Goal: Task Accomplishment & Management: Contribute content

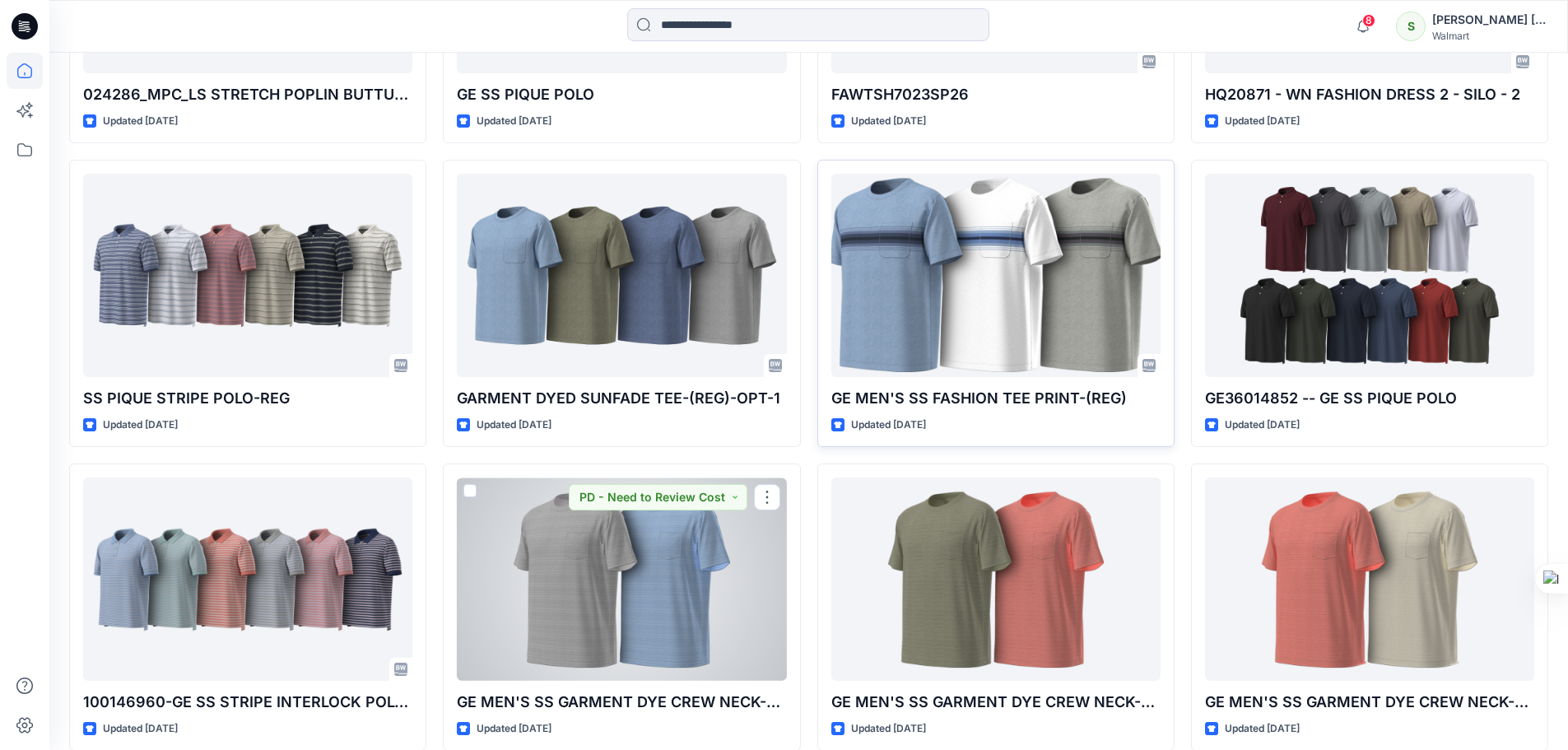
scroll to position [3448, 0]
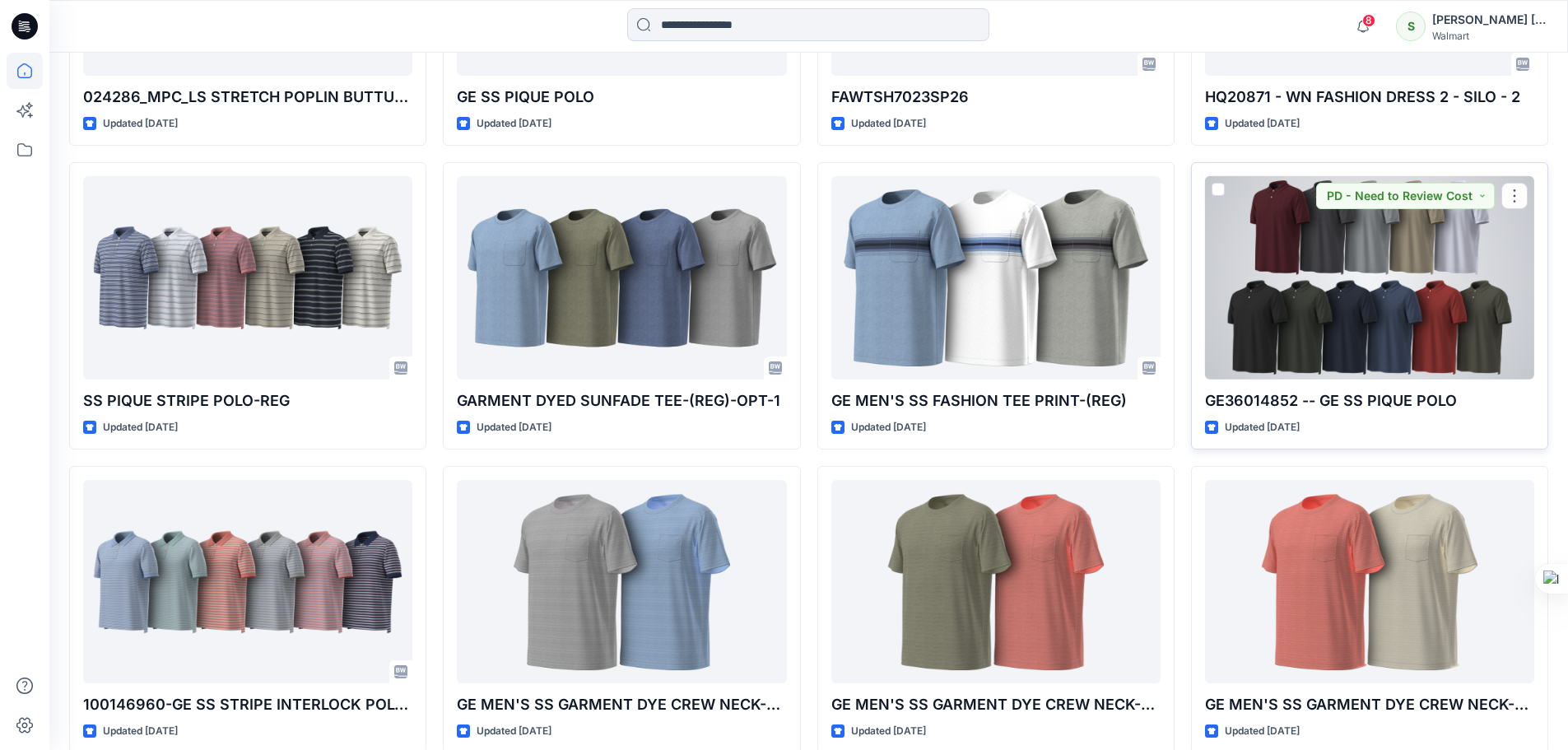
click at [1356, 299] on div at bounding box center [1369, 278] width 330 height 204
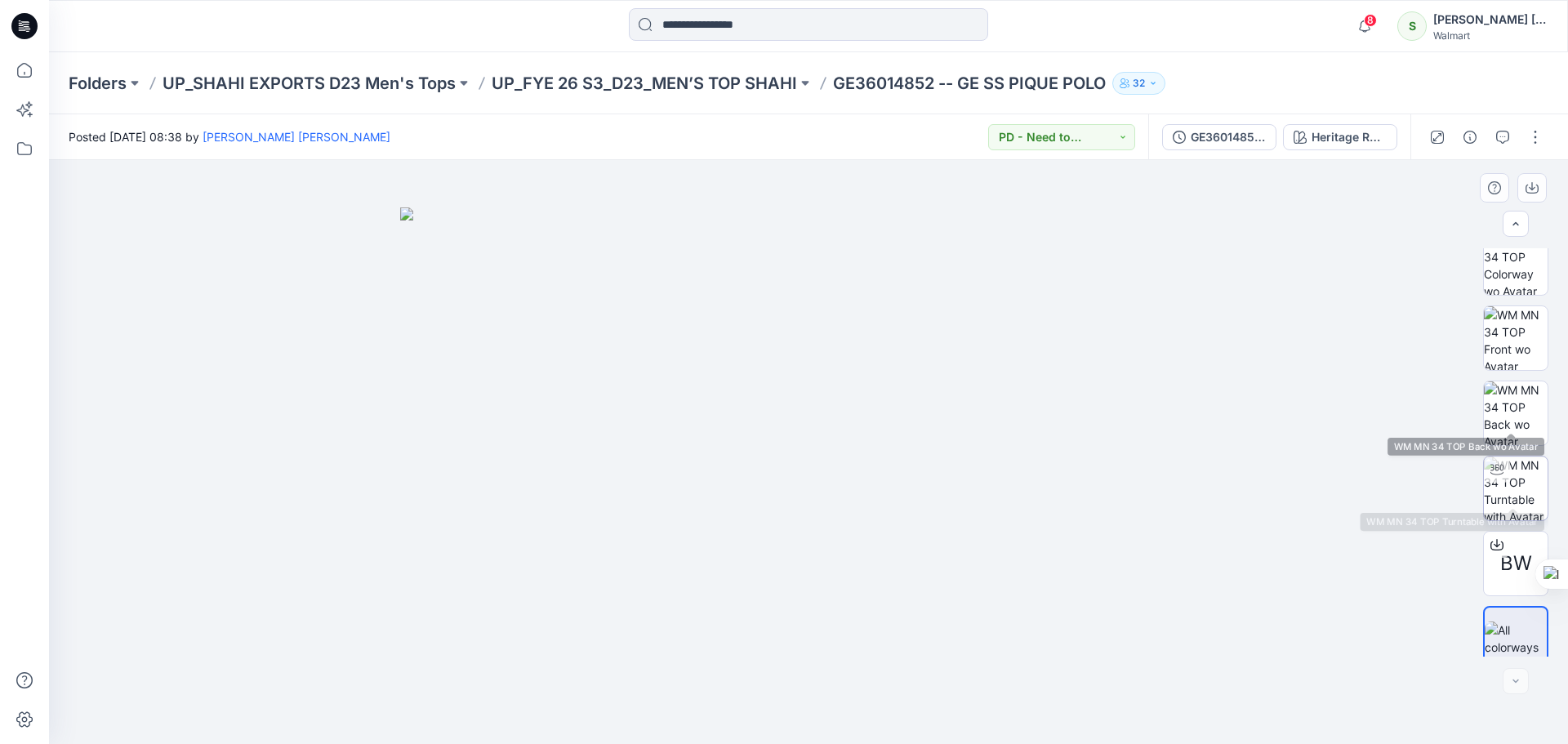
scroll to position [32, 0]
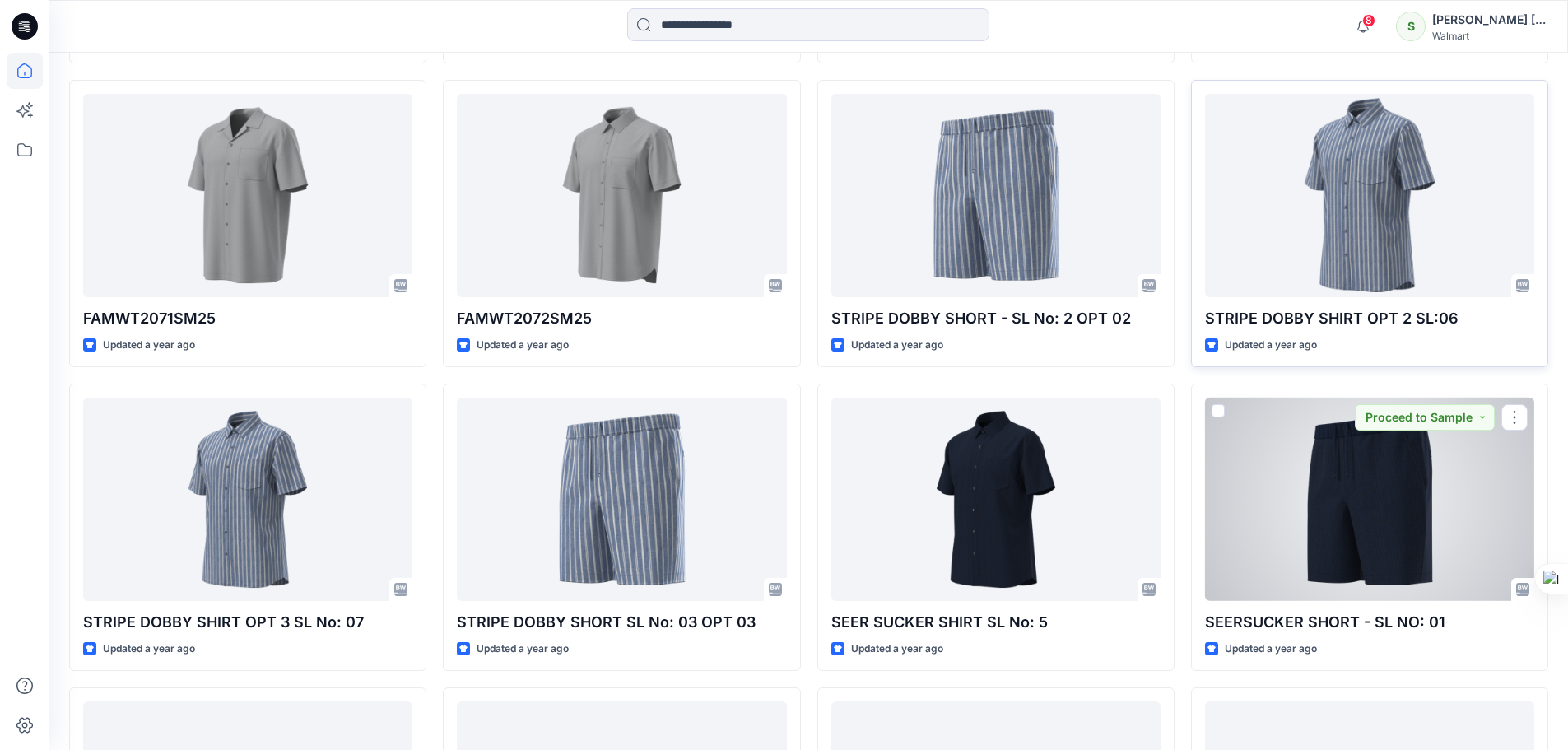
scroll to position [22853, 0]
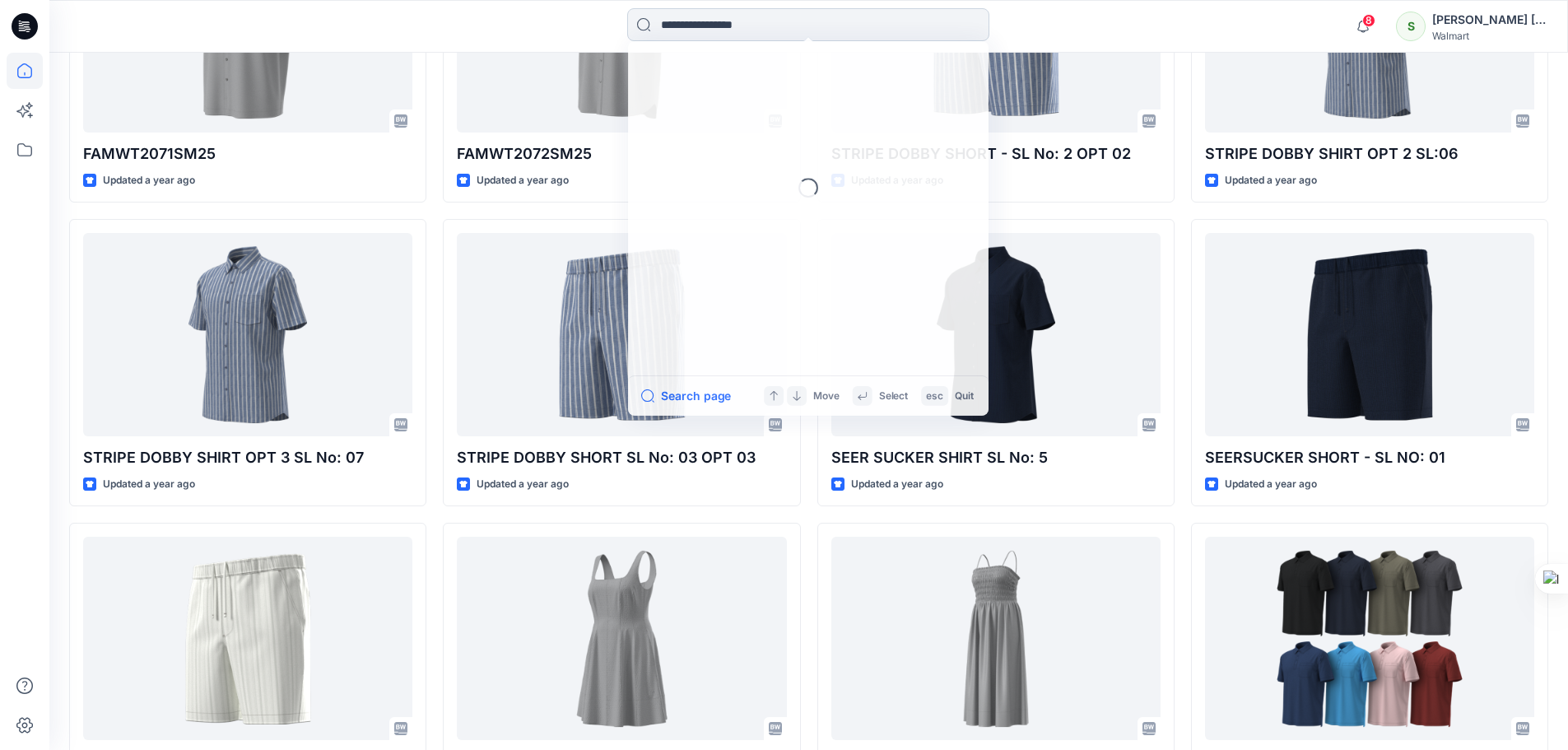
click at [681, 27] on input at bounding box center [808, 24] width 362 height 33
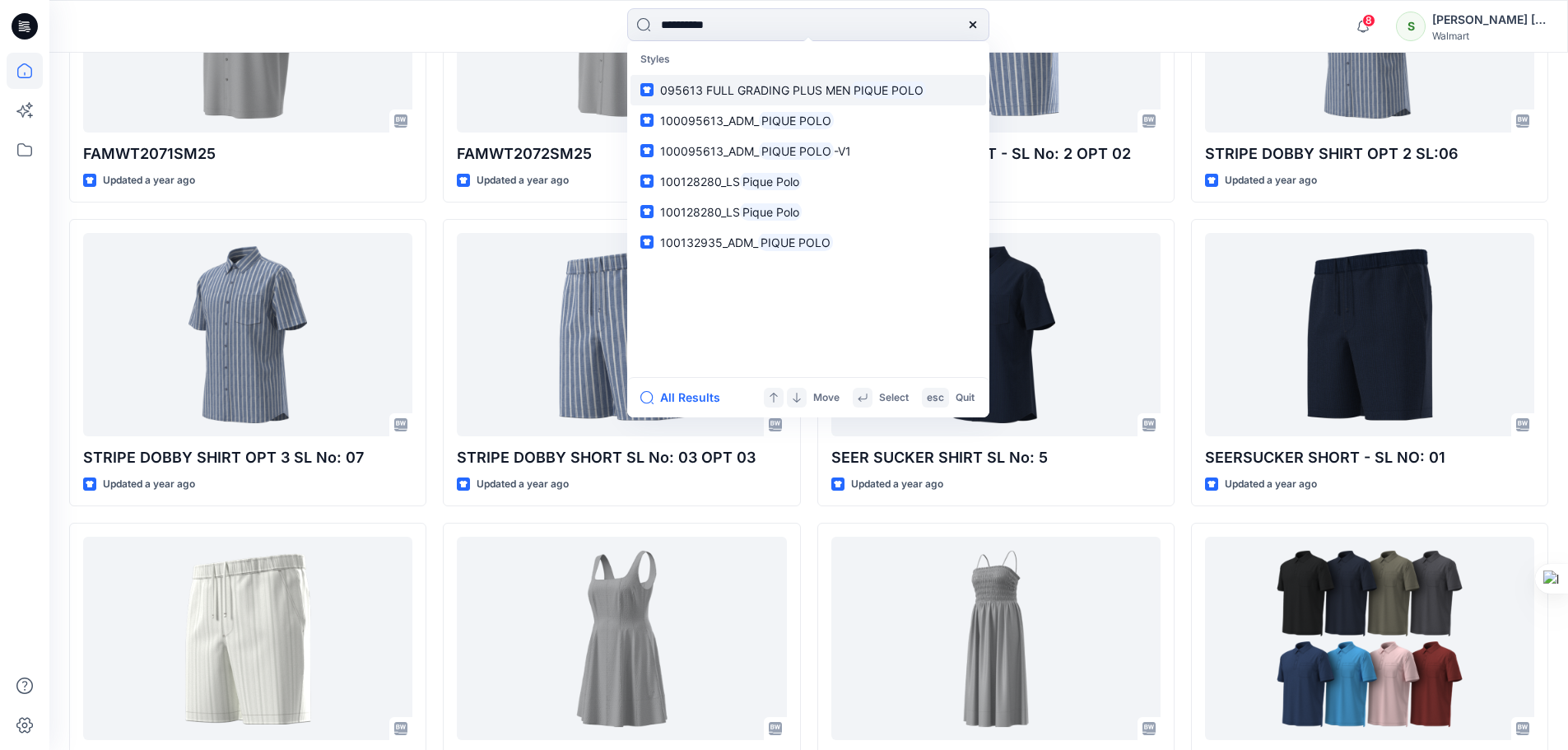
type input "**********"
click at [813, 88] on span "095613 FULL GRADING PLUS MEN" at bounding box center [755, 90] width 191 height 14
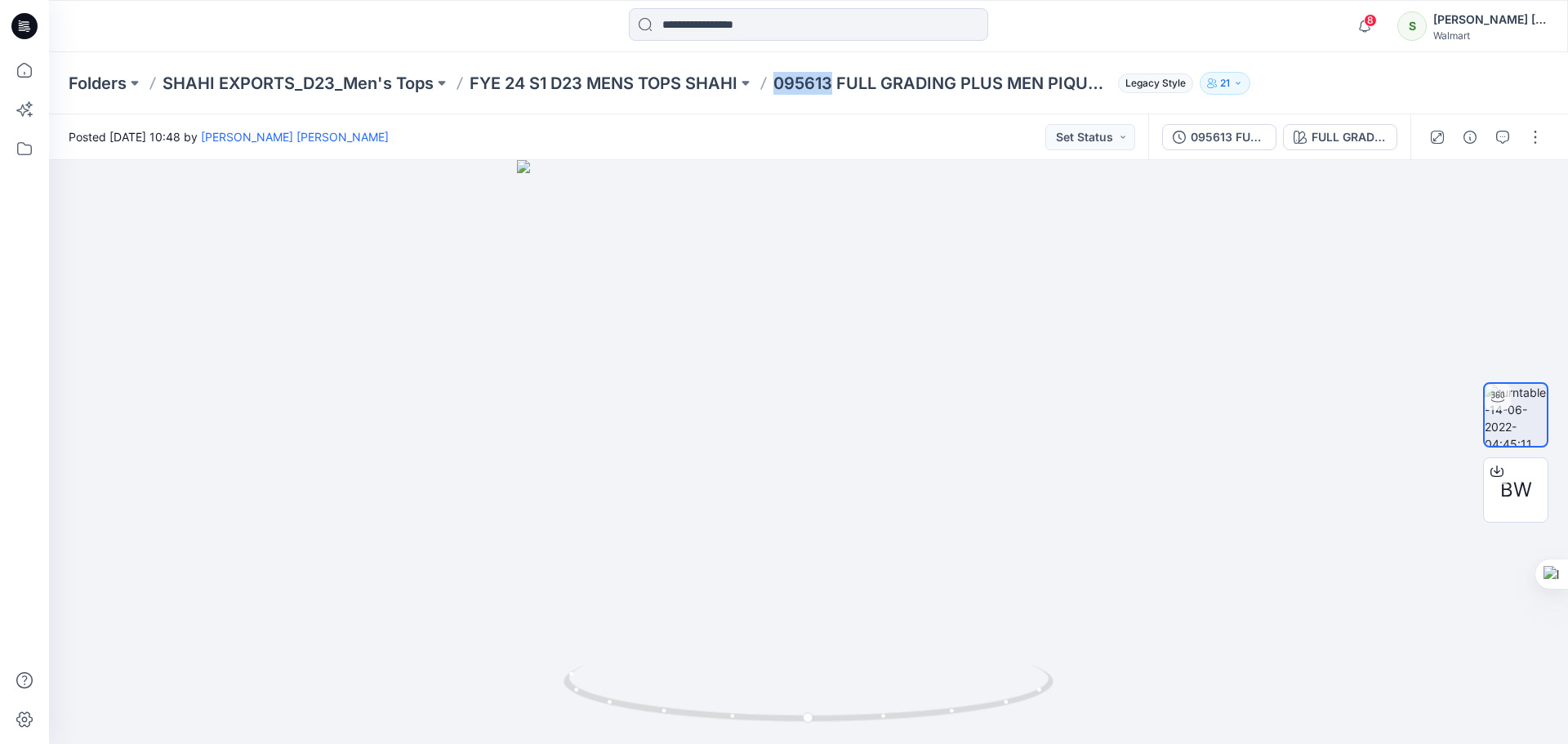
drag, startPoint x: 833, startPoint y: 79, endPoint x: 772, endPoint y: 87, distance: 61.5
click at [772, 87] on div "Folders SHAHI EXPORTS_D23_Men's Tops FYE 24 S1 D23 MENS TOPS SHAHI 095613 FULL …" at bounding box center [744, 82] width 1353 height 22
copy p "095613"
click at [759, 26] on input at bounding box center [809, 24] width 359 height 32
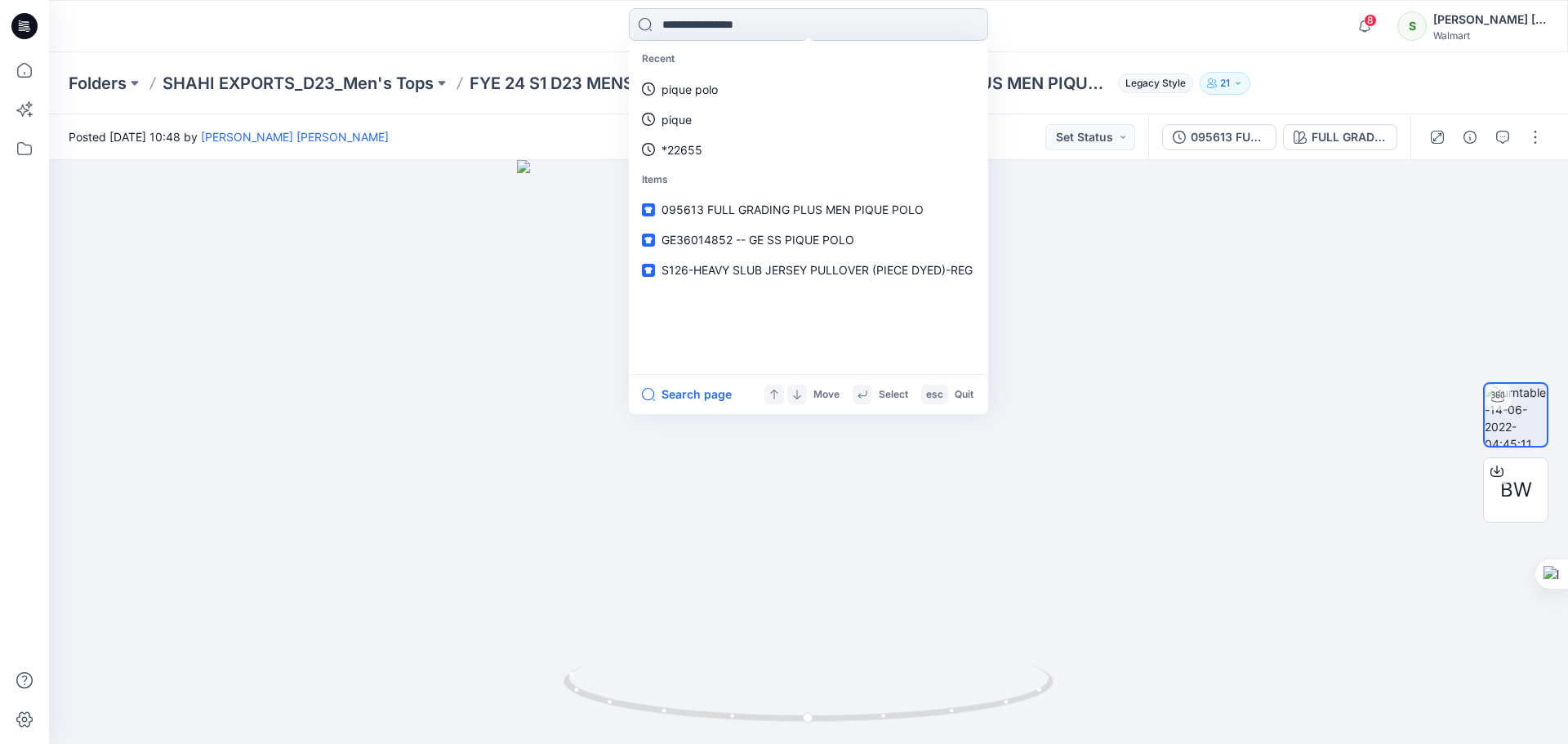
paste input "******"
type input "******"
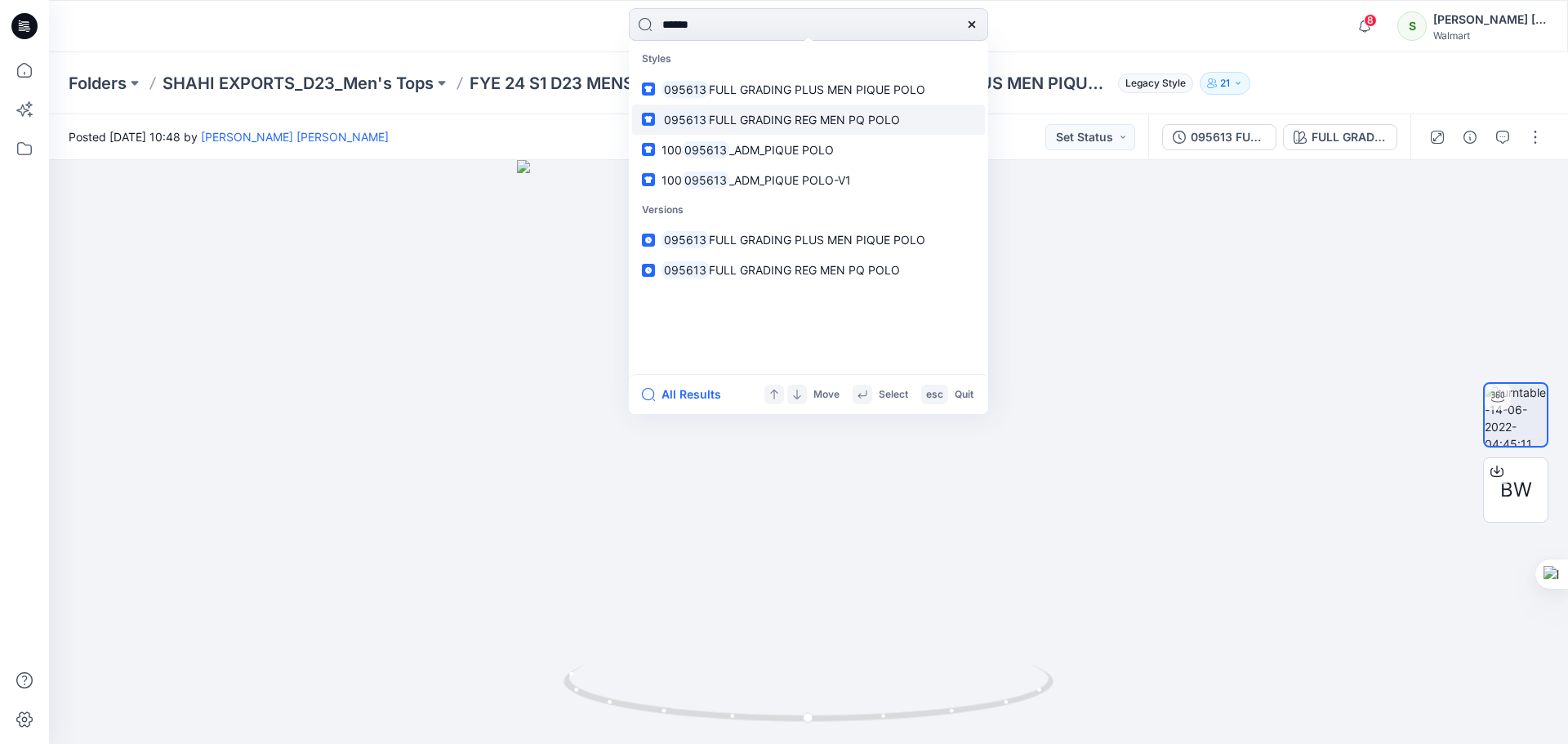
click at [789, 124] on span "FULL GRADING REG MEN PQ POLO" at bounding box center [804, 119] width 191 height 14
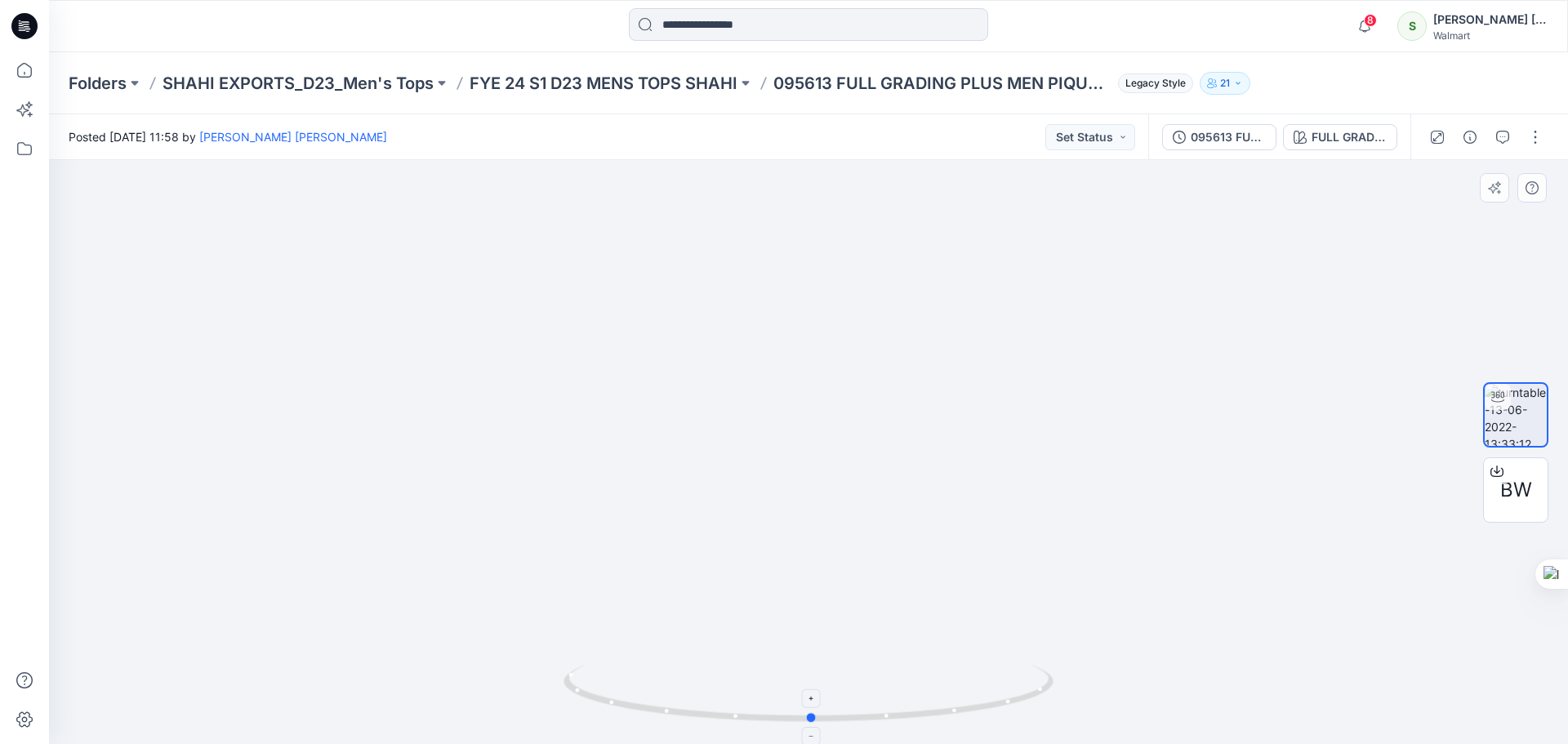
drag, startPoint x: 835, startPoint y: 717, endPoint x: 838, endPoint y: 702, distance: 15.3
click at [838, 702] on icon at bounding box center [810, 696] width 494 height 62
drag, startPoint x: 788, startPoint y: 724, endPoint x: 685, endPoint y: 580, distance: 177.0
click at [609, 724] on icon at bounding box center [810, 696] width 494 height 62
drag, startPoint x: 899, startPoint y: 603, endPoint x: 1079, endPoint y: 434, distance: 246.9
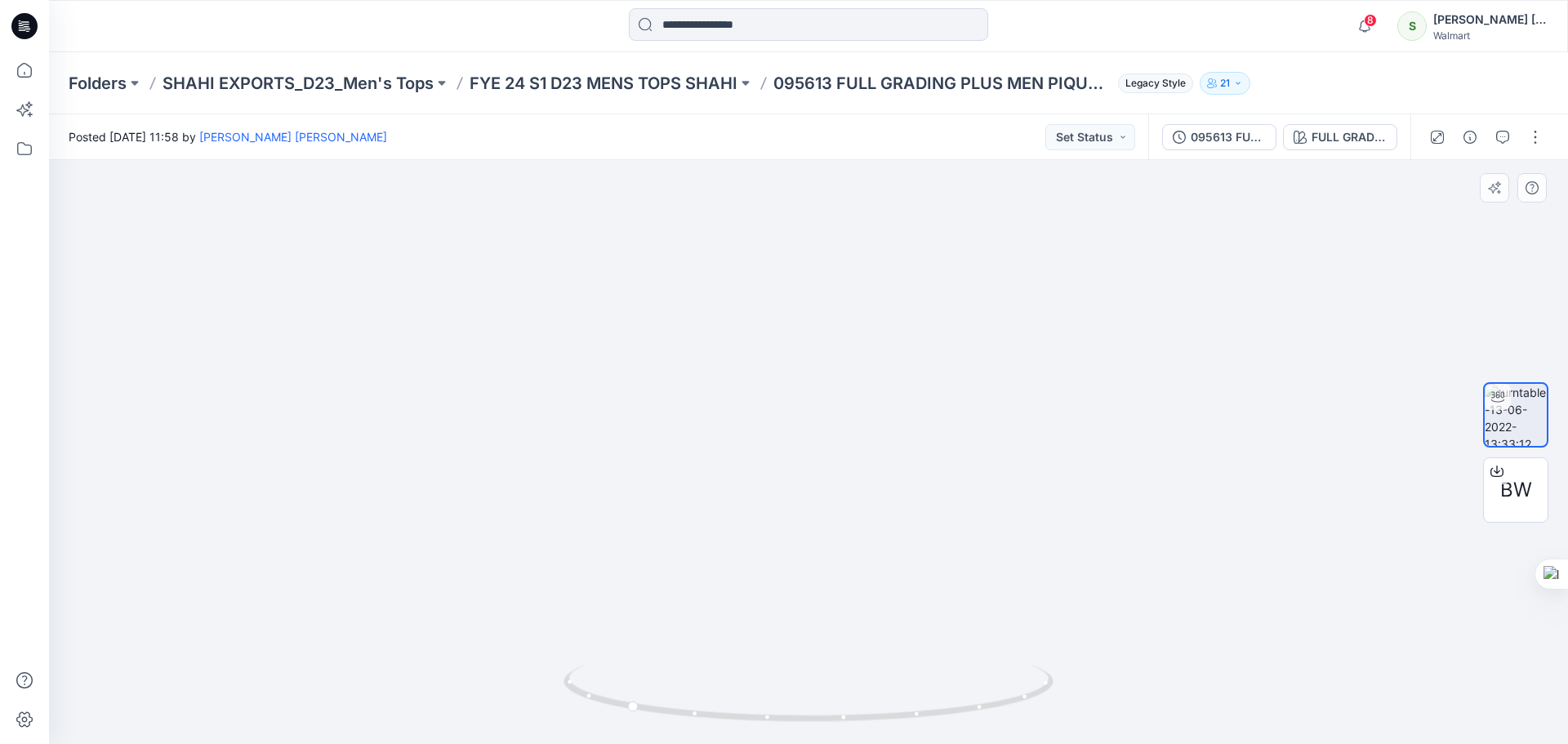
drag, startPoint x: 867, startPoint y: 720, endPoint x: 1052, endPoint y: 727, distance: 185.1
click at [1052, 727] on div at bounding box center [808, 703] width 490 height 82
click at [848, 7] on div "8 Notifications Rahul Singh has updated WN WOVEN DRESS 1 with KD2701 45 hours a…" at bounding box center [809, 26] width 1519 height 52
click at [765, 29] on input at bounding box center [809, 24] width 359 height 32
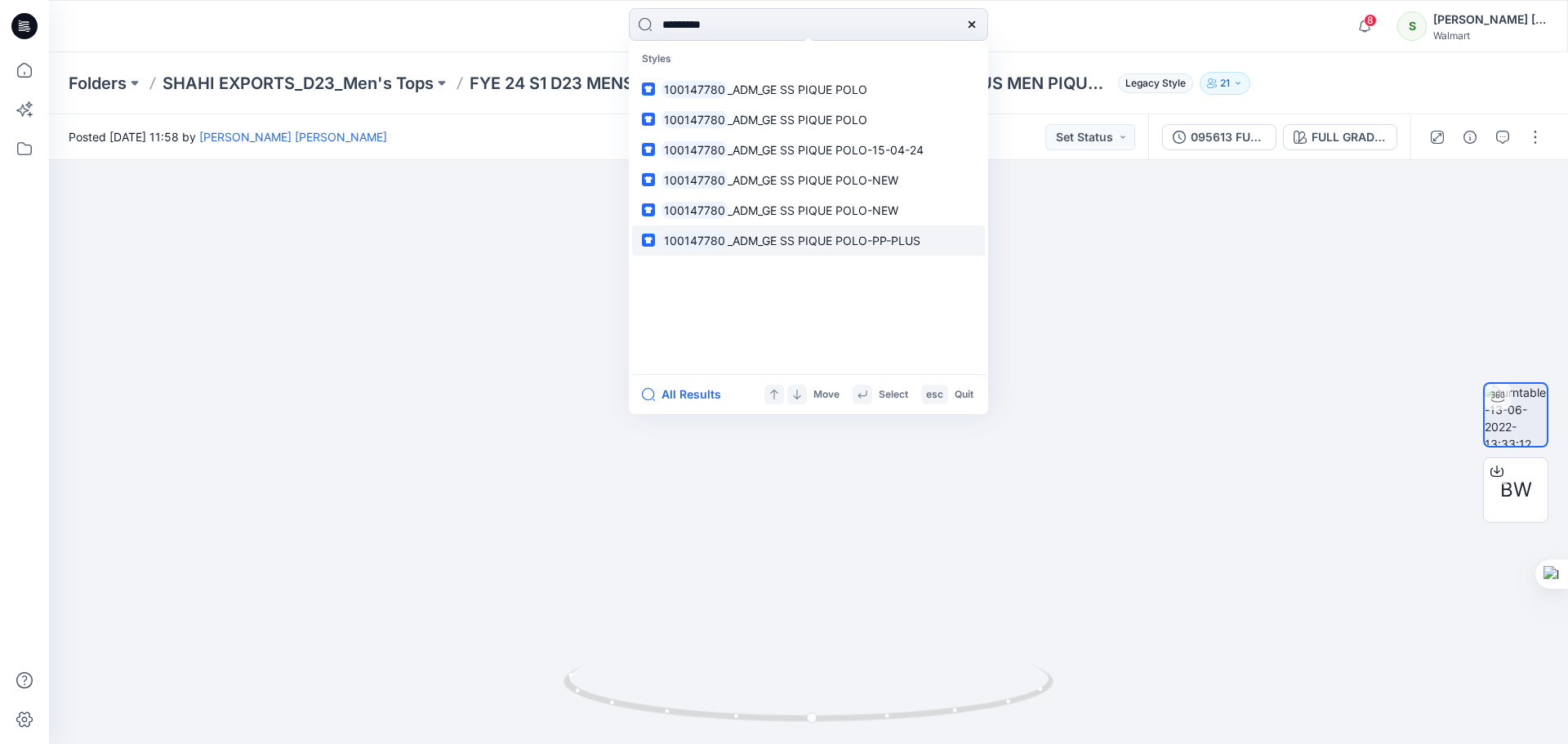
type input "*********"
click at [836, 242] on span "_ADM_GE SS PIQUE POLO-PP-PLUS" at bounding box center [824, 241] width 193 height 14
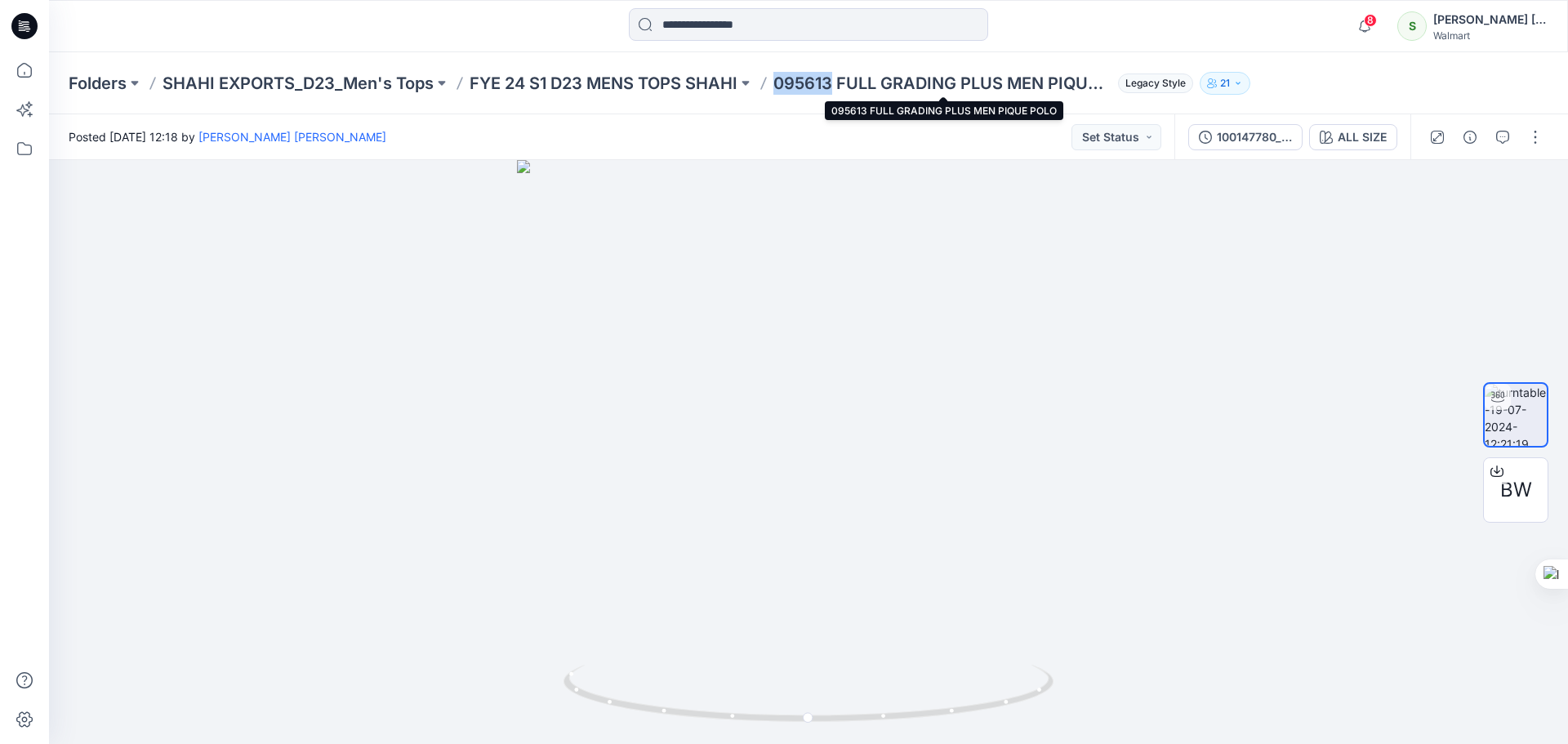
drag, startPoint x: 833, startPoint y: 82, endPoint x: 774, endPoint y: 84, distance: 59.0
click at [774, 84] on p "095613 FULL GRADING PLUS MEN PIQUE POLO" at bounding box center [942, 82] width 338 height 22
copy p "095613"
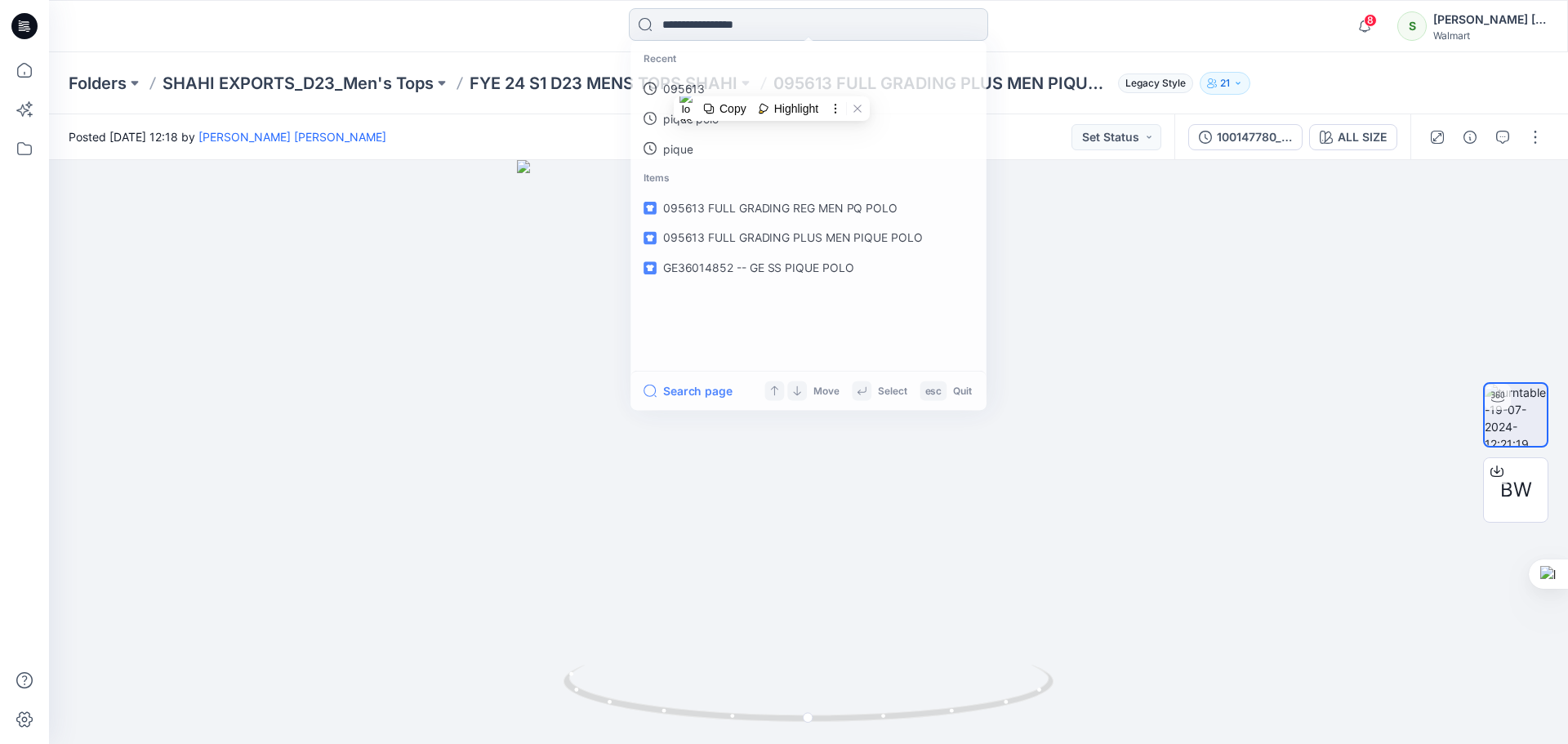
click at [769, 13] on input at bounding box center [809, 24] width 359 height 32
paste input "******"
type input "******"
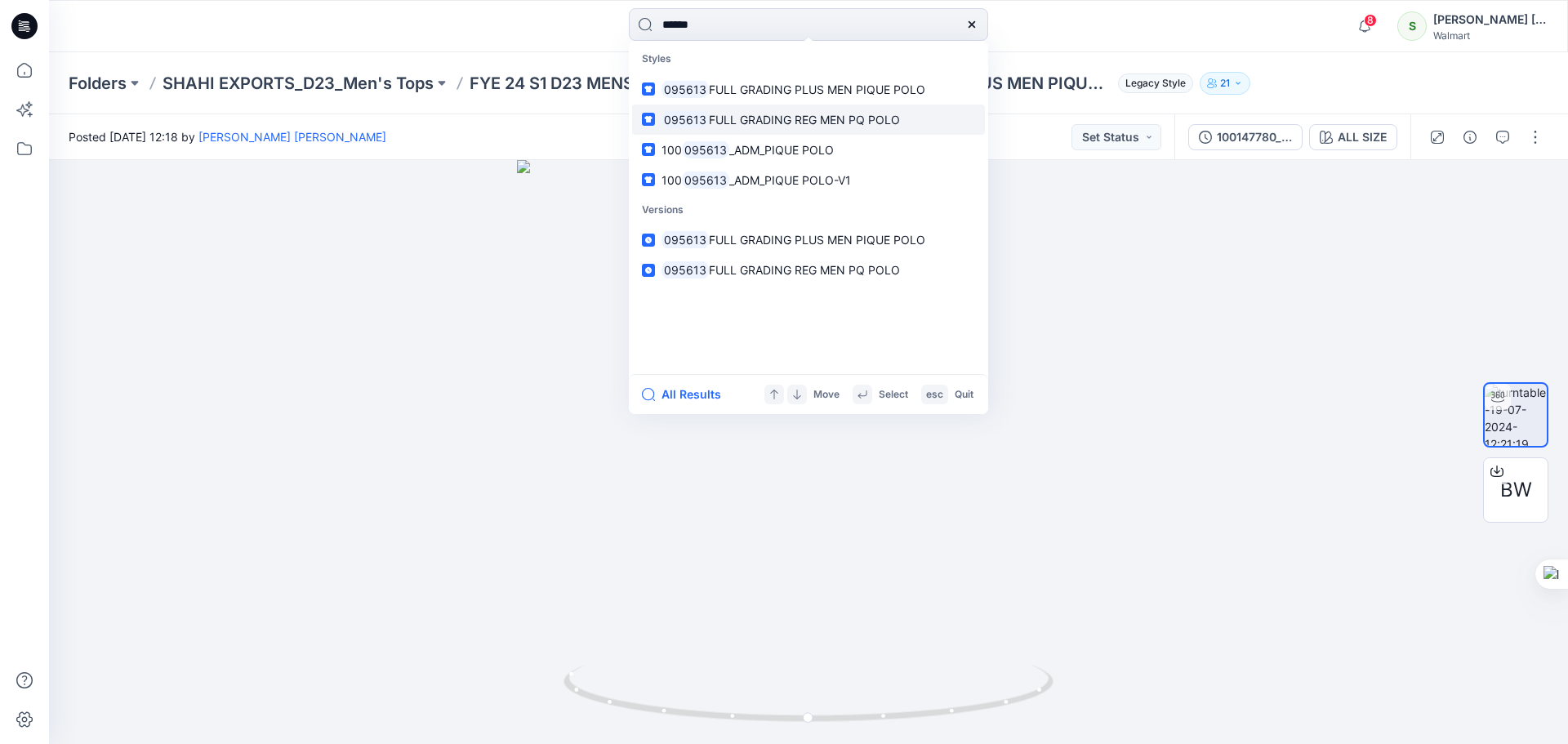
click at [829, 119] on span "FULL GRADING REG MEN PQ POLO" at bounding box center [804, 119] width 191 height 14
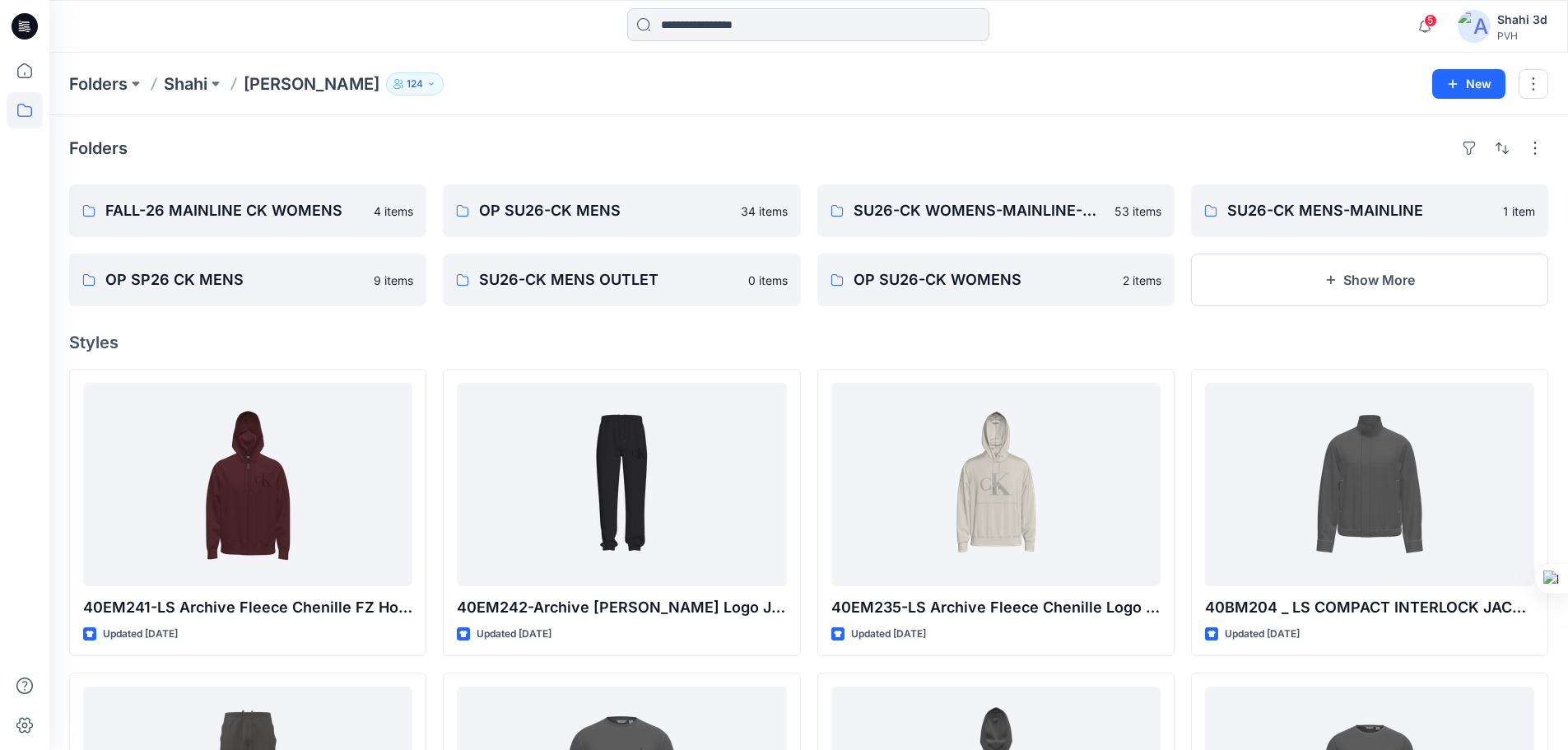
click at [687, 20] on input at bounding box center [808, 24] width 362 height 33
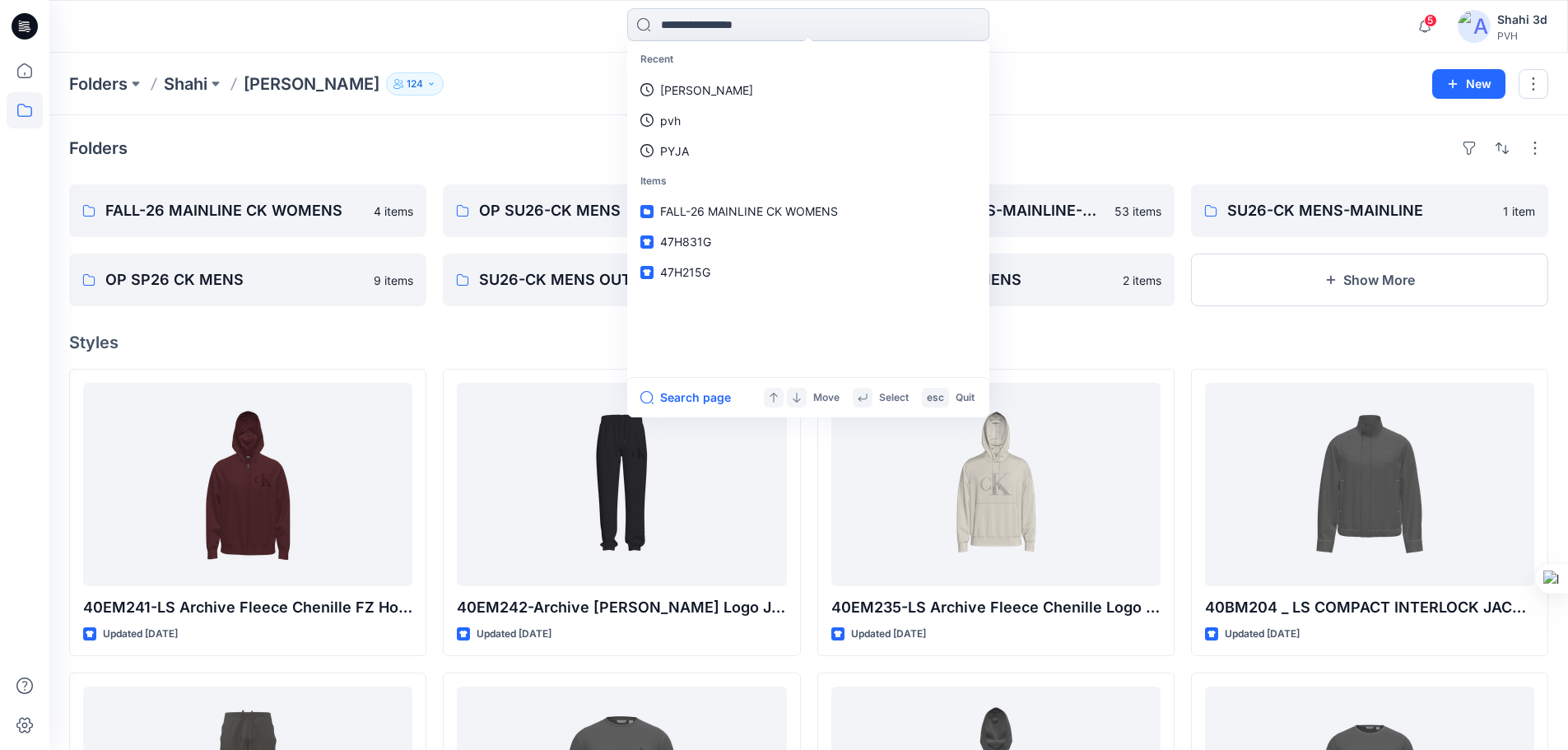
paste input "******"
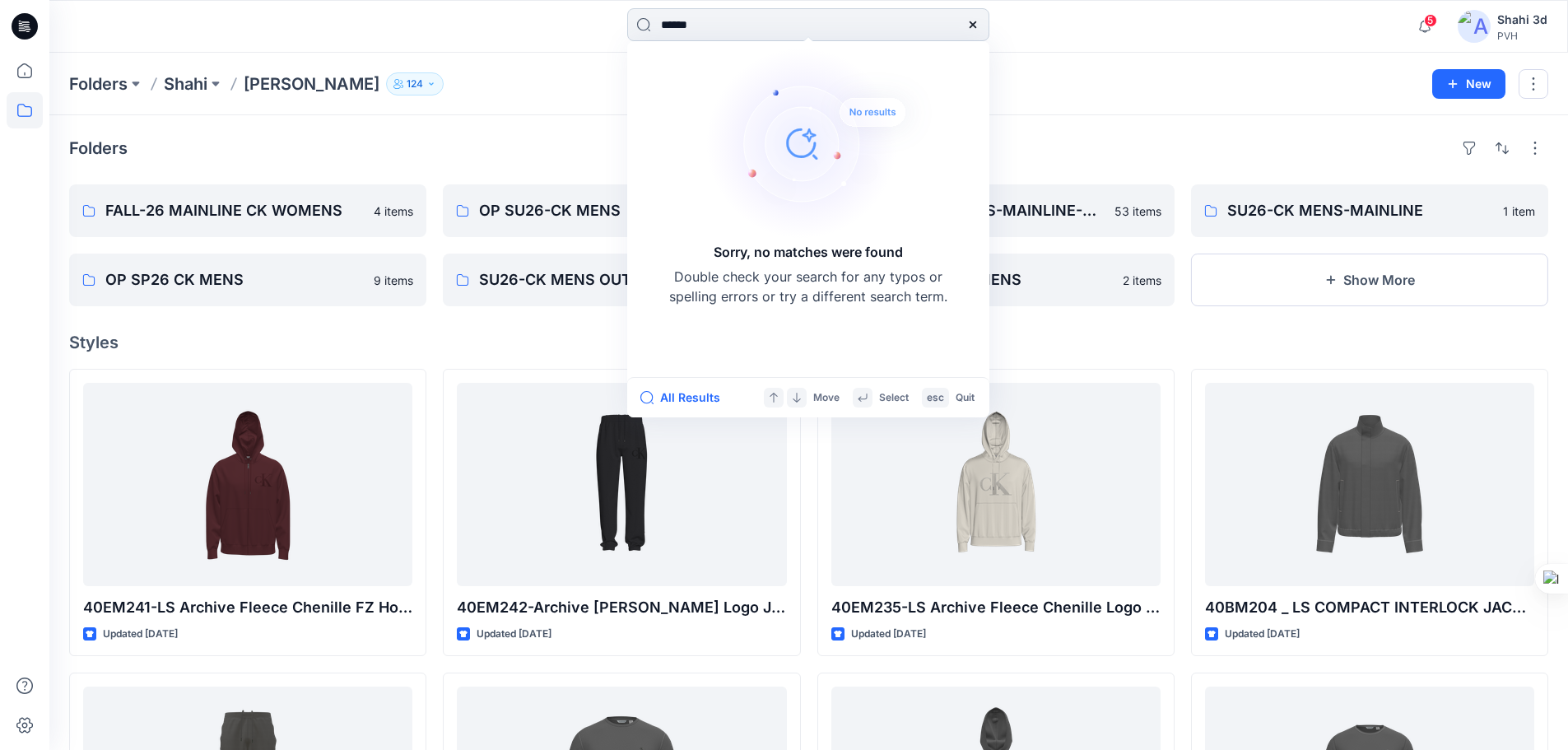
click at [665, 23] on input "******" at bounding box center [808, 24] width 362 height 33
drag, startPoint x: 721, startPoint y: 23, endPoint x: 618, endPoint y: 27, distance: 103.1
click at [618, 27] on div "****** Sorry, no matches were found Double check your search for any typos or s…" at bounding box center [808, 26] width 759 height 36
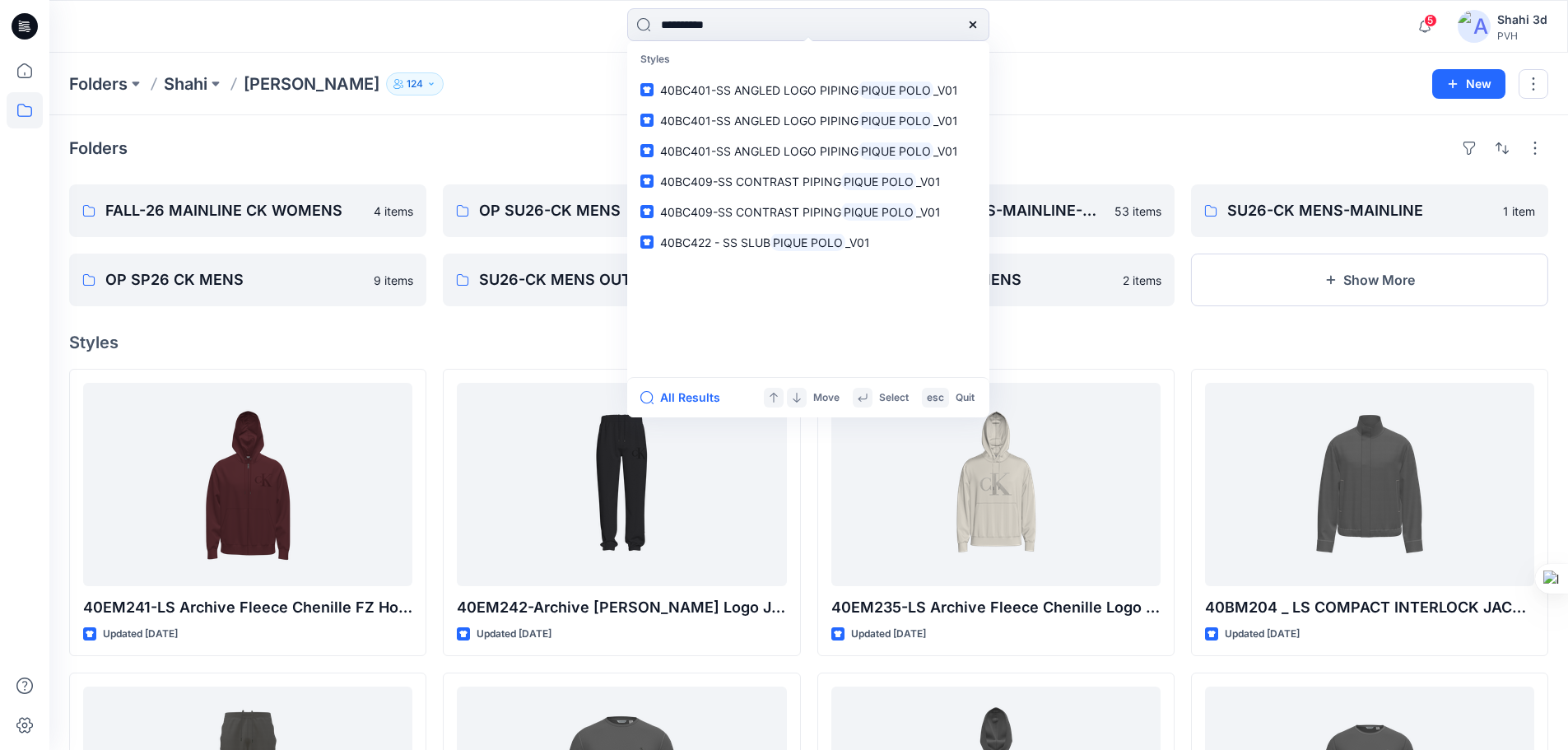
type input "**********"
click at [1066, 103] on div "Folders Shahi Shahi Calvin 124 New" at bounding box center [808, 84] width 1519 height 63
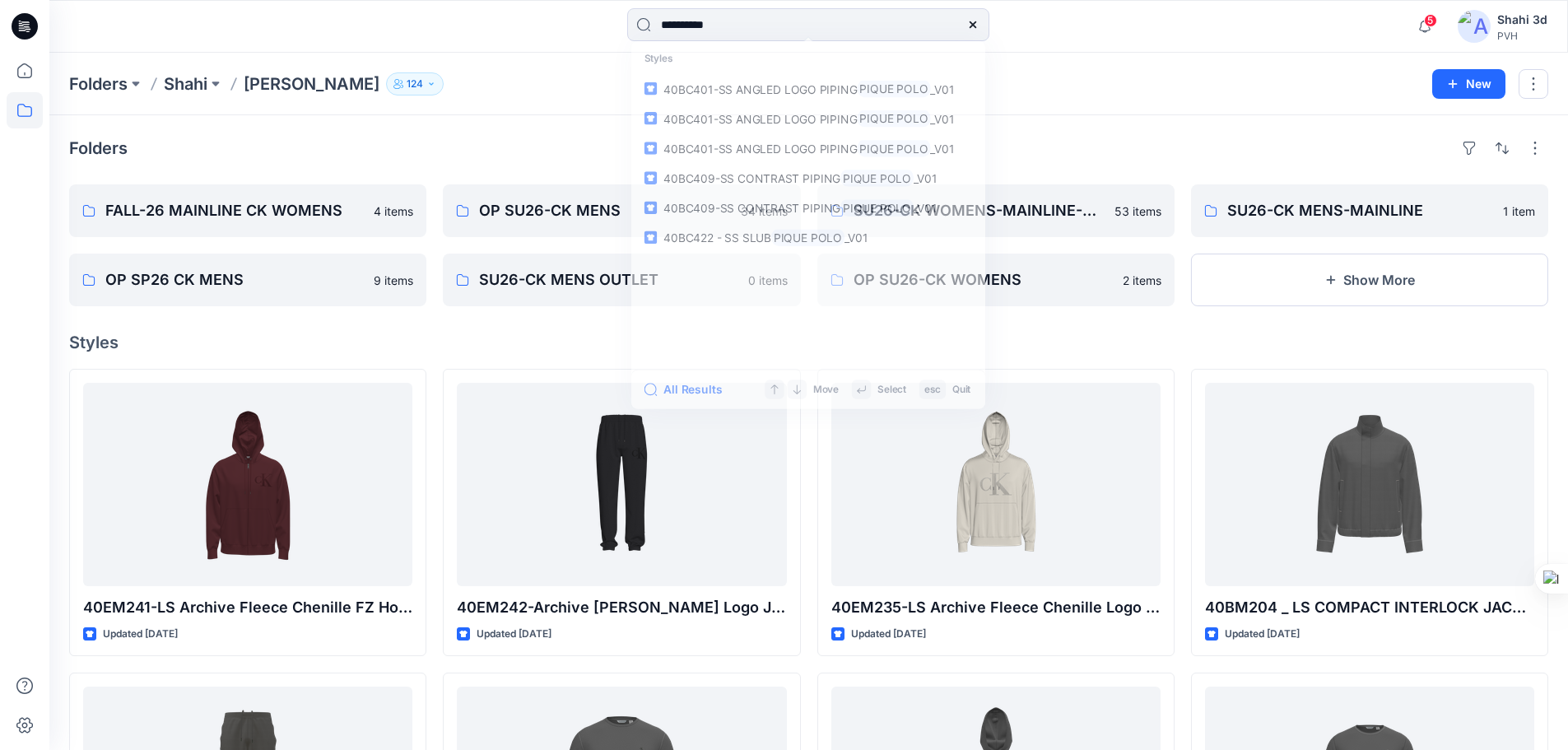
drag, startPoint x: 685, startPoint y: 28, endPoint x: 383, endPoint y: 29, distance: 302.0
click at [385, 28] on div "**********" at bounding box center [808, 26] width 1518 height 36
click at [1178, 69] on div "Folders Shahi Shahi Calvin 124 New" at bounding box center [808, 84] width 1519 height 63
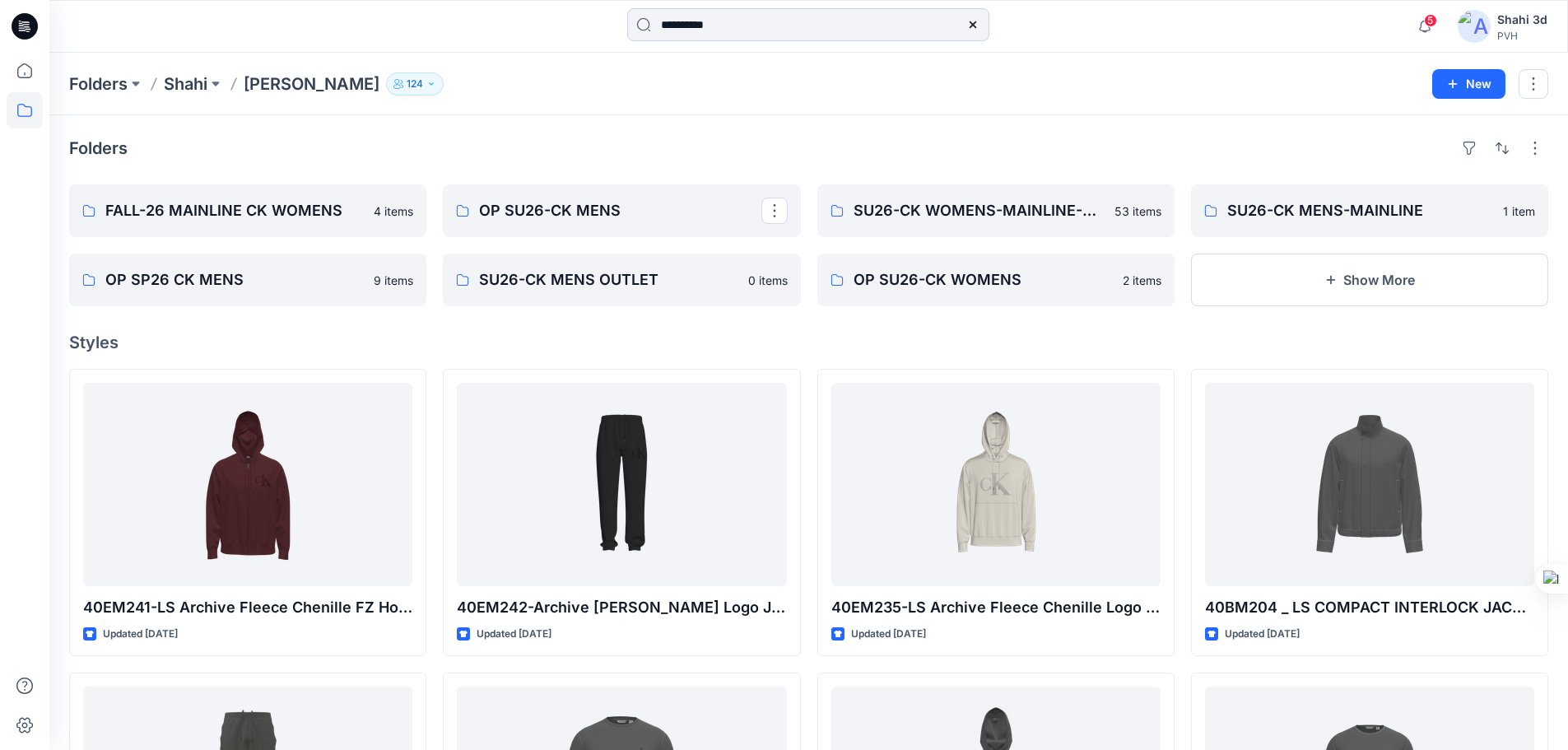
click at [765, 31] on input "**********" at bounding box center [808, 24] width 362 height 33
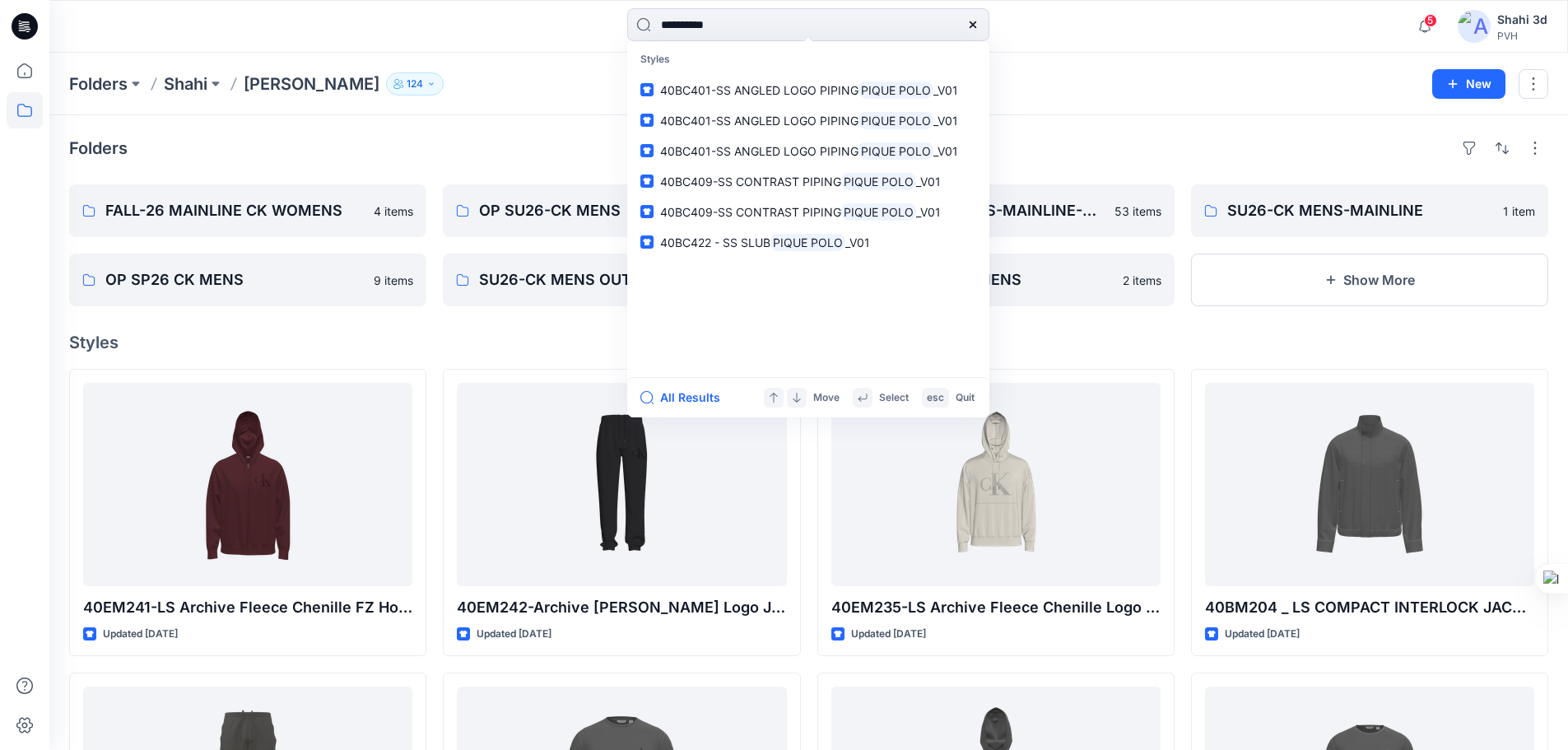
click at [1062, 75] on div "Folders Shahi Shahi Calvin 124" at bounding box center [744, 83] width 1351 height 23
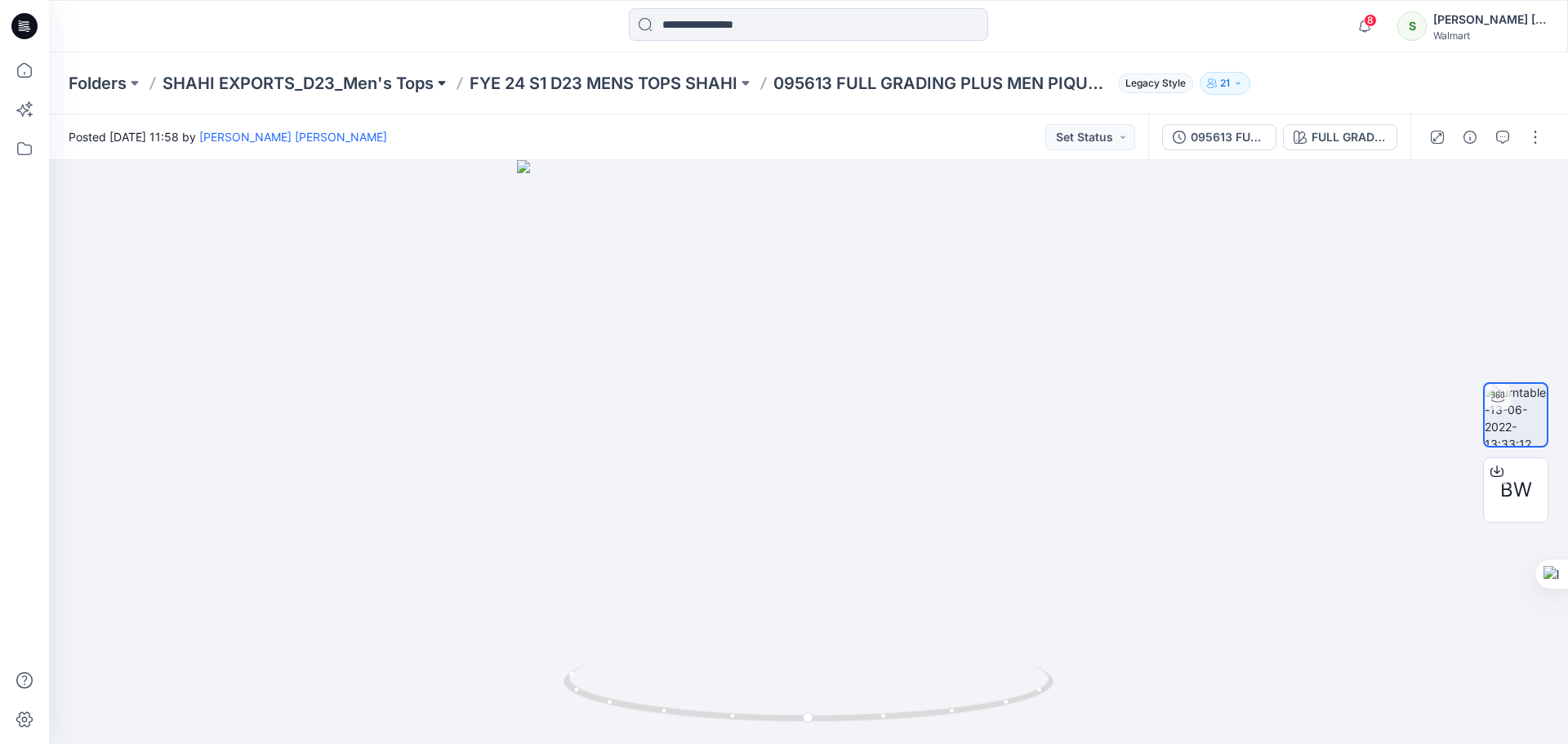
click at [443, 82] on button at bounding box center [442, 82] width 17 height 22
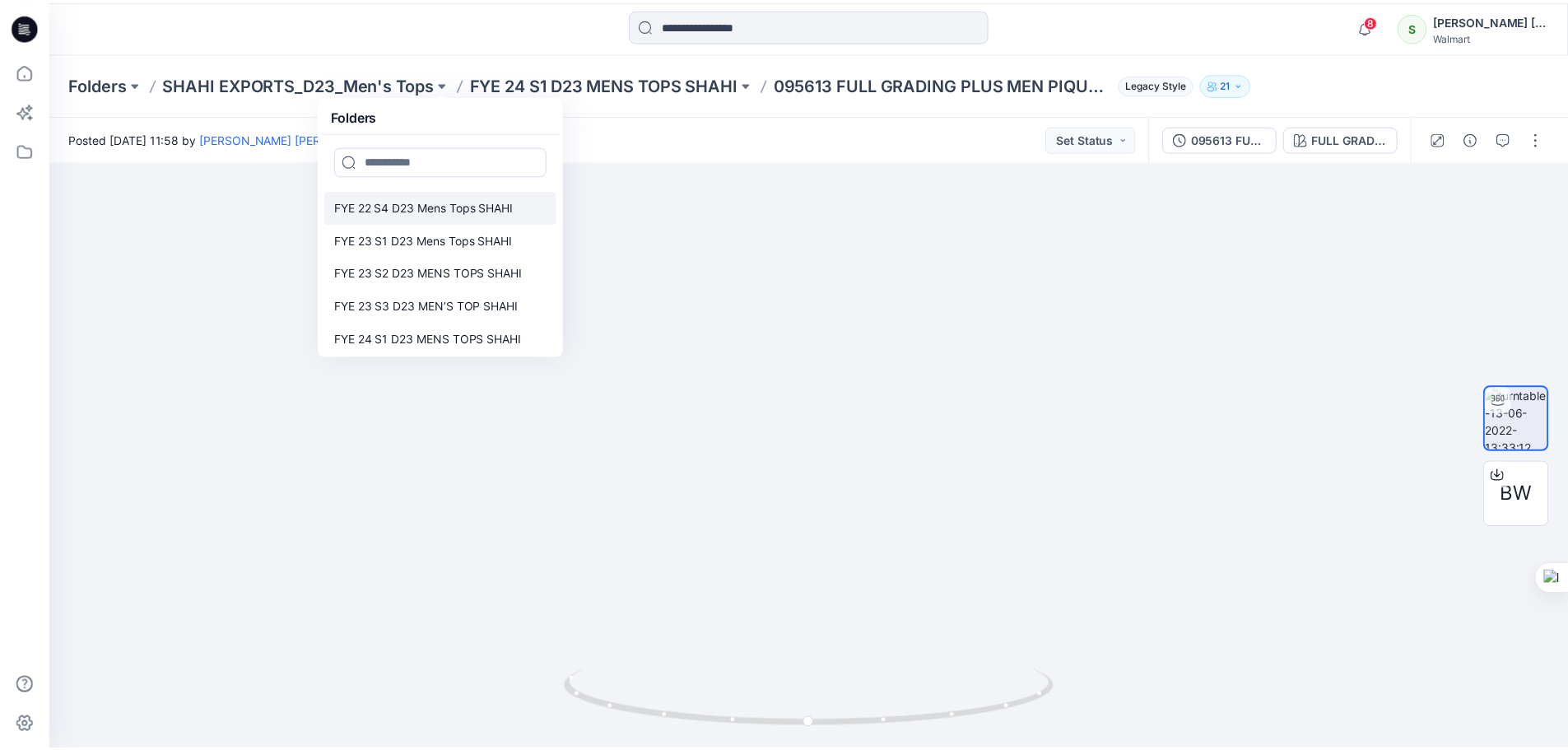
scroll to position [132, 0]
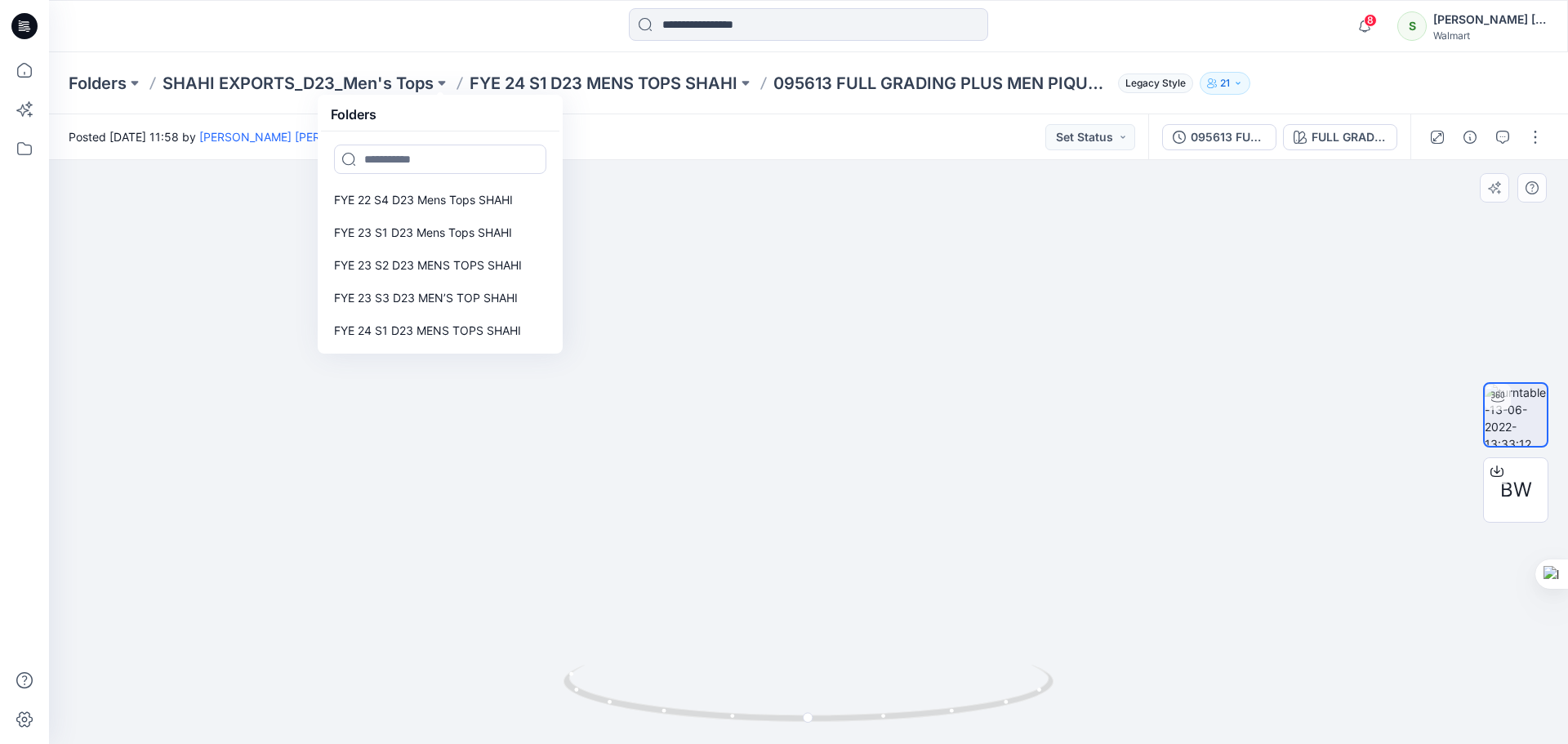
click at [665, 252] on div at bounding box center [809, 452] width 1519 height 584
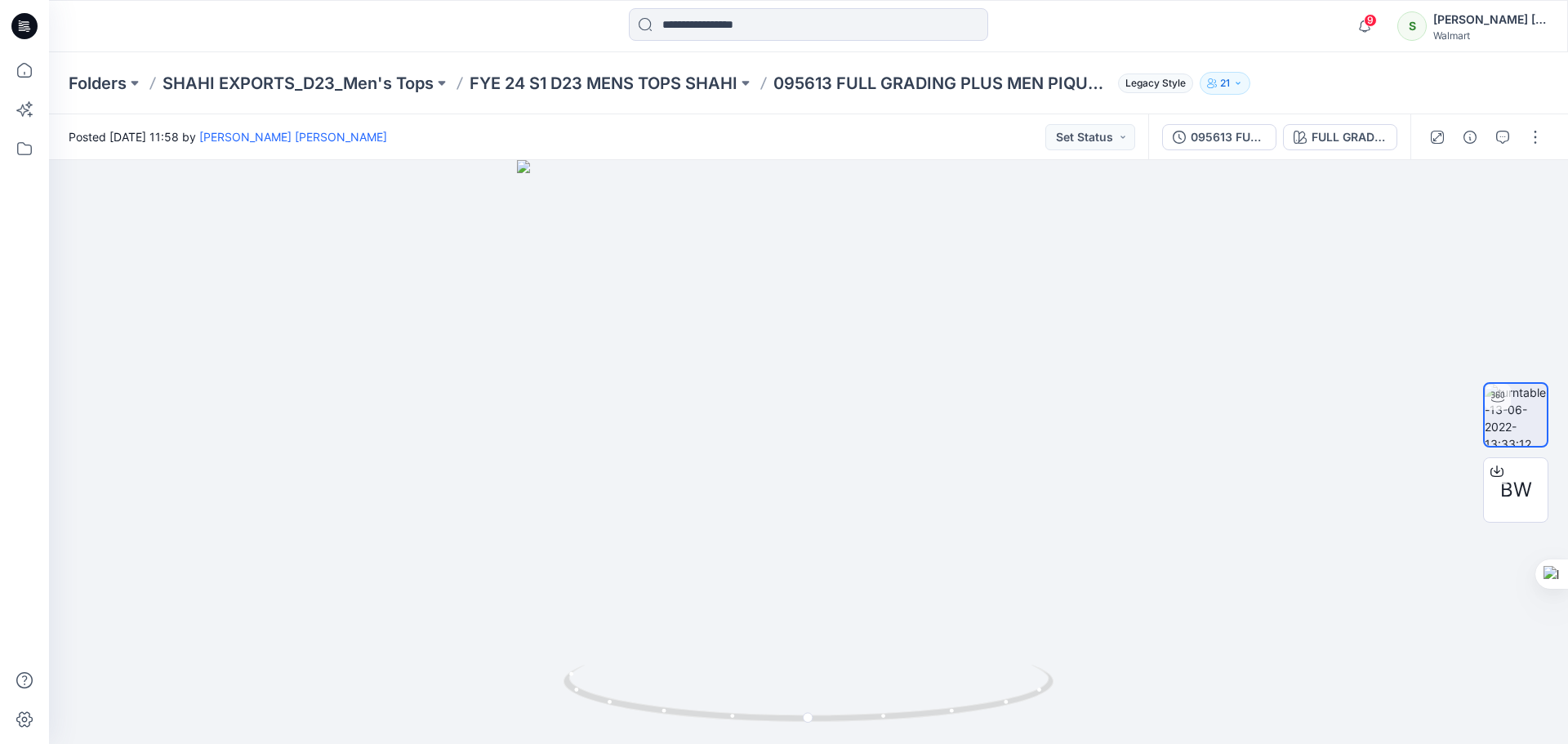
click at [22, 31] on icon at bounding box center [24, 26] width 26 height 26
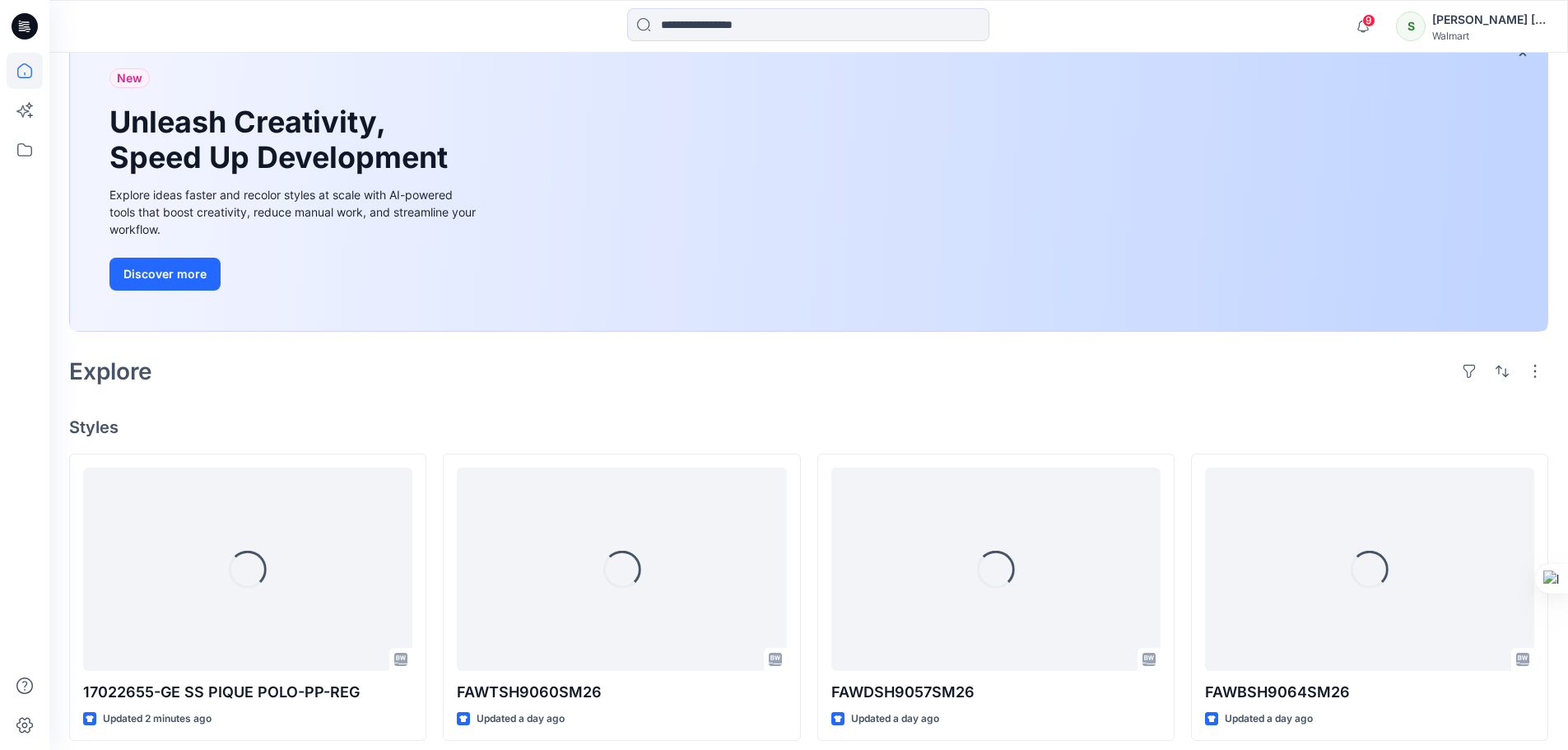
scroll to position [330, 0]
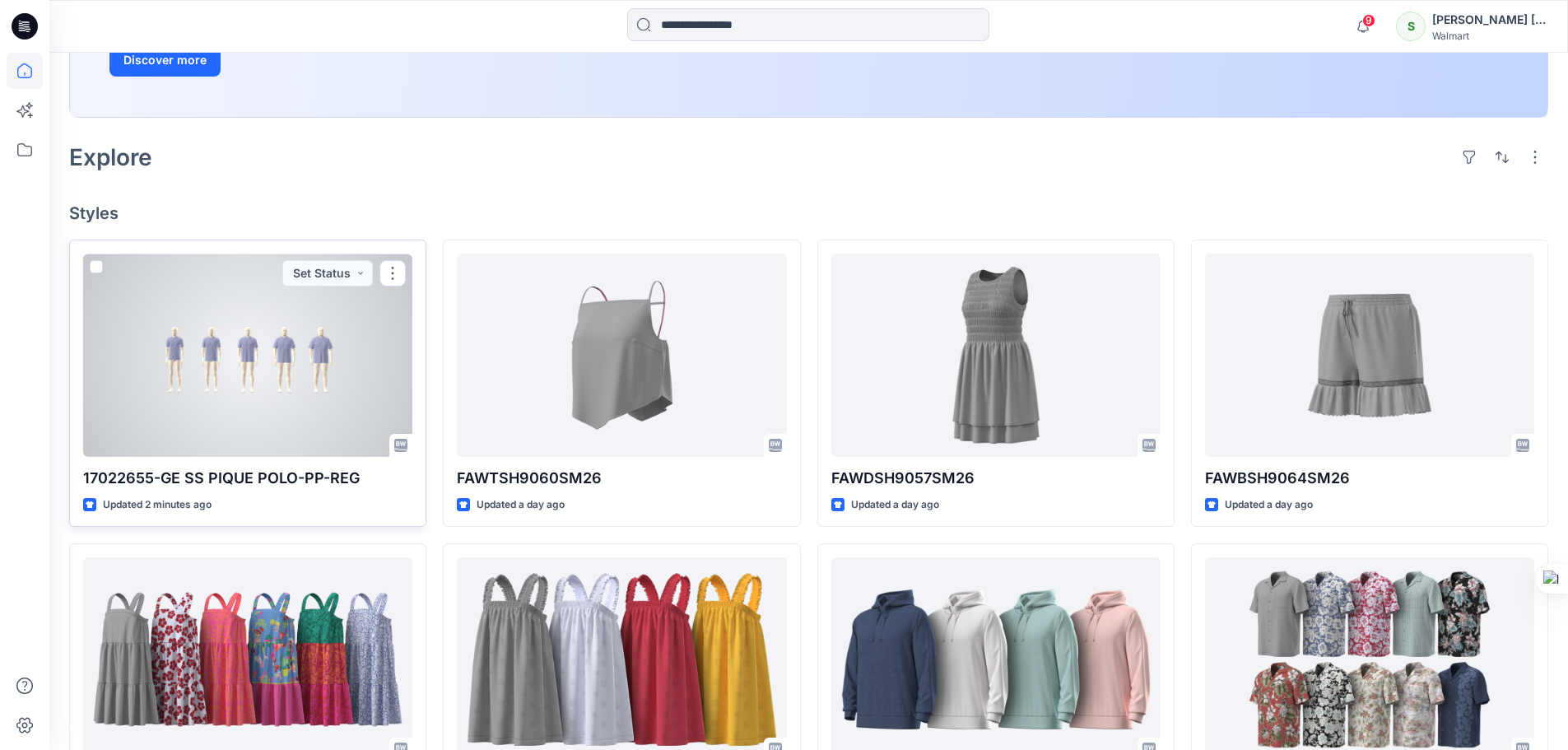
click at [240, 362] on div at bounding box center [247, 355] width 330 height 204
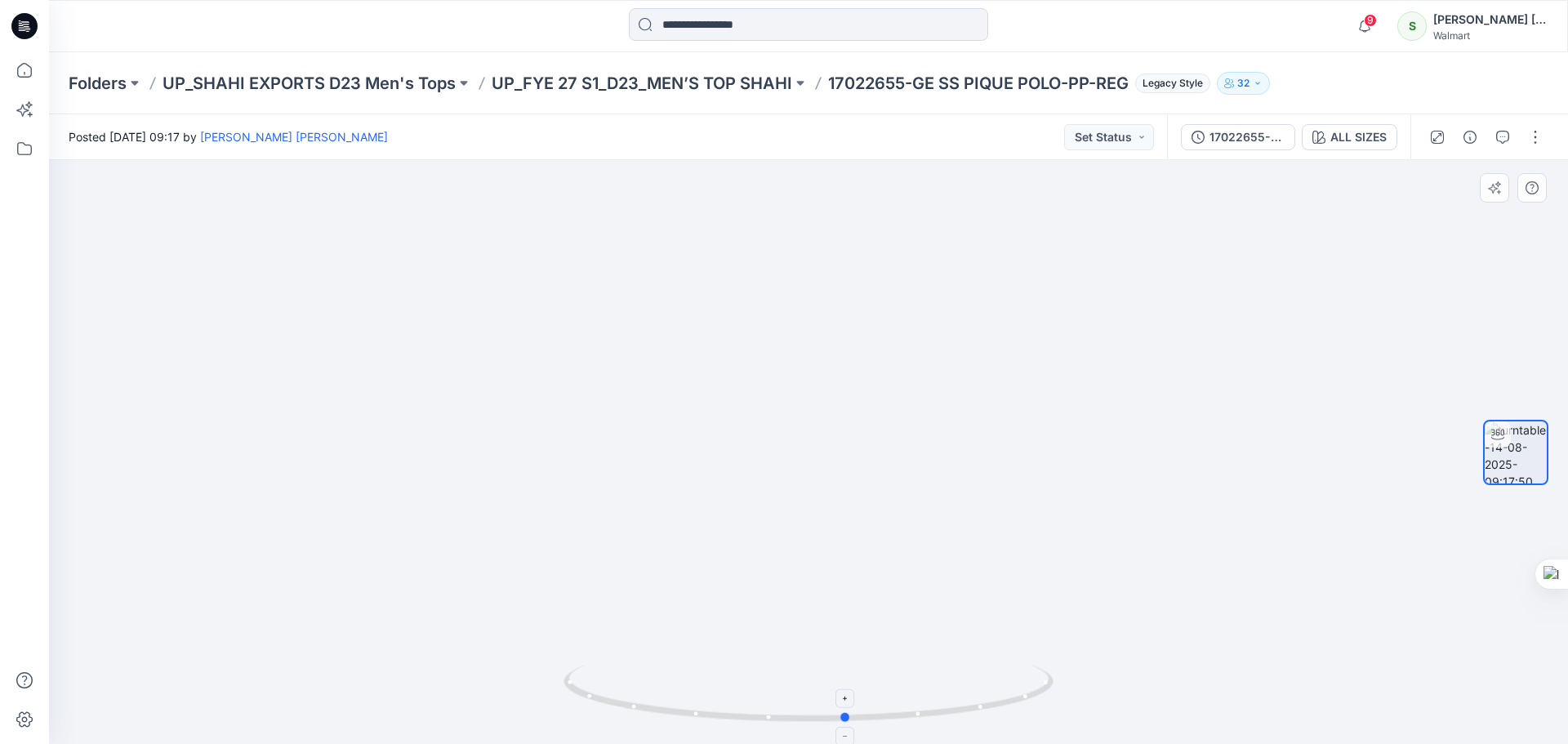
drag, startPoint x: 841, startPoint y: 721, endPoint x: 879, endPoint y: 707, distance: 40.5
click at [879, 707] on icon at bounding box center [810, 696] width 494 height 62
click at [23, 18] on icon at bounding box center [24, 26] width 26 height 26
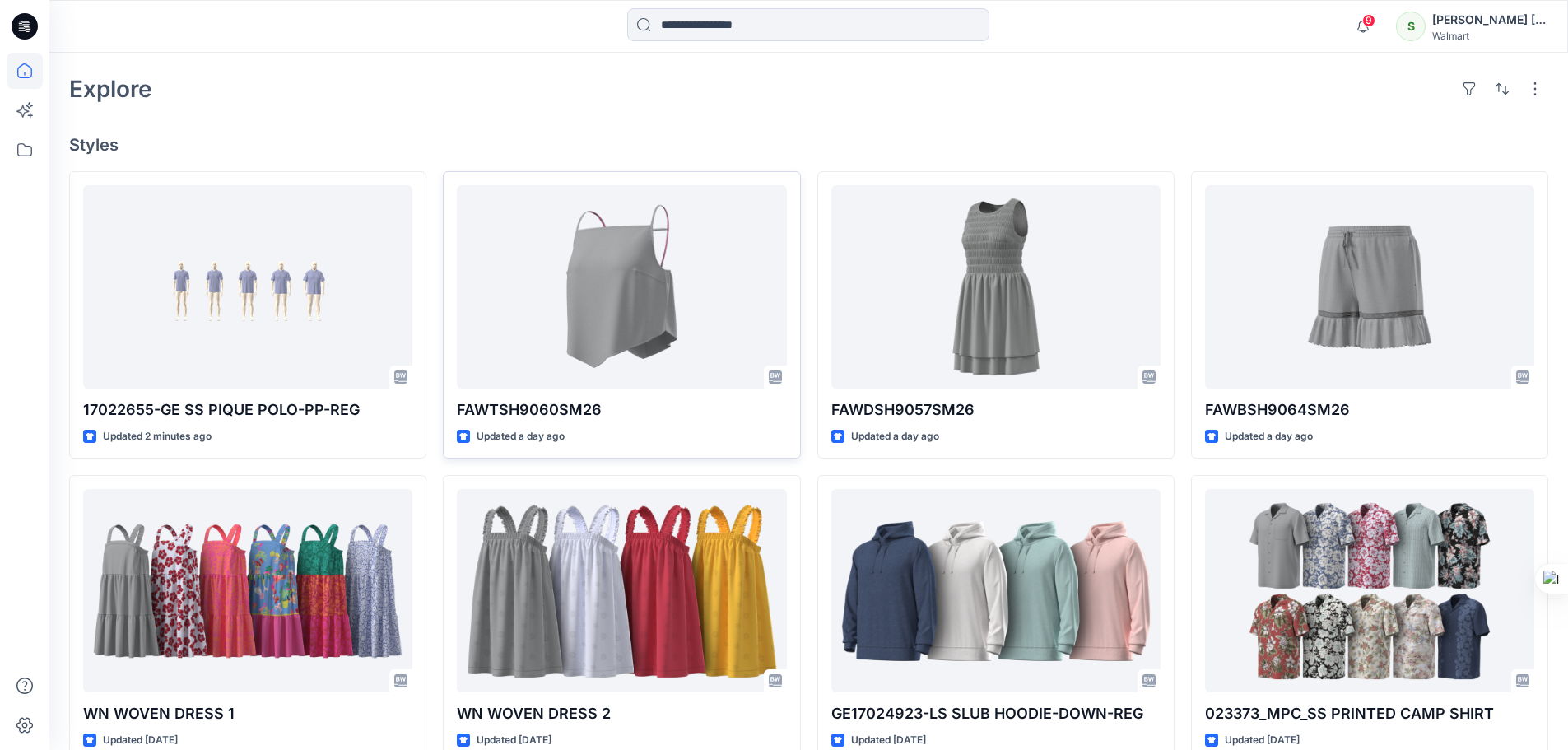
scroll to position [383, 0]
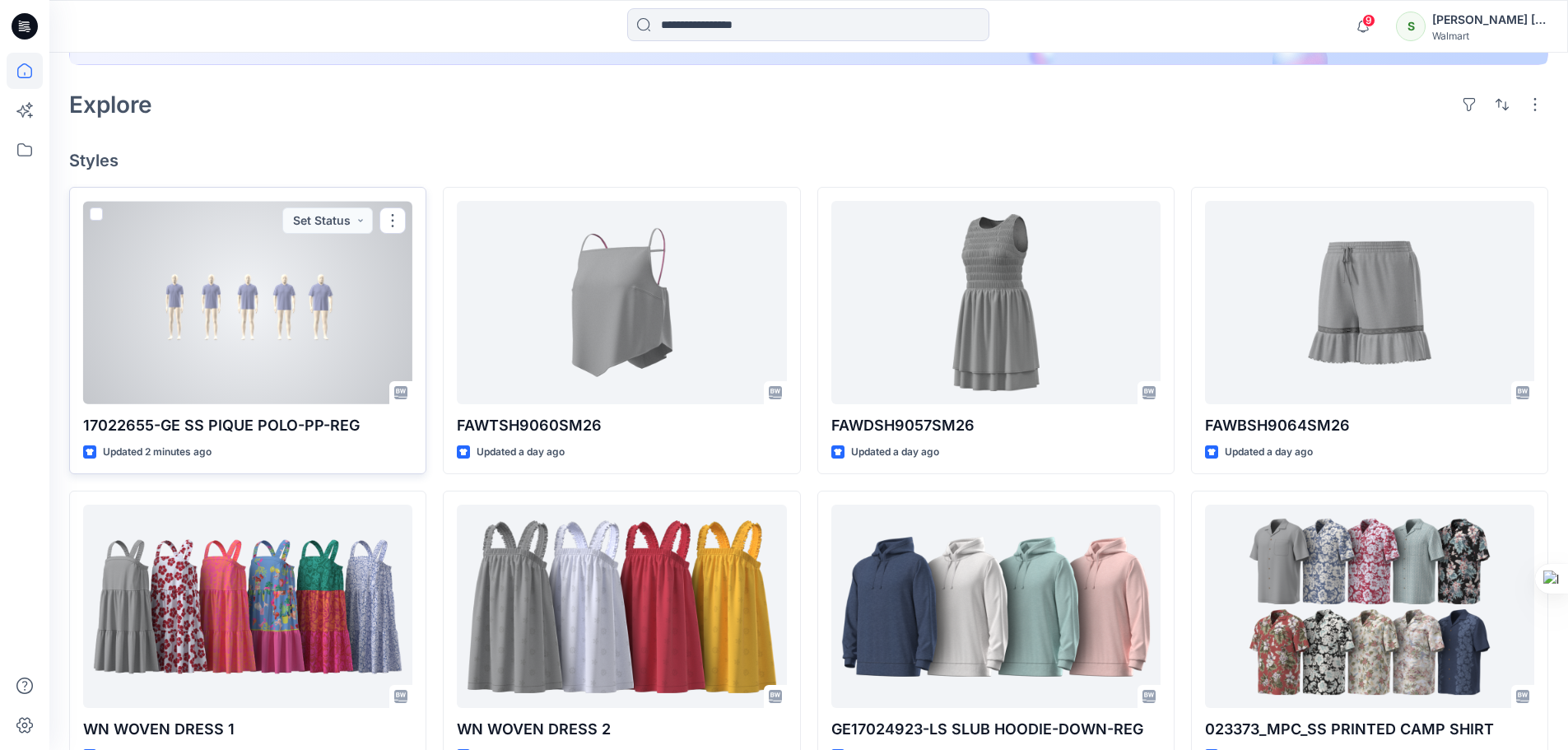
click at [259, 281] on div at bounding box center [247, 303] width 330 height 204
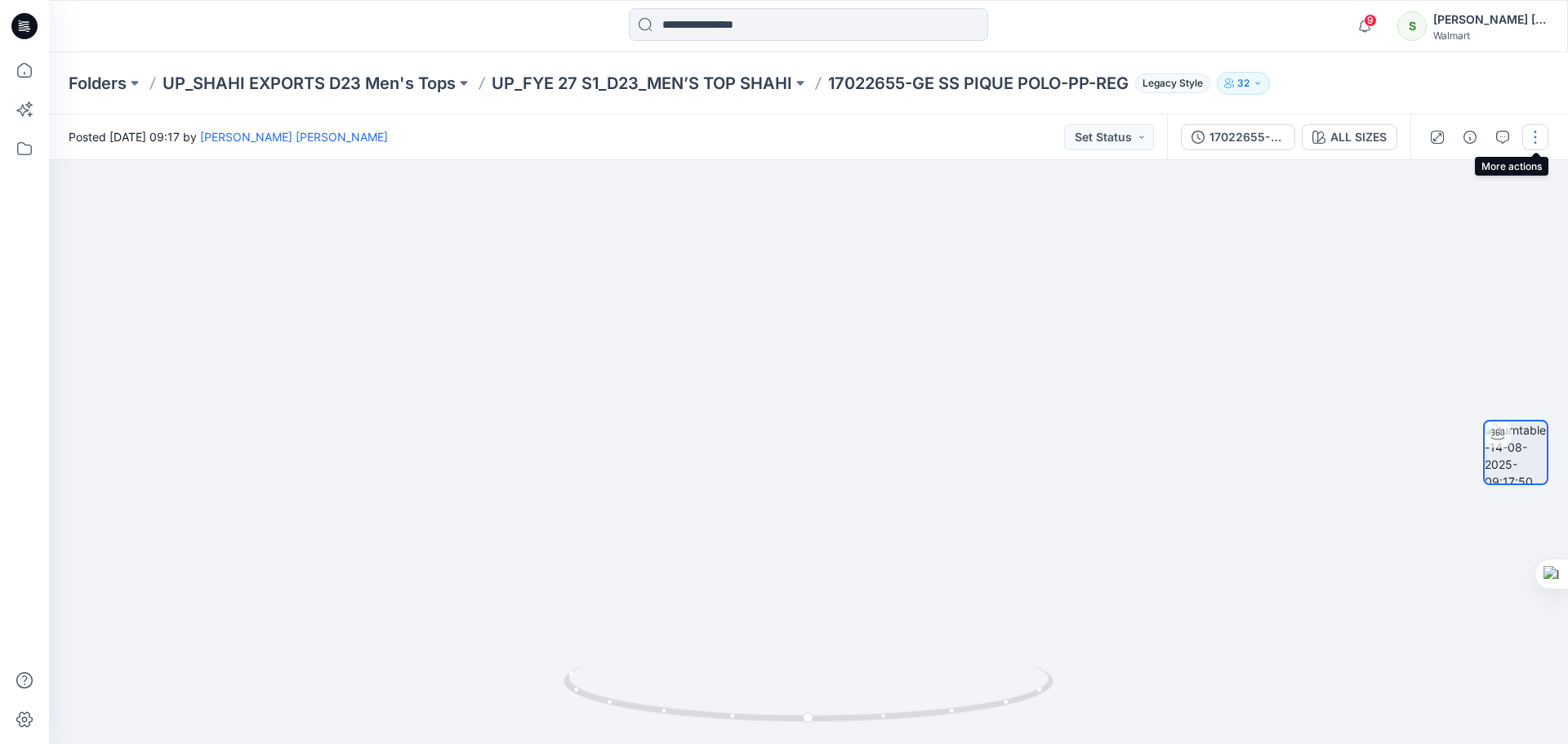
click at [1533, 135] on button "button" at bounding box center [1535, 136] width 26 height 26
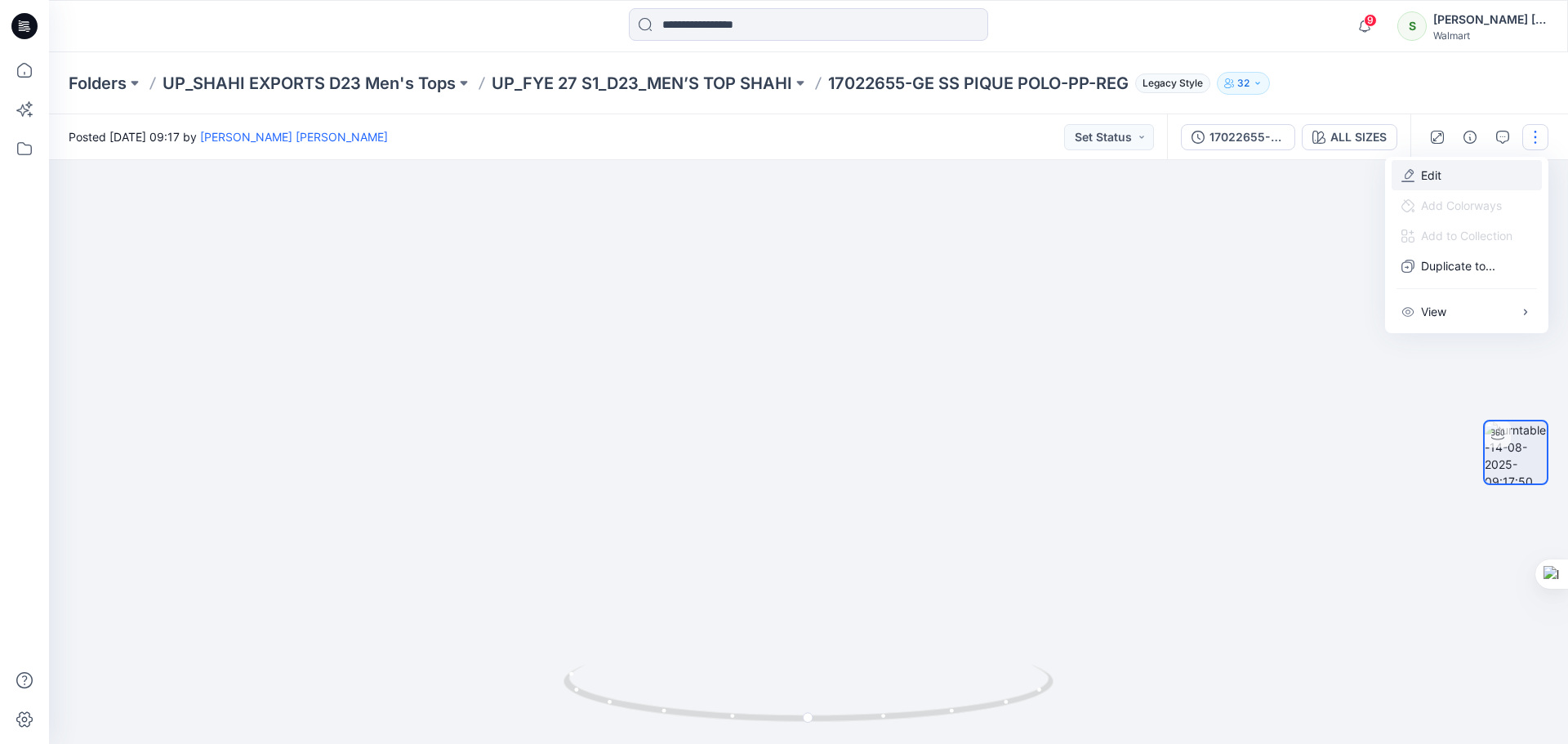
click at [1434, 176] on p "Edit" at bounding box center [1431, 175] width 21 height 17
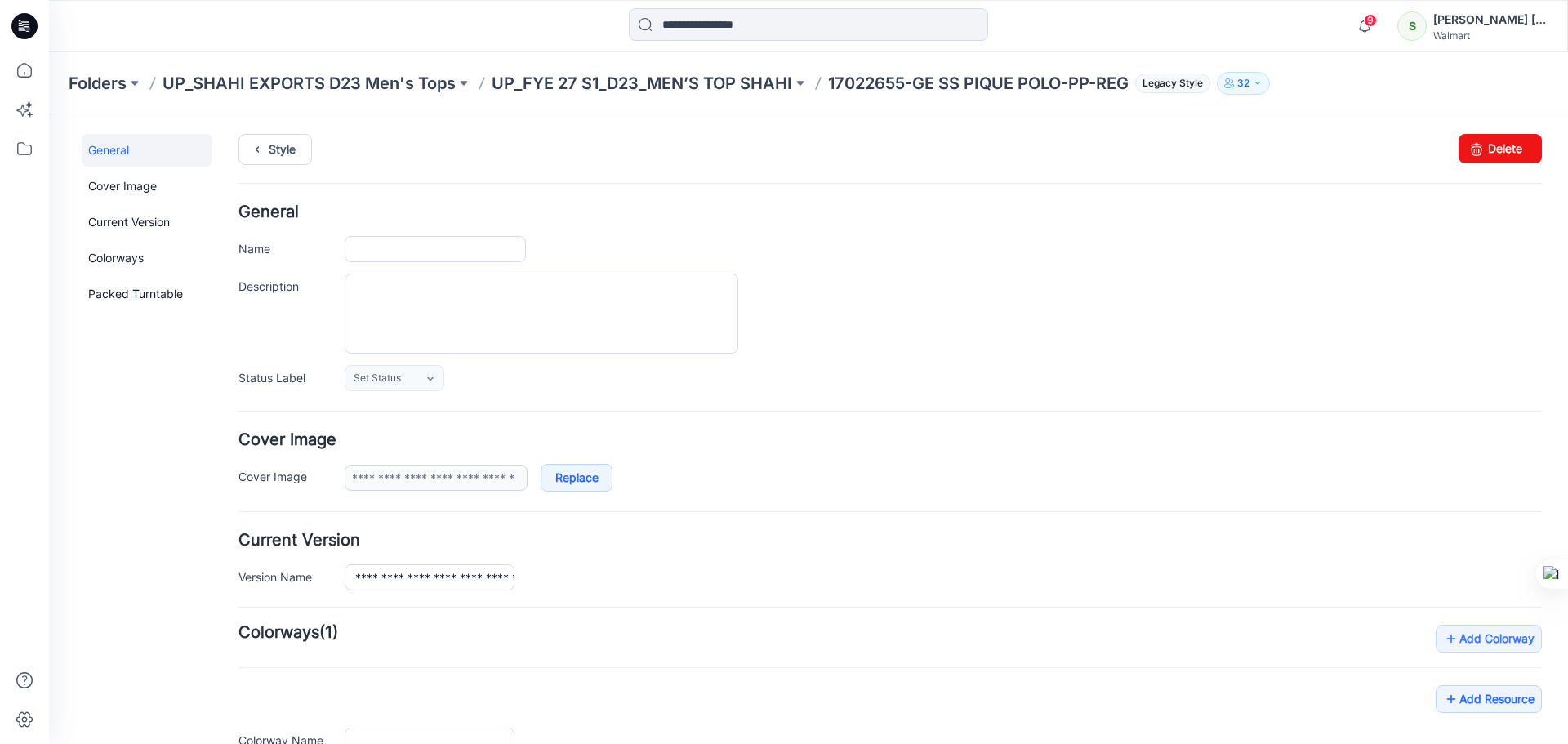
type input "**********"
type input "*********"
type input "**********"
drag, startPoint x: 413, startPoint y: 249, endPoint x: 859, endPoint y: 288, distance: 447.7
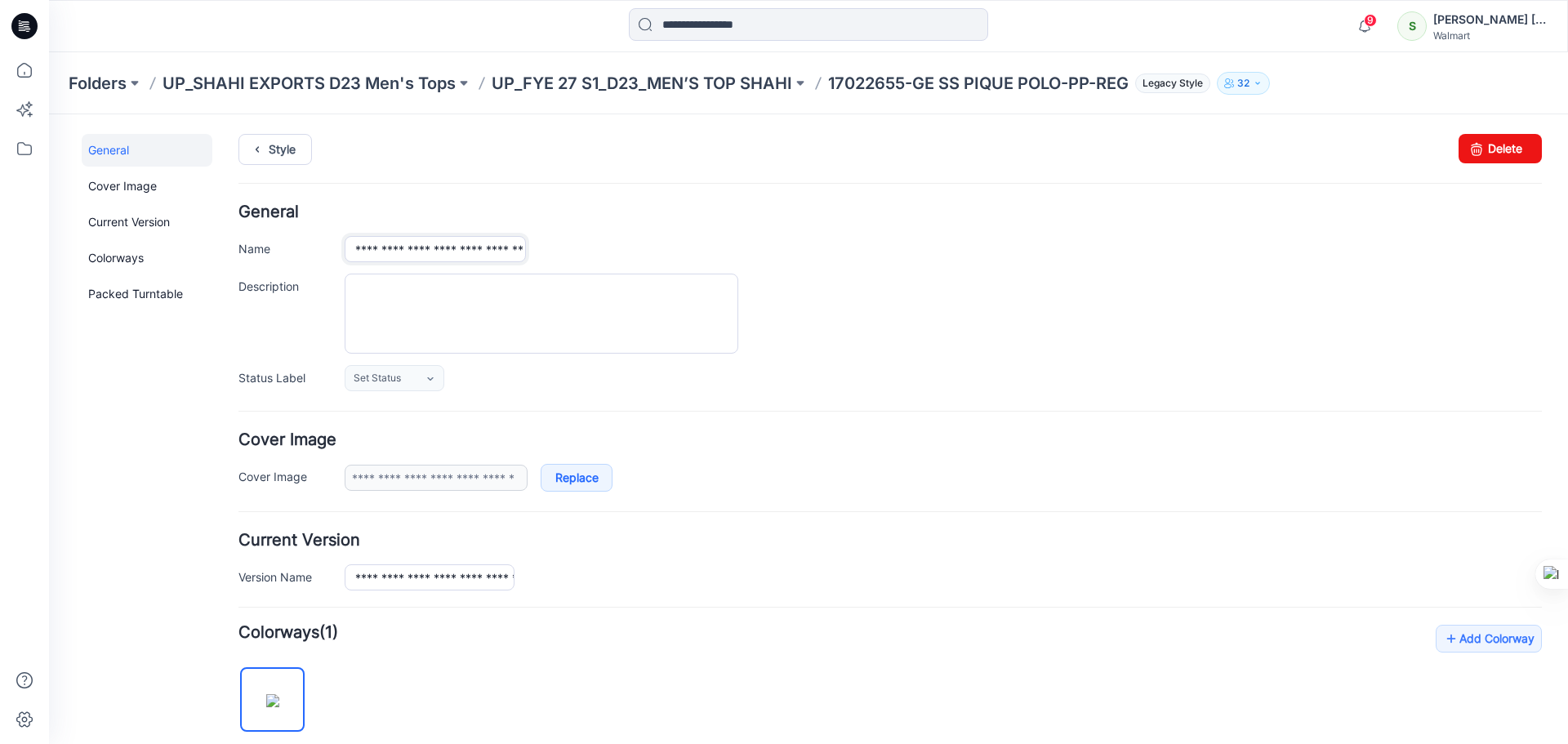
click at [859, 288] on div "**********" at bounding box center [890, 297] width 1303 height 187
click at [395, 305] on textarea "Description" at bounding box center [541, 314] width 393 height 80
paste textarea "**********"
type textarea "**********"
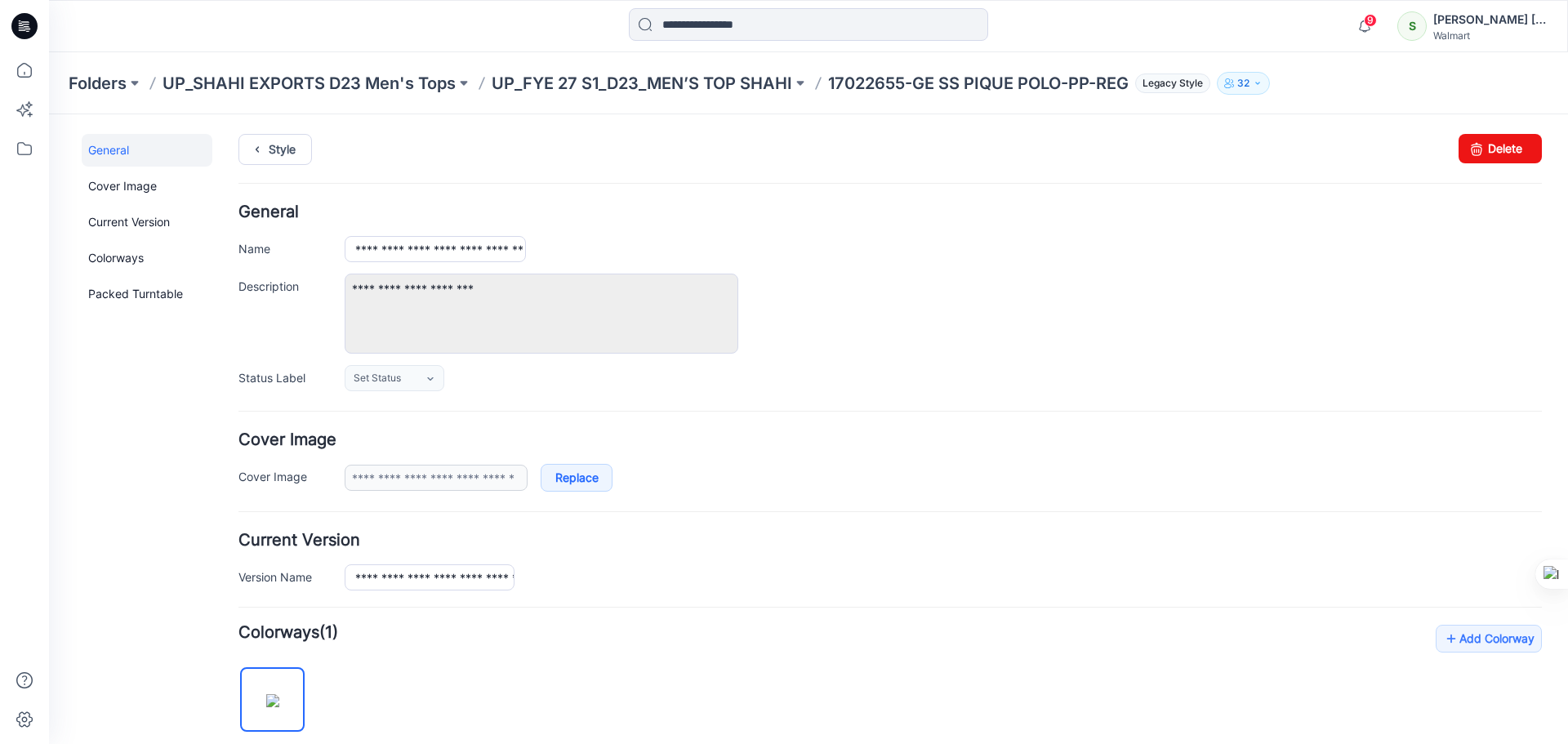
drag, startPoint x: 833, startPoint y: 330, endPoint x: 824, endPoint y: 330, distance: 9.0
click at [833, 330] on div "**********" at bounding box center [942, 314] width 1197 height 80
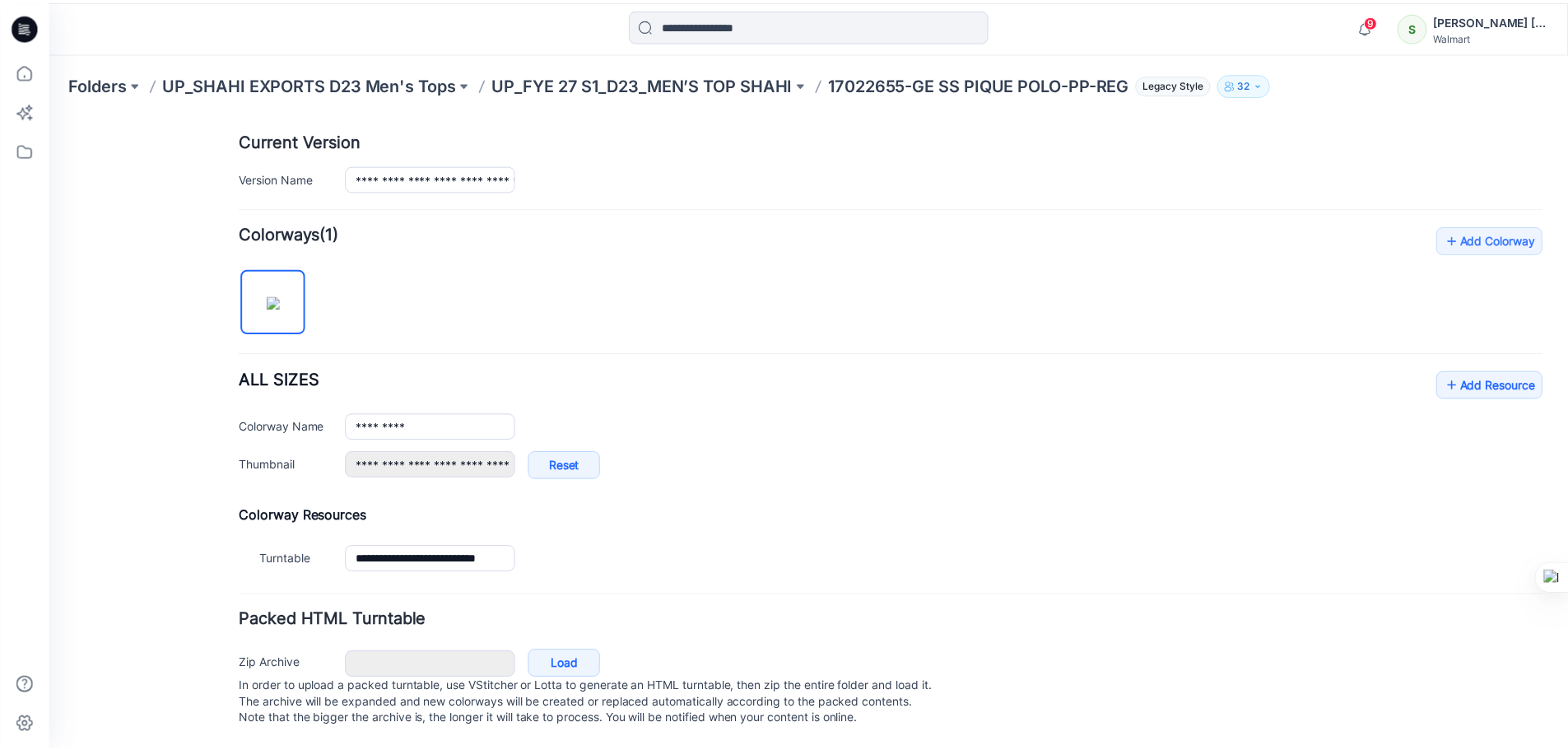
scroll to position [421, 0]
click at [1489, 371] on link "Add Resource" at bounding box center [1501, 384] width 107 height 28
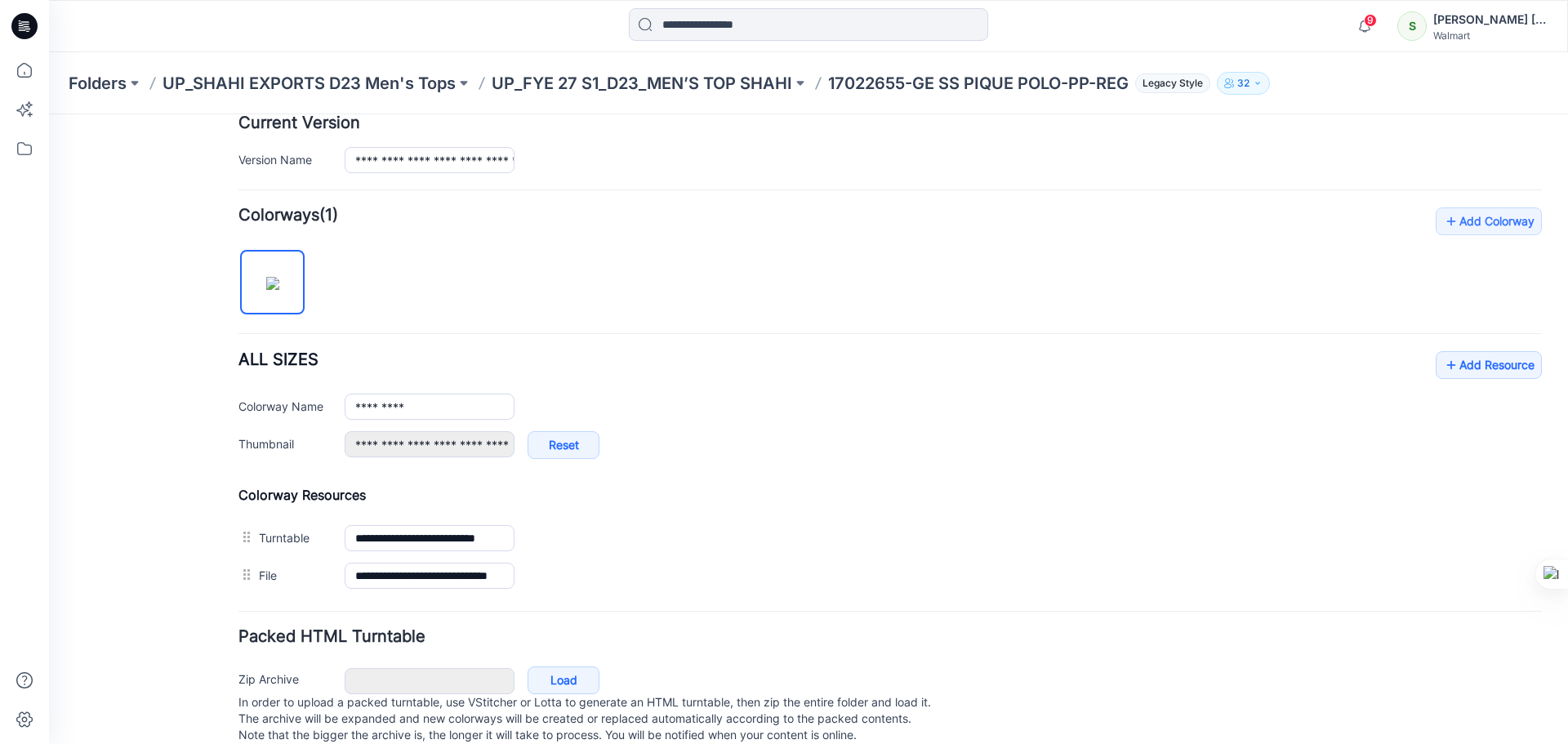
click at [25, 26] on icon at bounding box center [27, 26] width 7 height 1
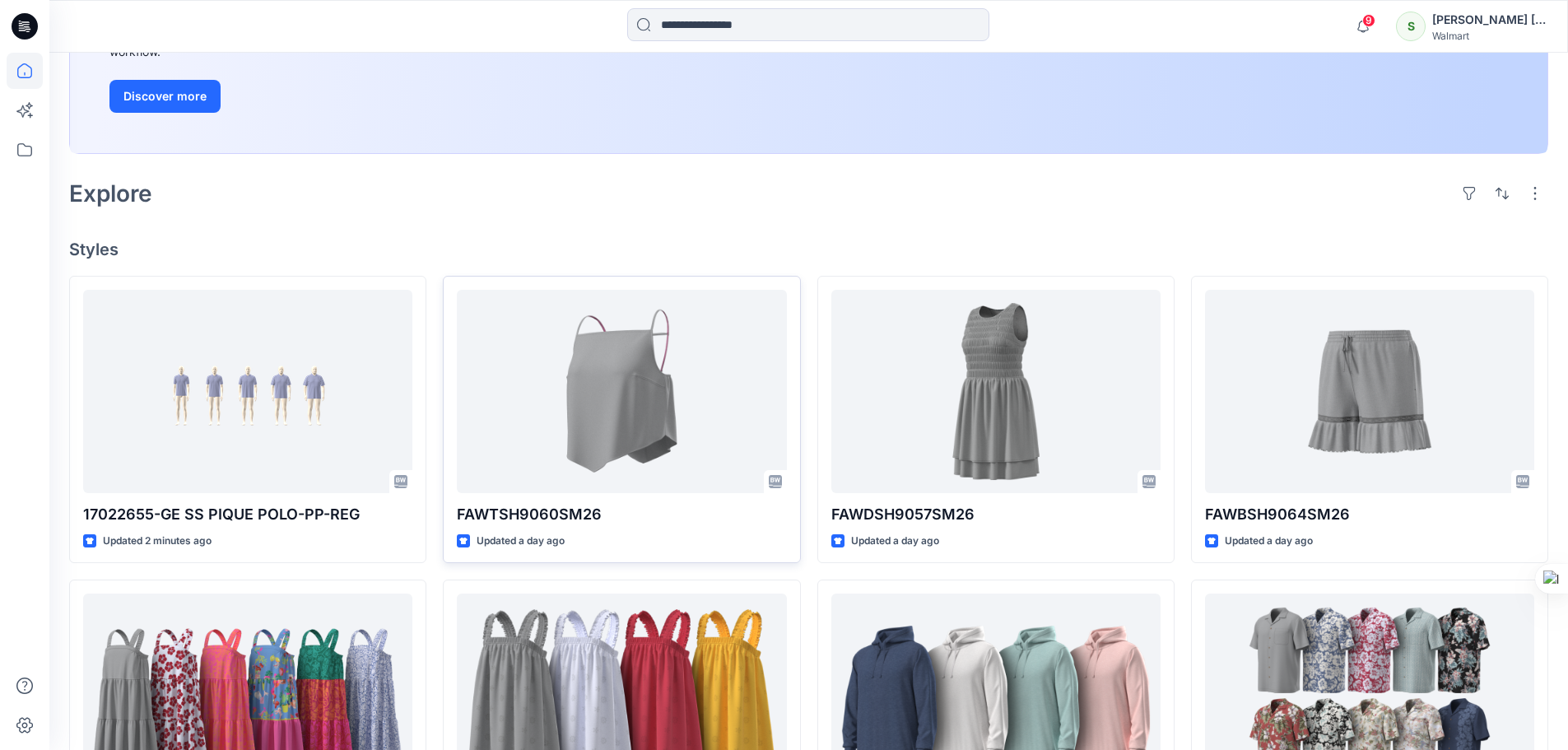
scroll to position [330, 0]
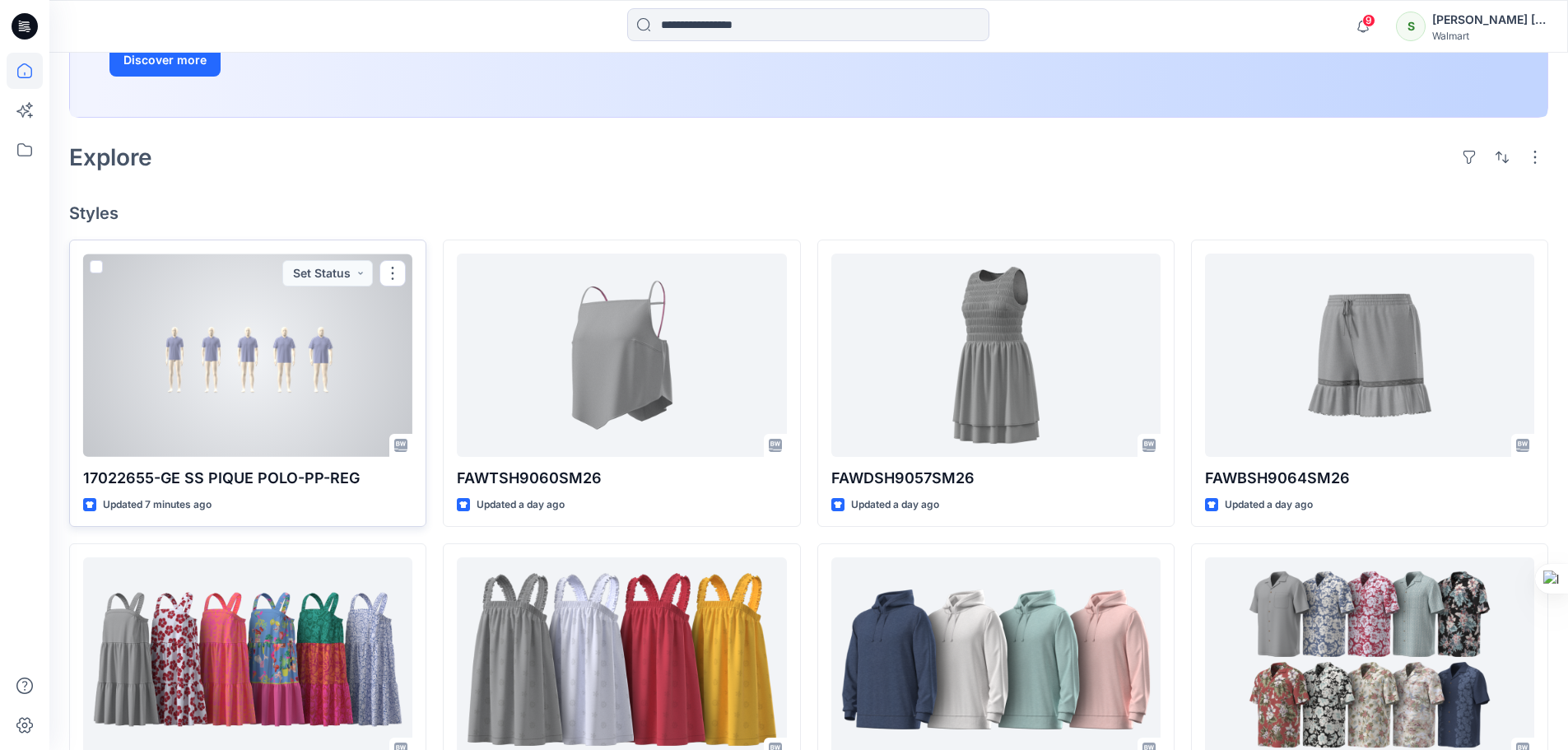
click at [283, 427] on div at bounding box center [247, 355] width 330 height 204
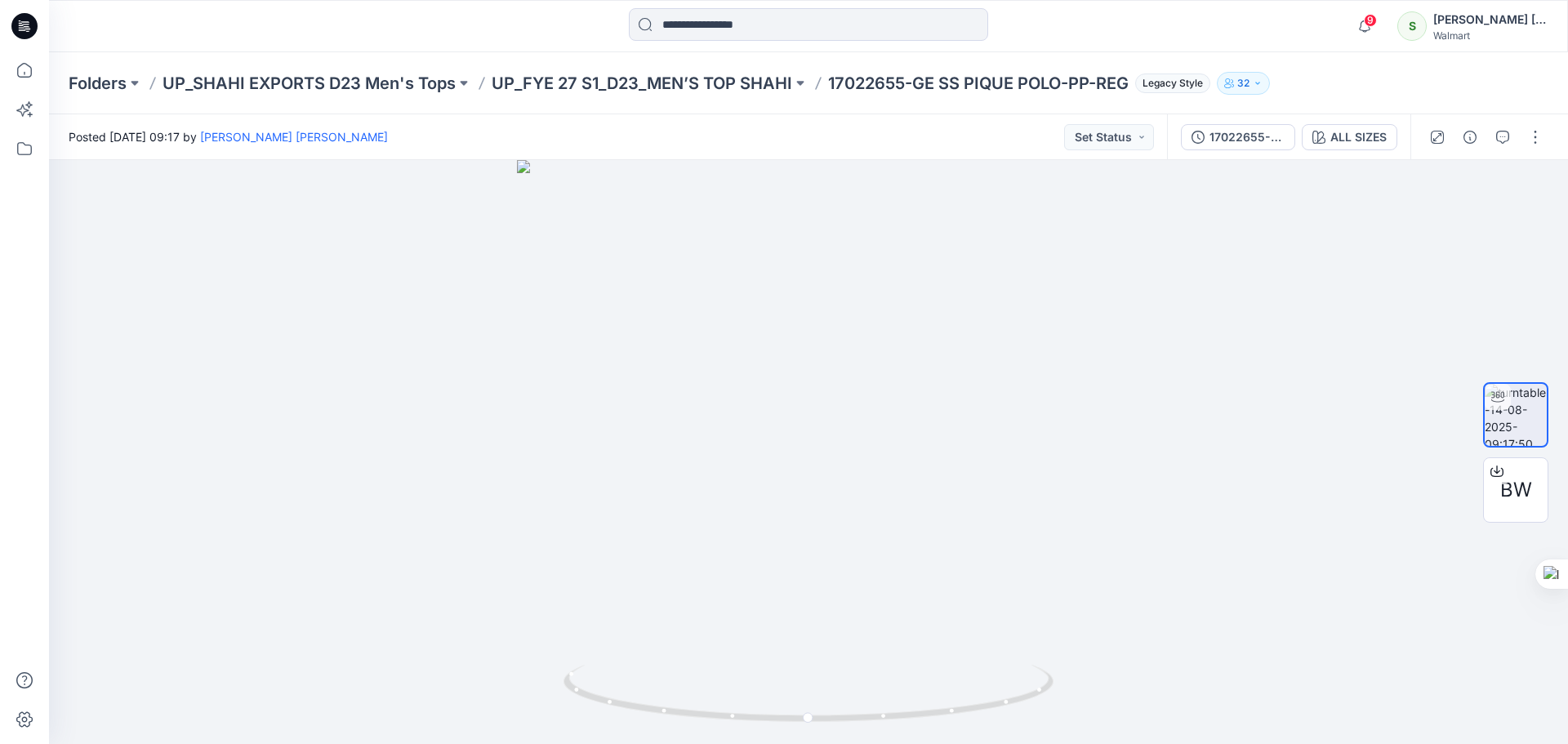
click at [29, 25] on icon at bounding box center [24, 26] width 26 height 26
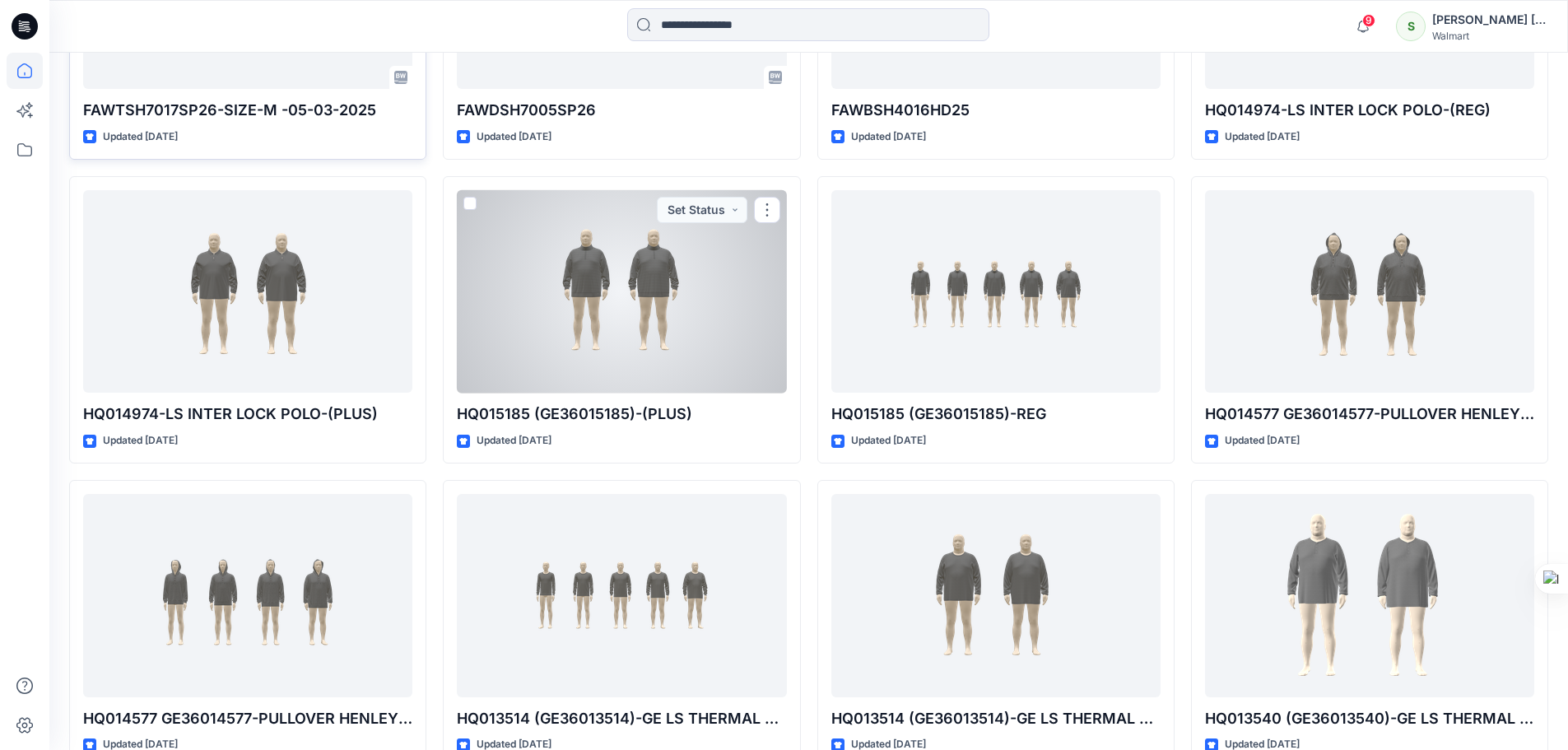
scroll to position [9060, 0]
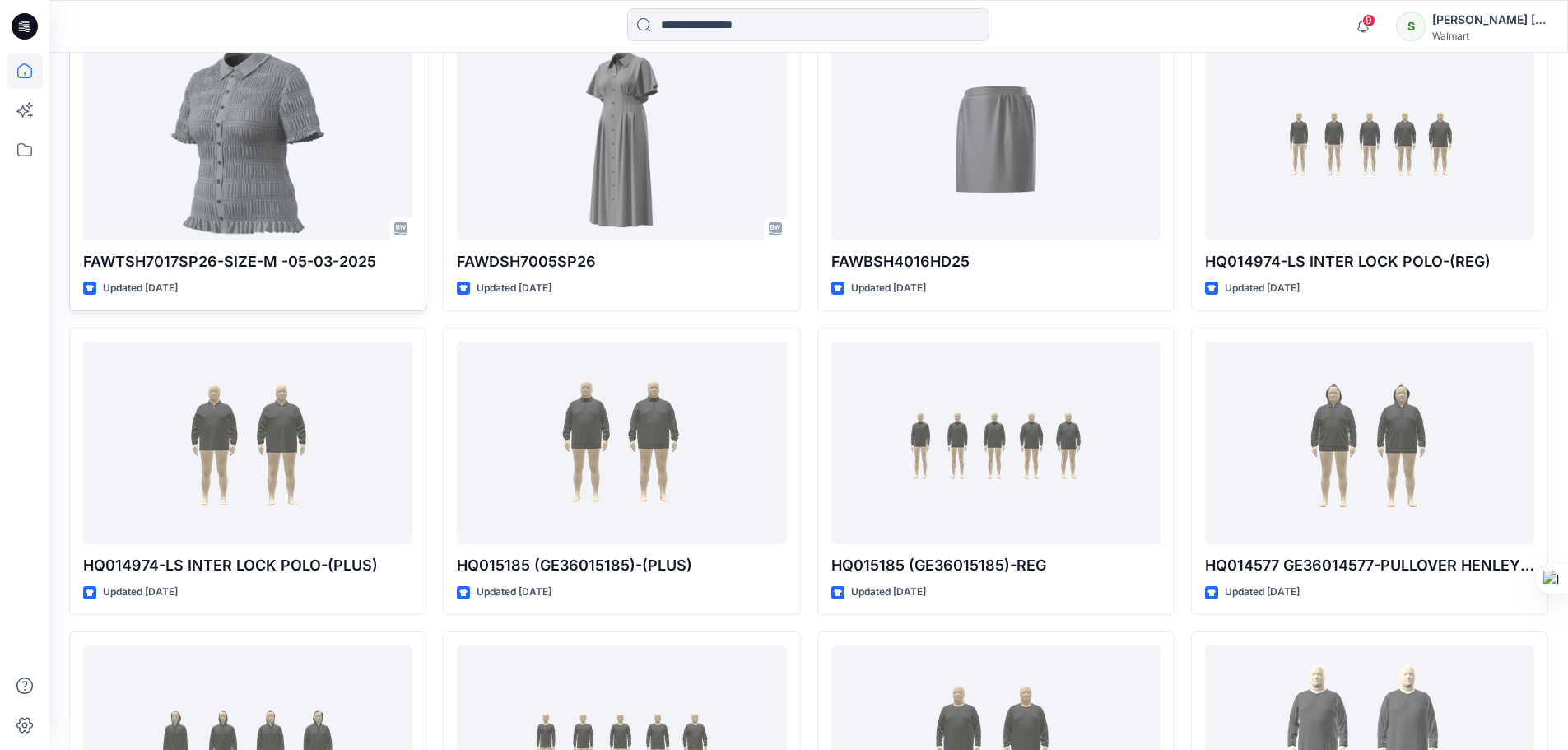
click at [25, 27] on icon at bounding box center [27, 26] width 7 height 1
click at [23, 25] on icon at bounding box center [24, 26] width 26 height 26
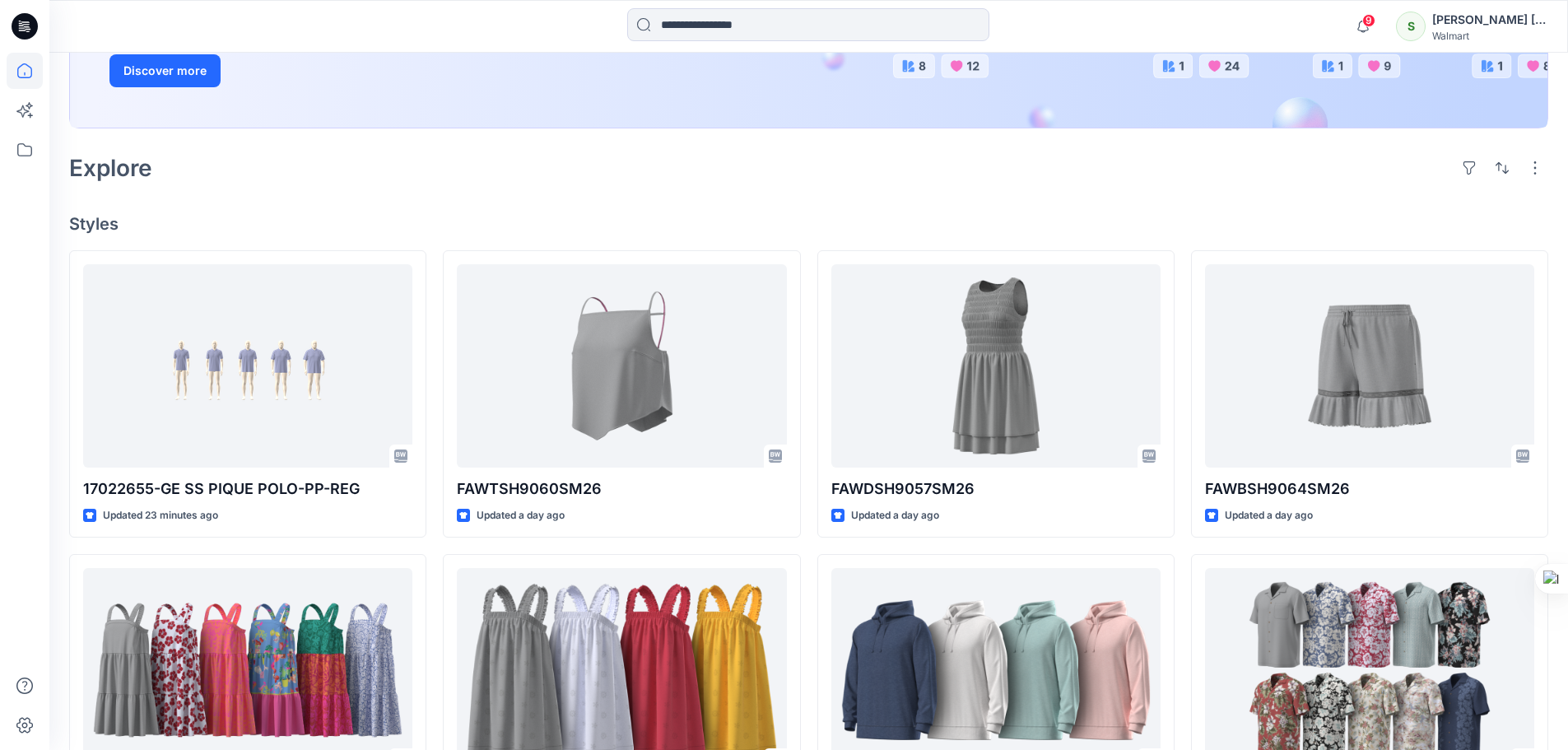
scroll to position [330, 0]
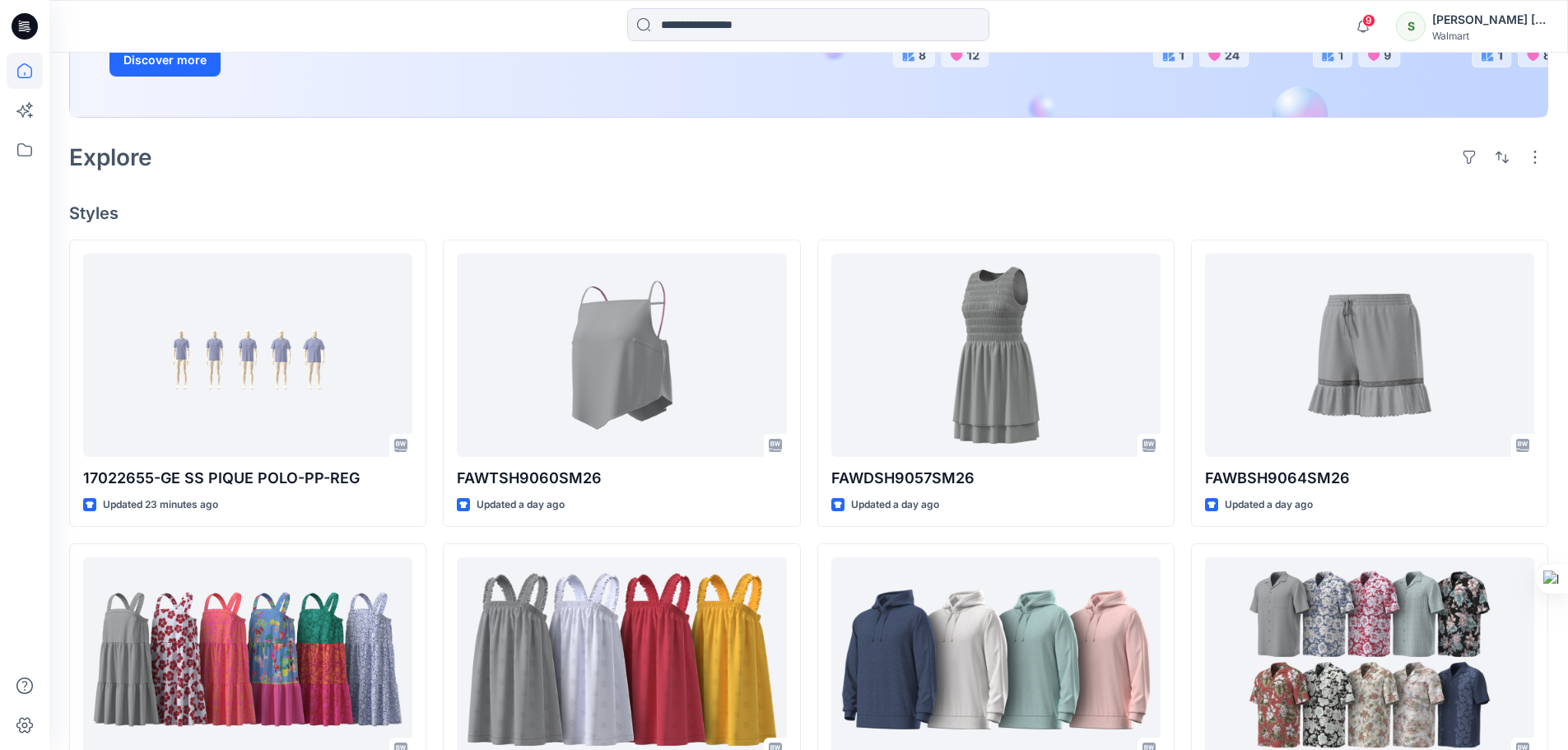
click at [18, 23] on icon at bounding box center [24, 26] width 26 height 26
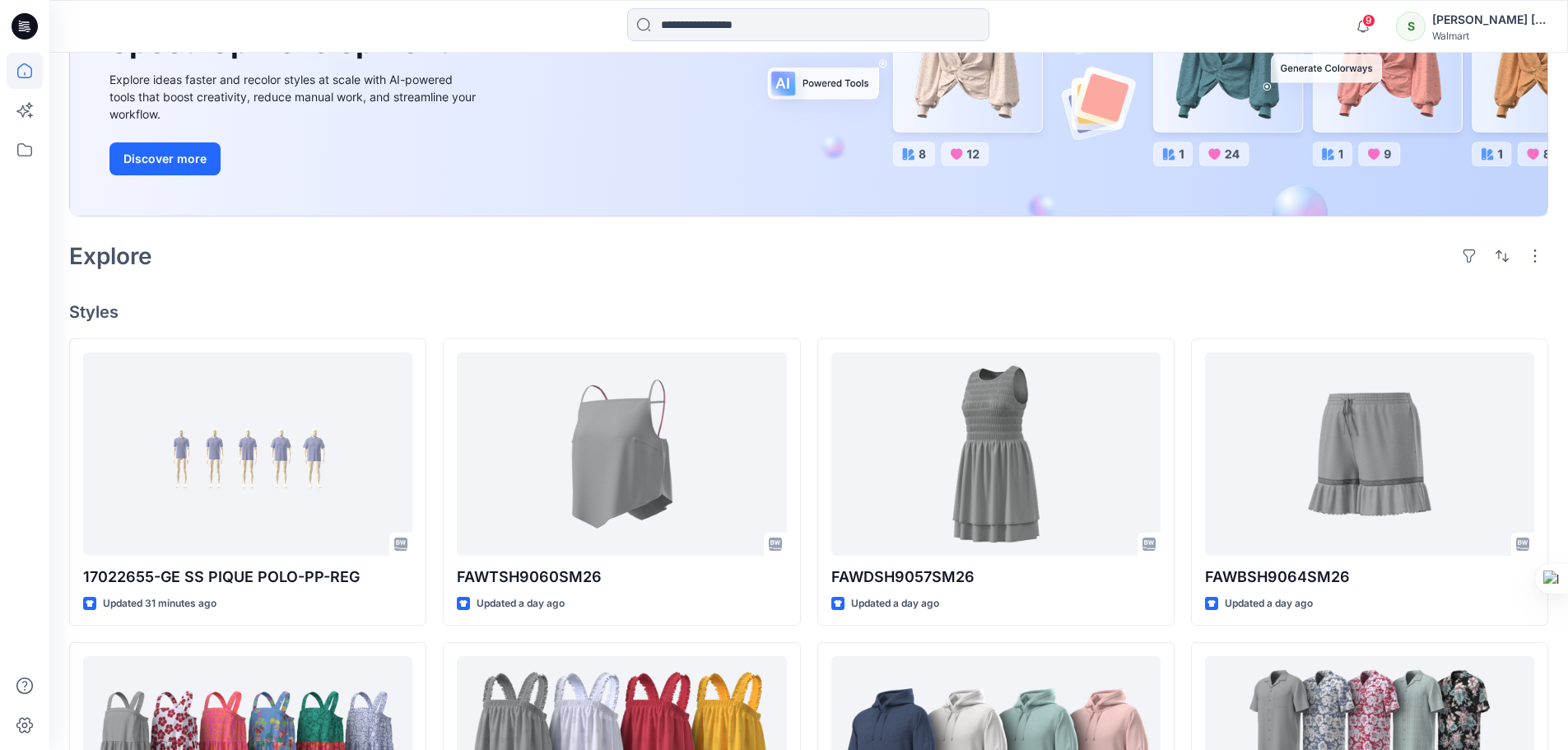
scroll to position [82, 0]
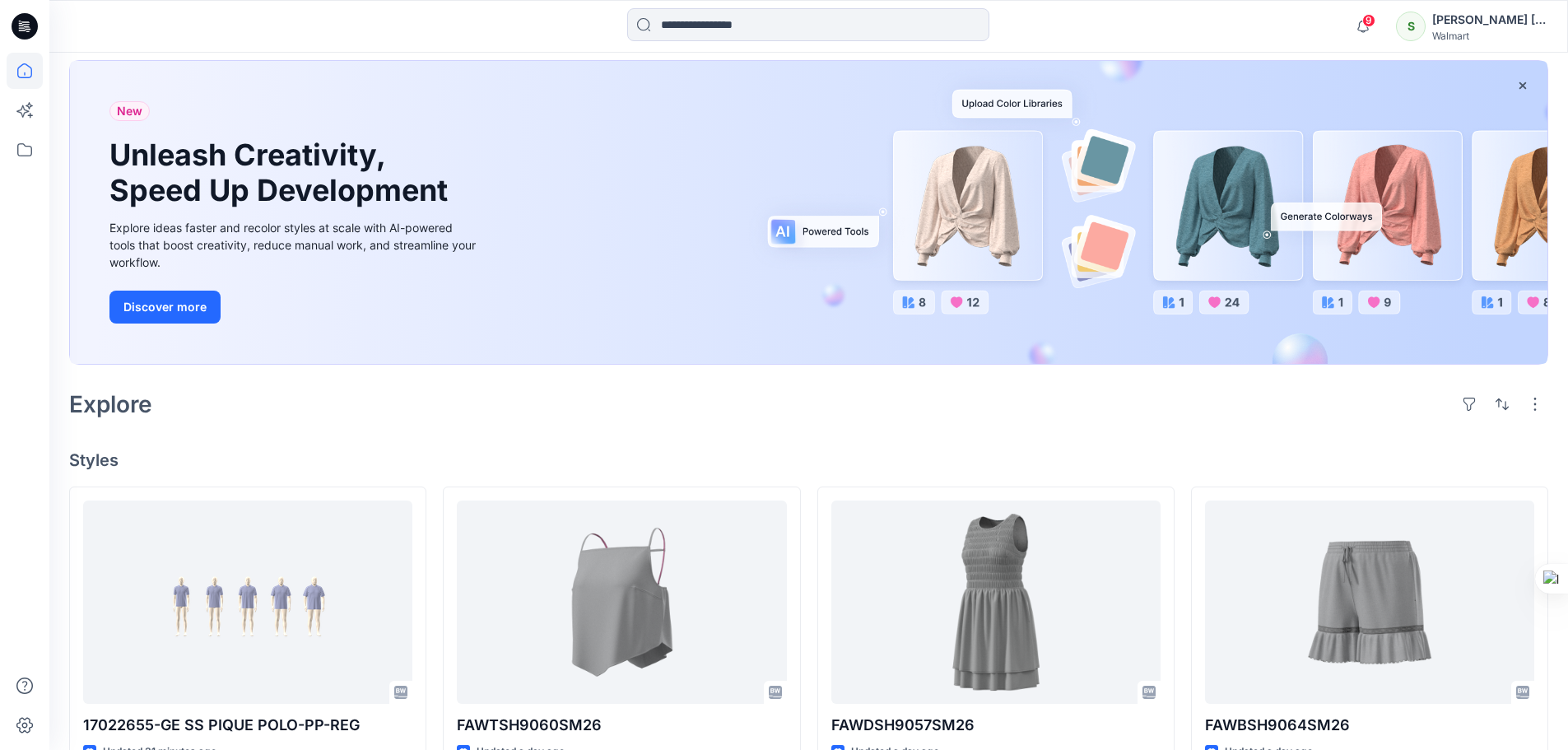
drag, startPoint x: 22, startPoint y: 24, endPoint x: 418, endPoint y: 200, distance: 433.3
click at [22, 24] on icon at bounding box center [24, 26] width 26 height 26
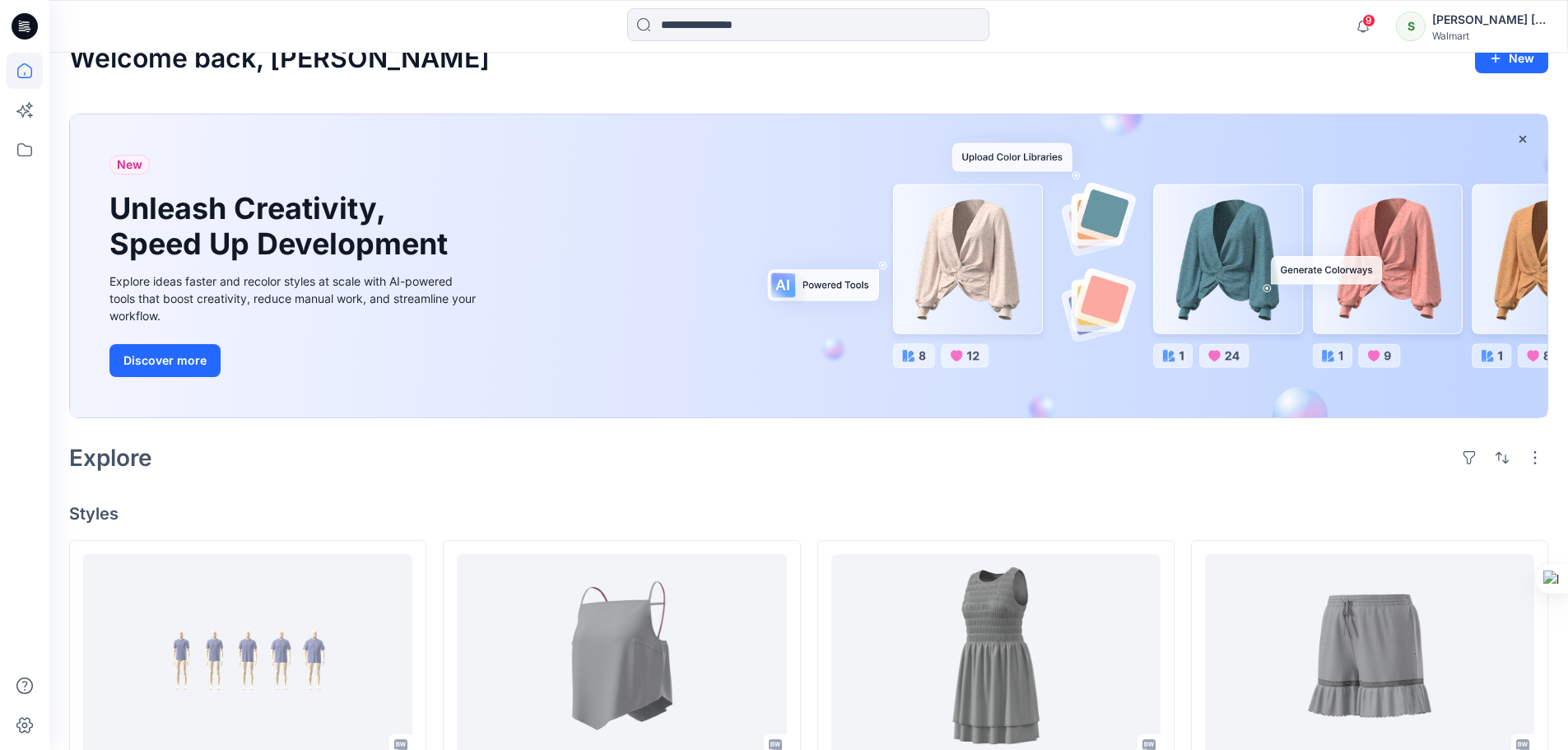
scroll to position [0, 0]
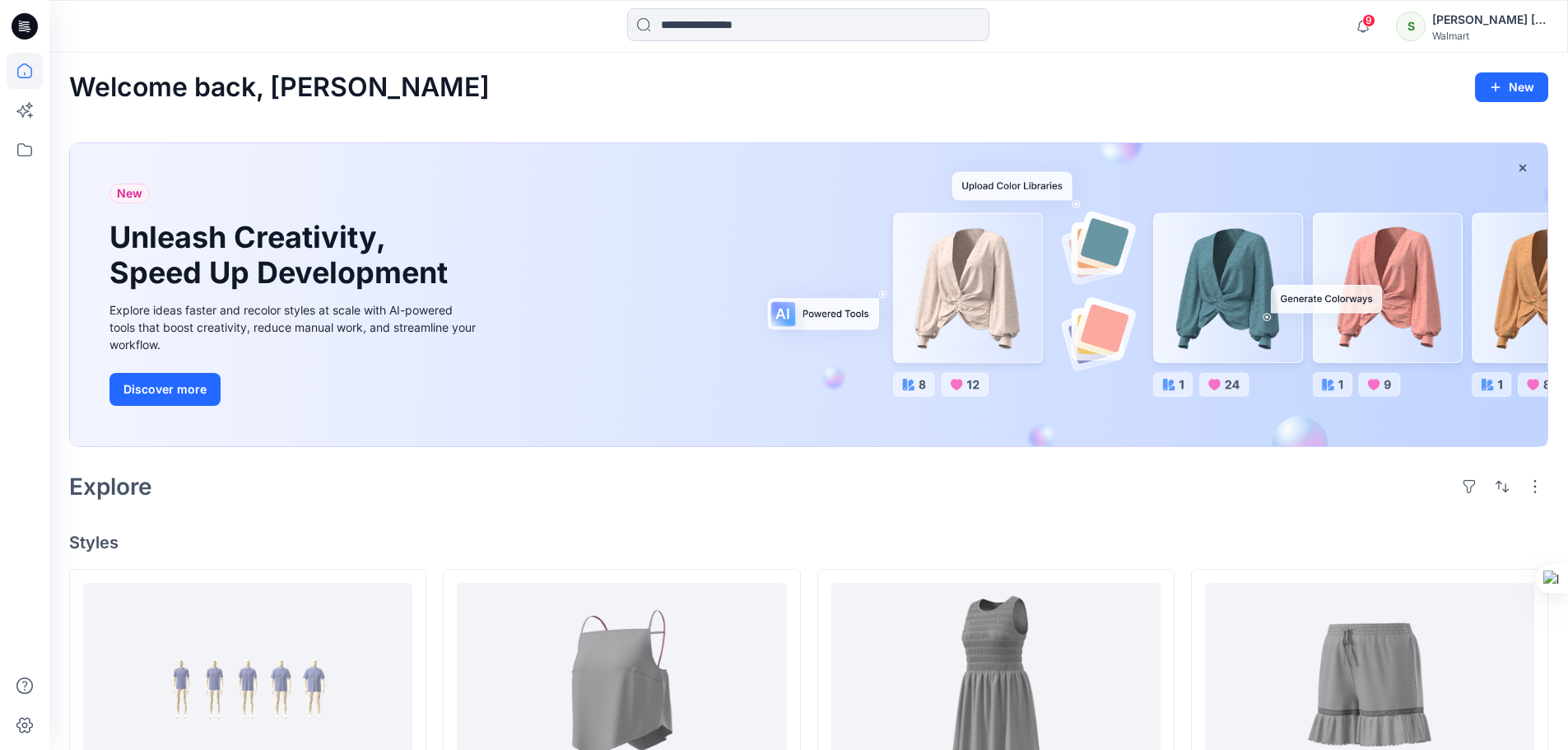
click at [23, 32] on icon at bounding box center [24, 26] width 26 height 26
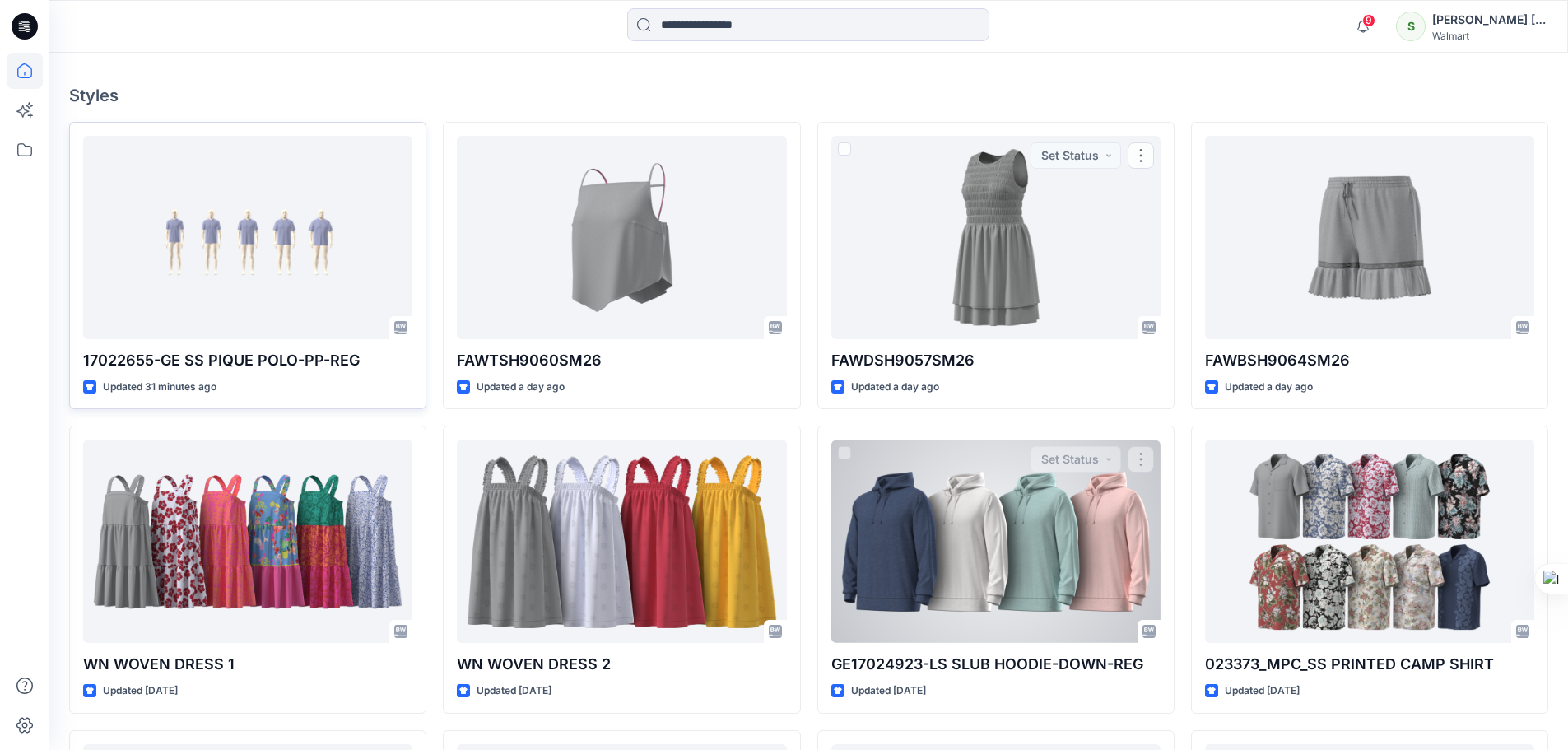
scroll to position [330, 0]
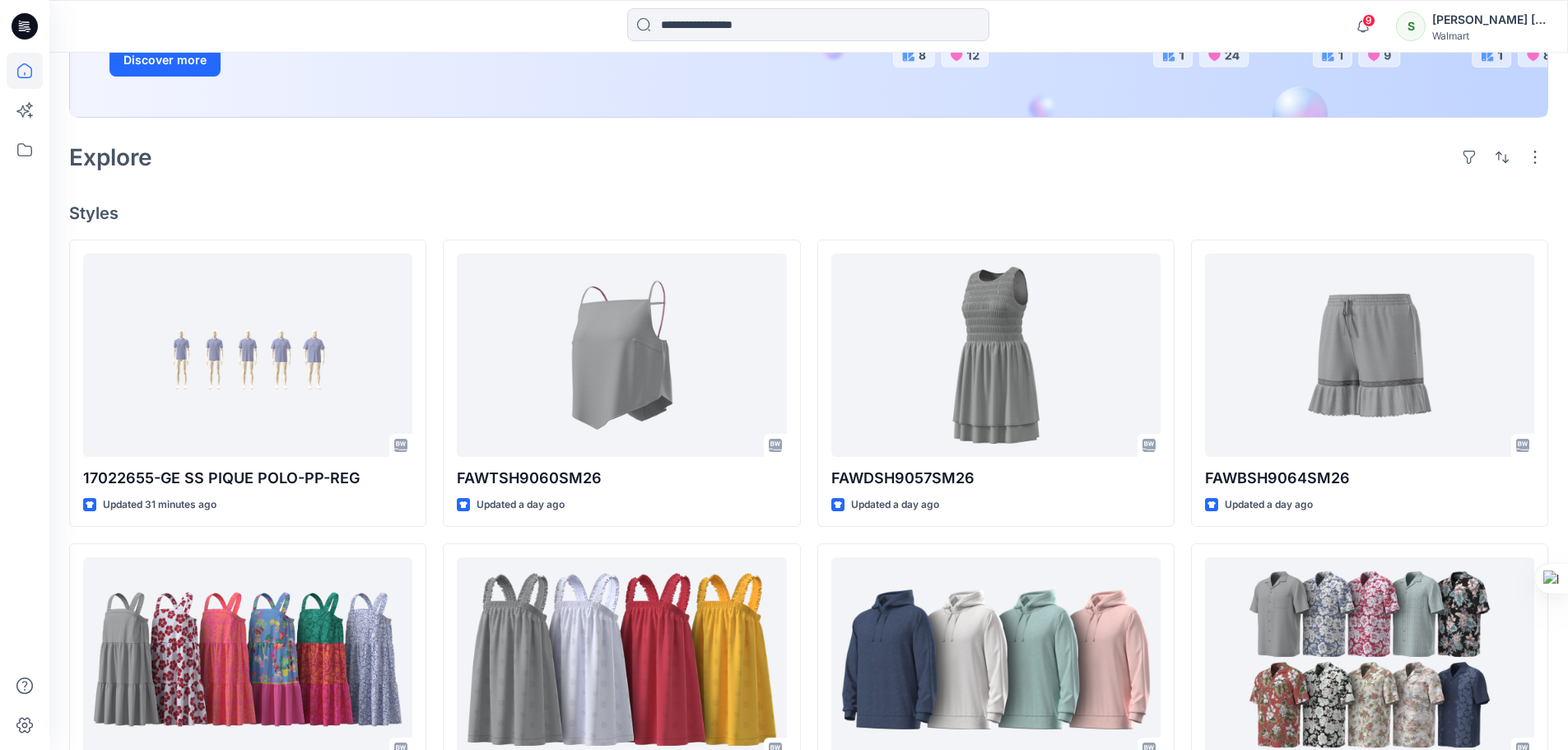
click at [27, 30] on icon at bounding box center [24, 26] width 26 height 26
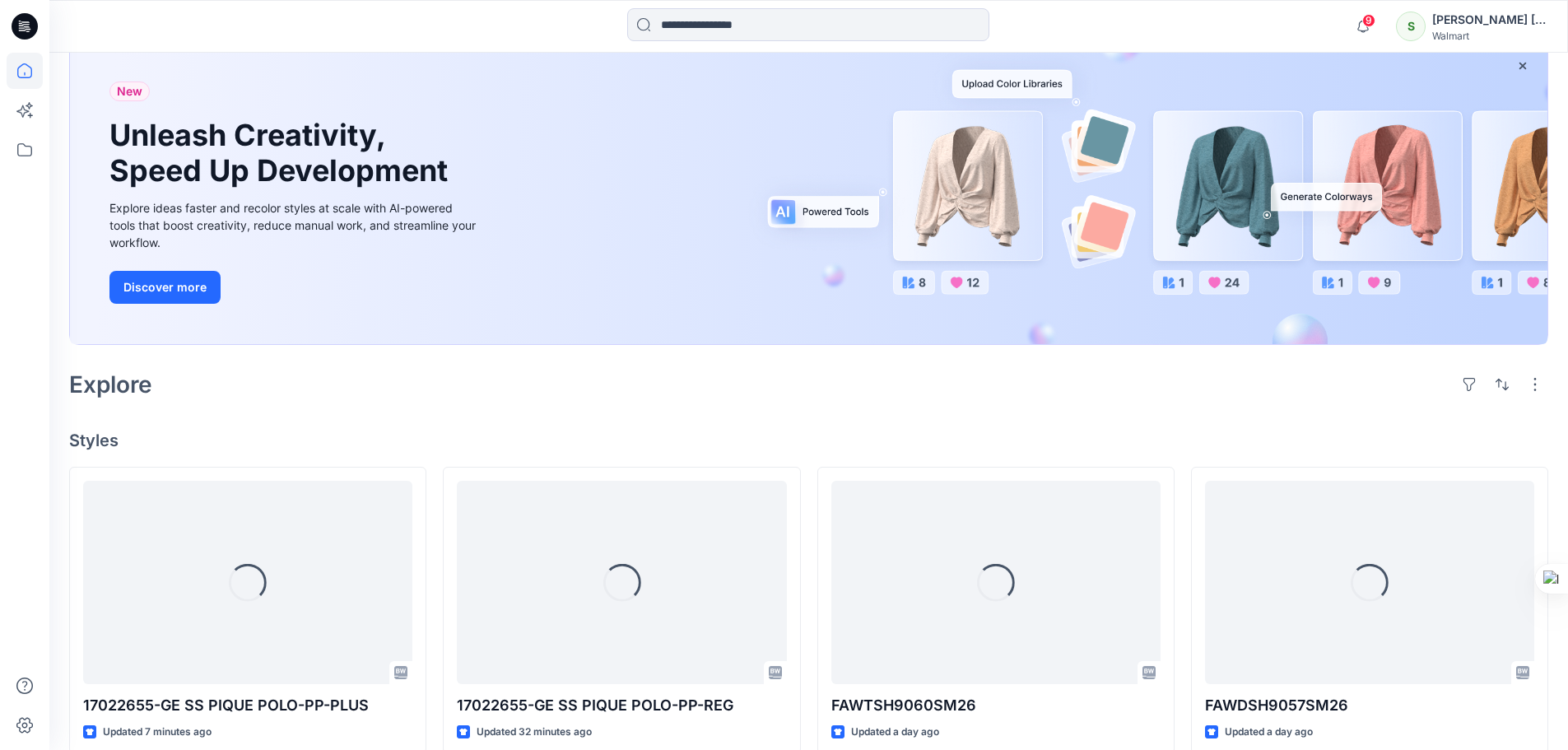
scroll to position [330, 0]
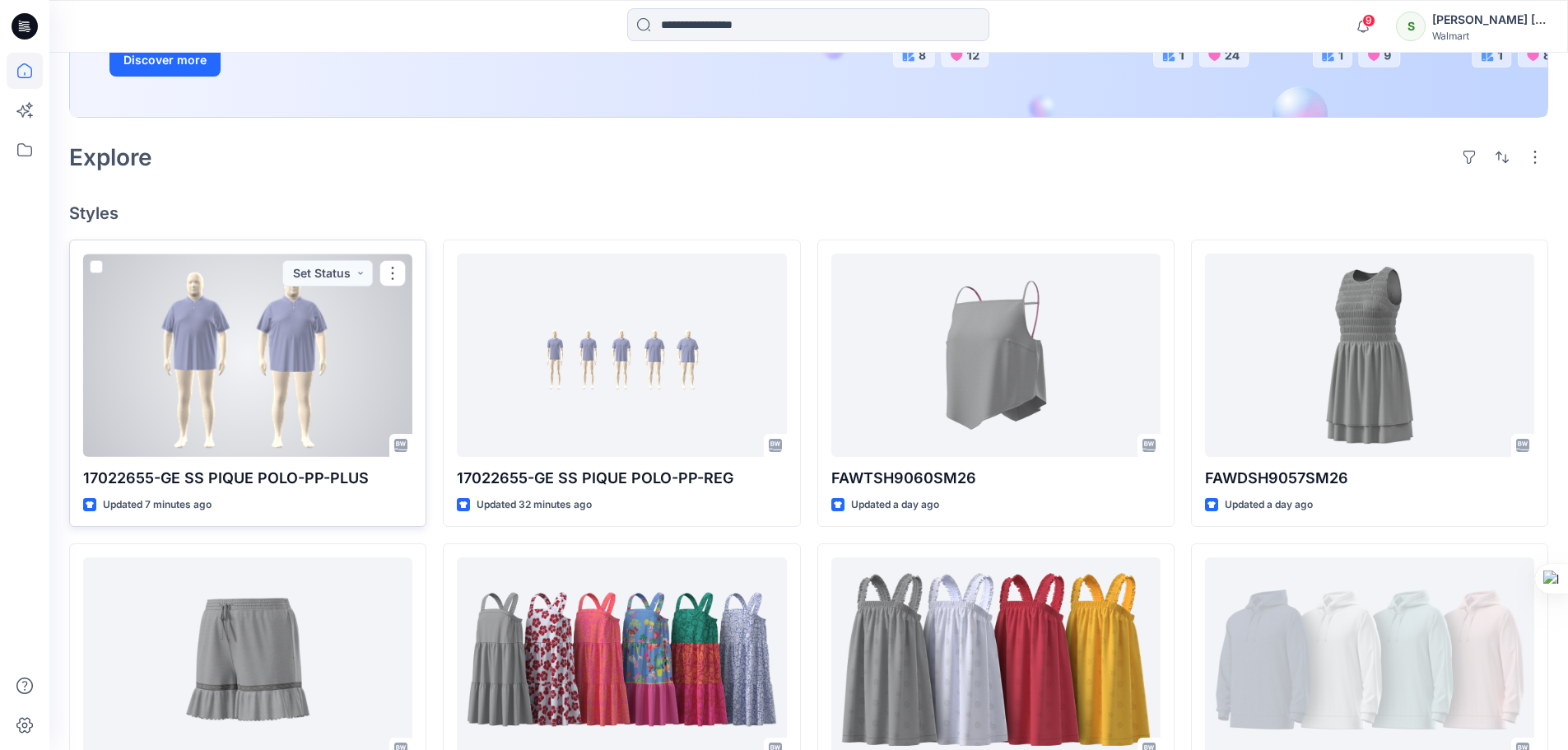
click at [345, 367] on div at bounding box center [247, 355] width 330 height 204
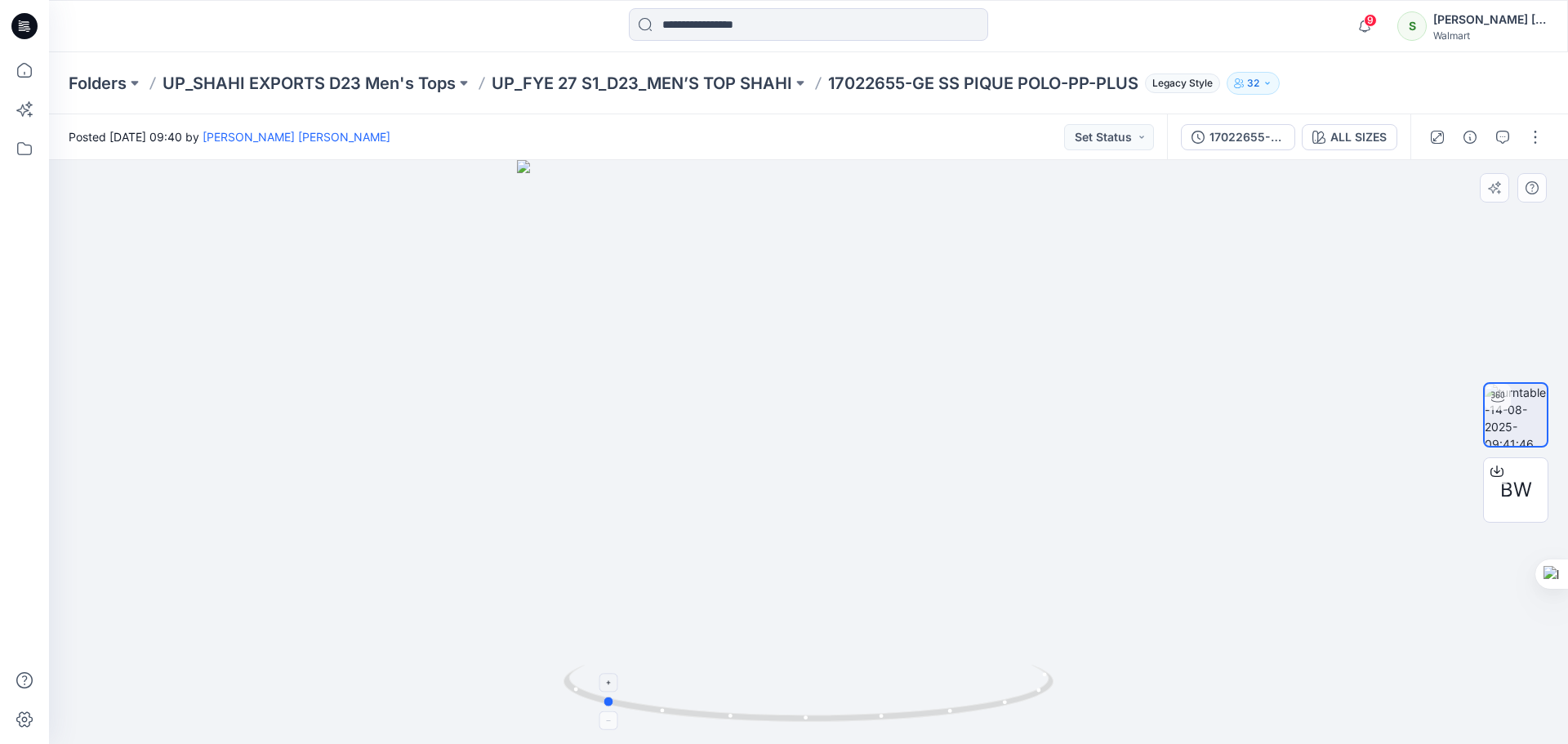
drag, startPoint x: 806, startPoint y: 720, endPoint x: 596, endPoint y: 712, distance: 210.2
click at [599, 716] on icon at bounding box center [810, 696] width 494 height 62
drag, startPoint x: 622, startPoint y: 705, endPoint x: 692, endPoint y: 717, distance: 71.0
click at [692, 717] on icon at bounding box center [810, 696] width 494 height 62
drag, startPoint x: 857, startPoint y: 722, endPoint x: 1023, endPoint y: 707, distance: 166.7
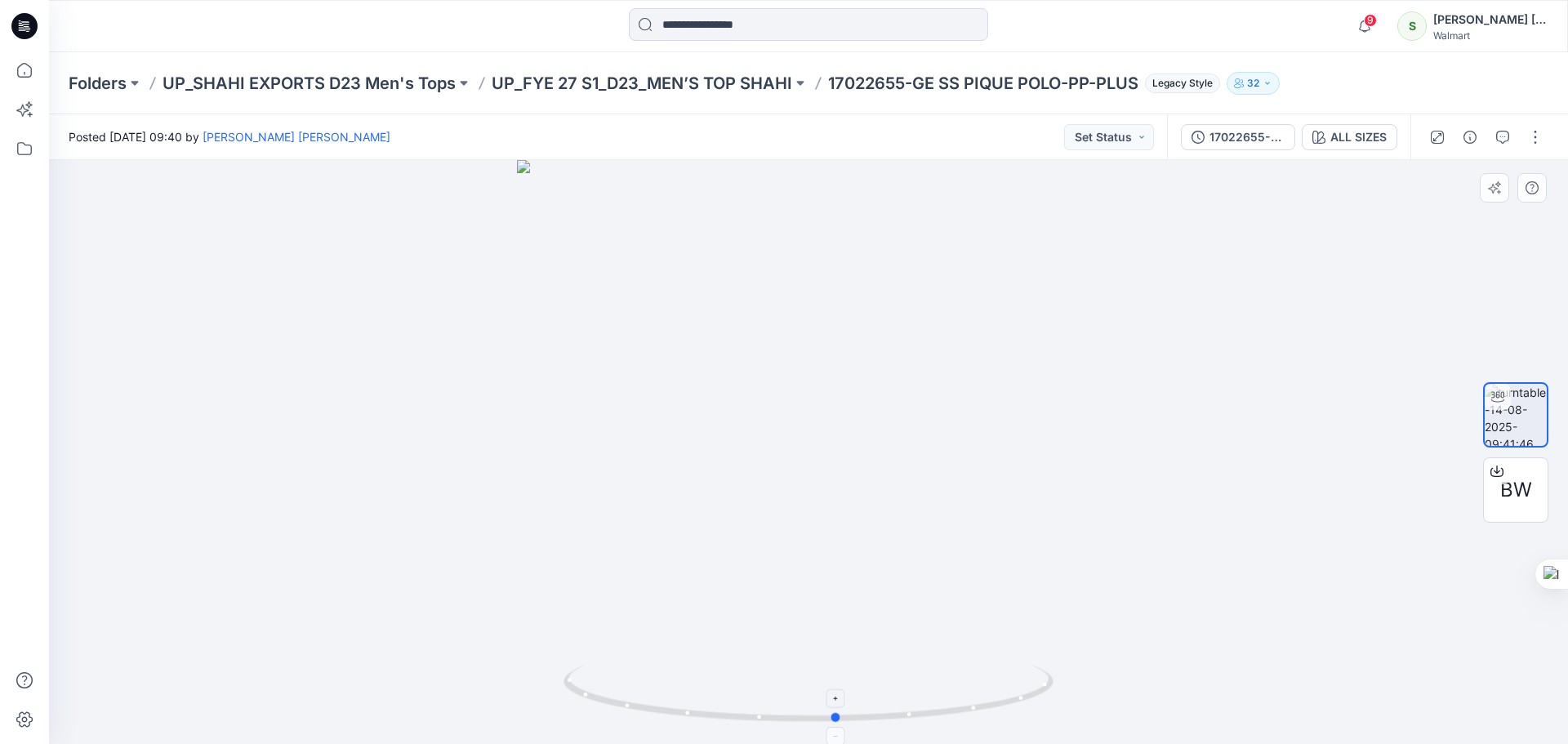
click at [1023, 707] on icon at bounding box center [810, 696] width 494 height 62
click at [1353, 145] on div "ALL SIZES" at bounding box center [1358, 137] width 57 height 18
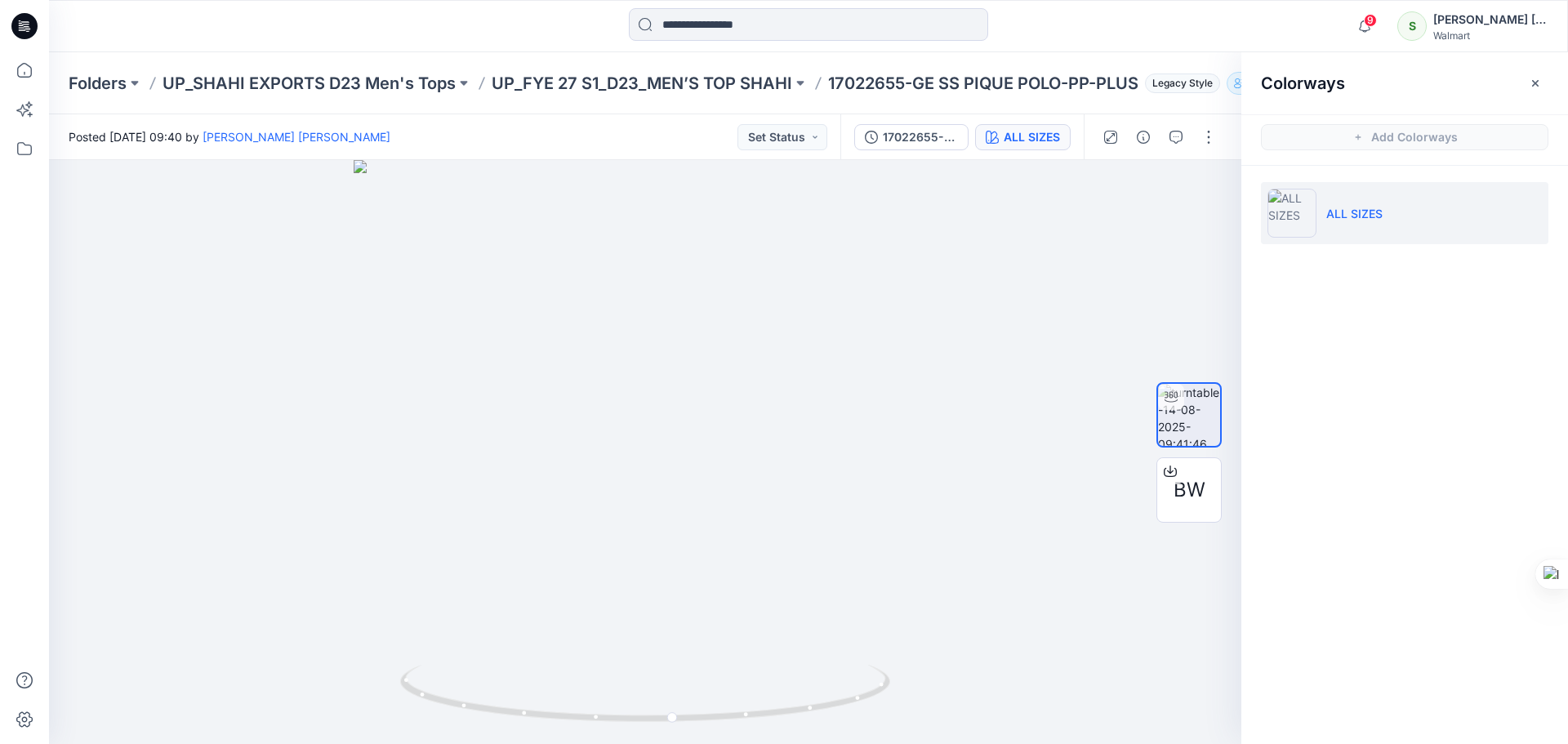
click at [27, 14] on icon at bounding box center [24, 26] width 26 height 26
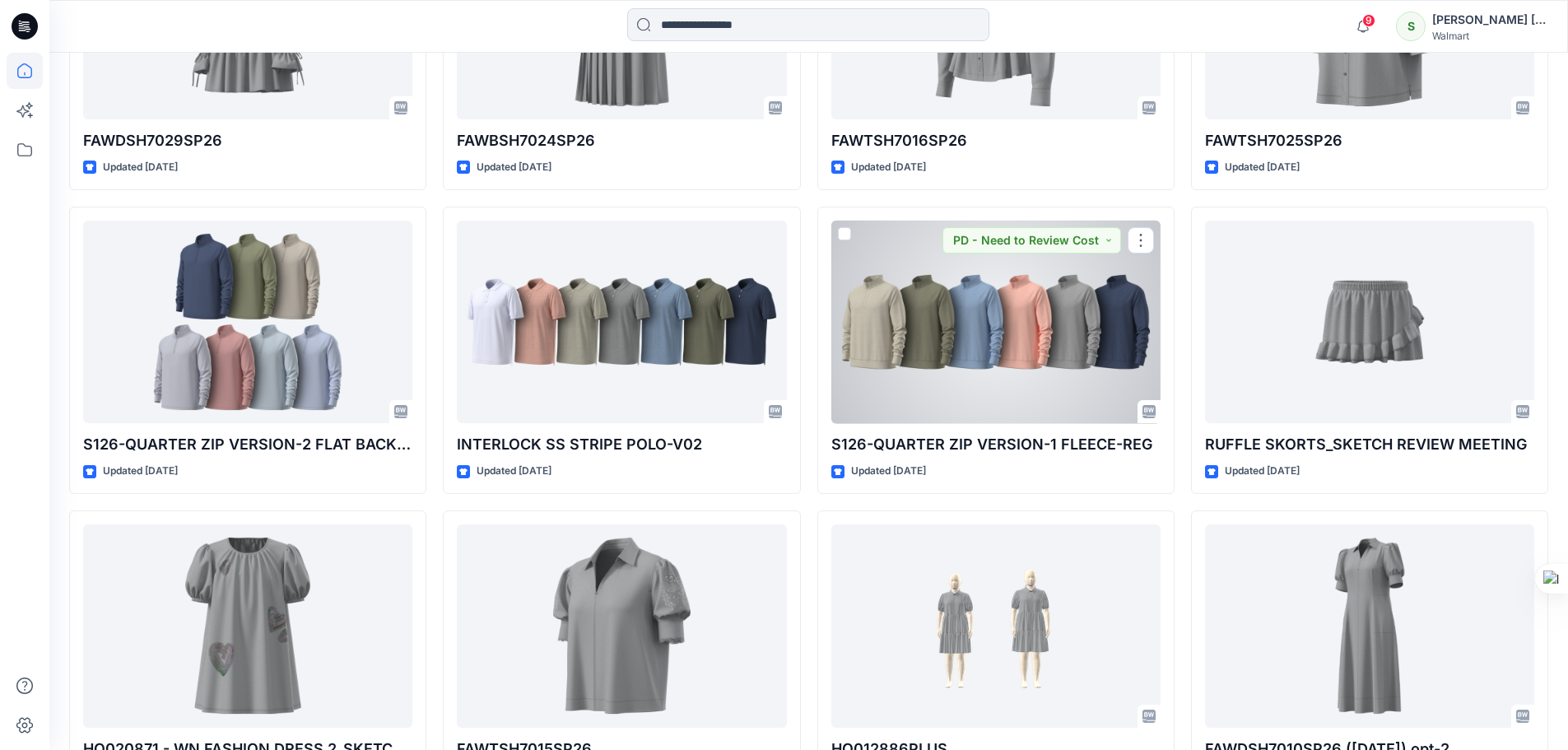
scroll to position [8003, 0]
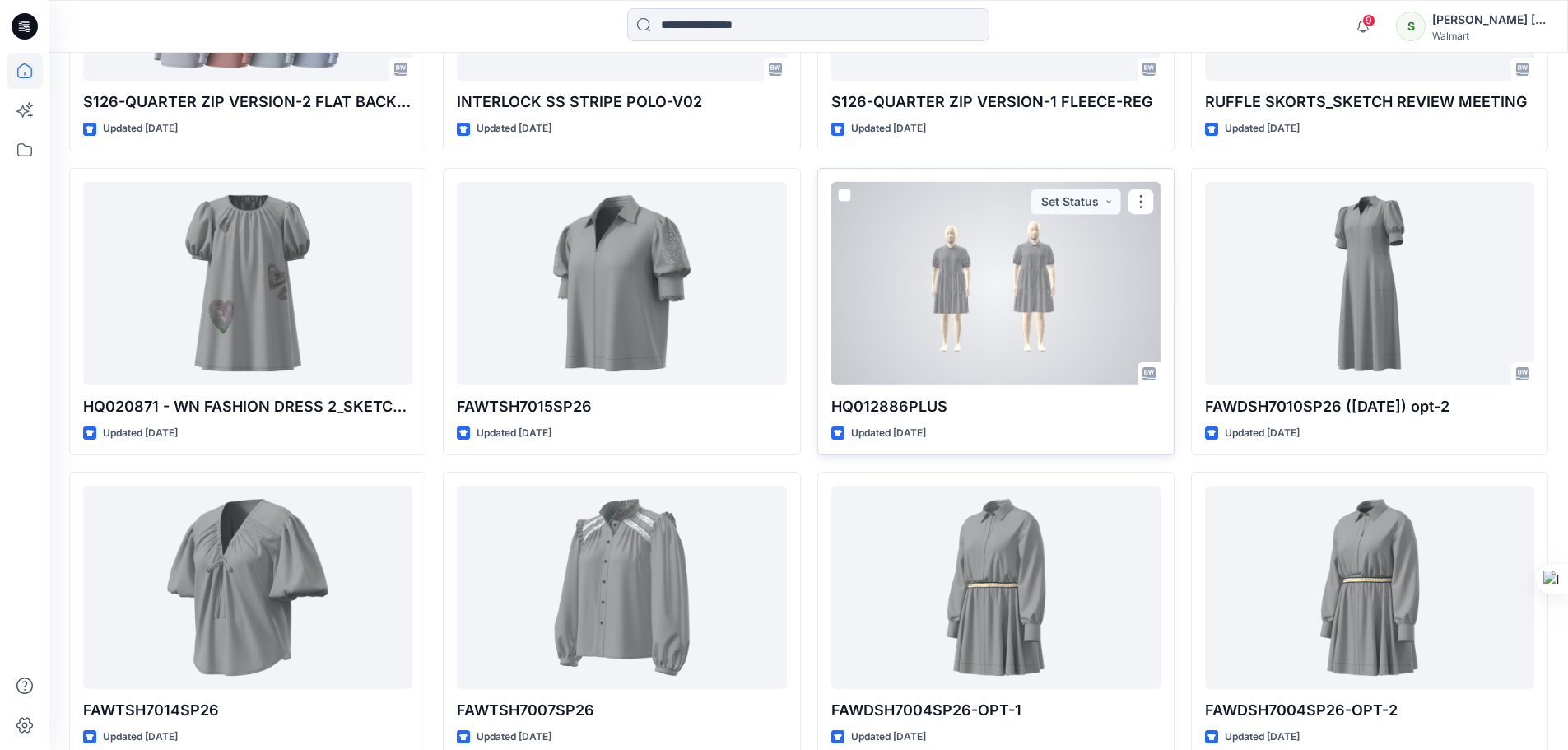
click at [992, 311] on div at bounding box center [996, 284] width 330 height 204
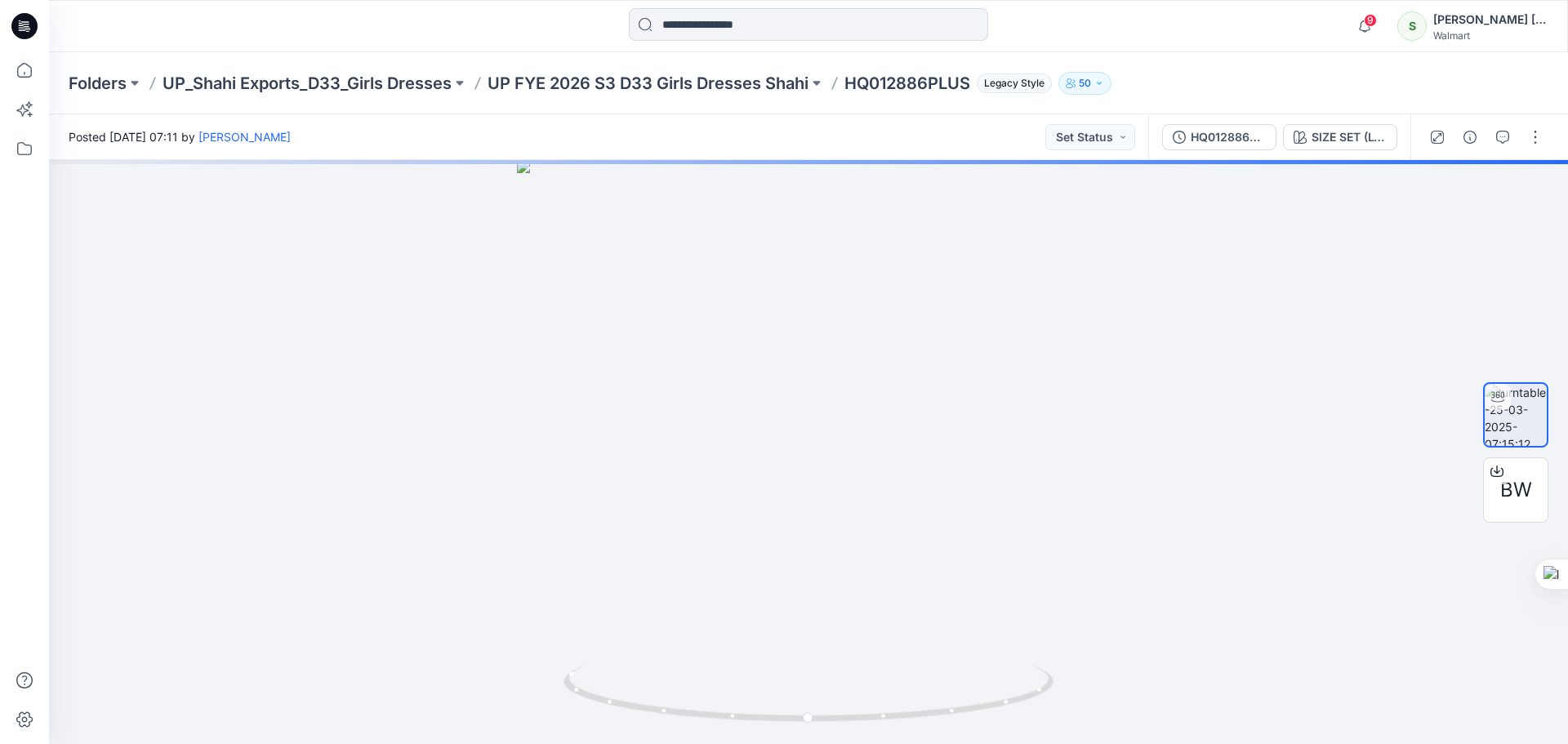
click at [23, 25] on icon at bounding box center [24, 26] width 26 height 26
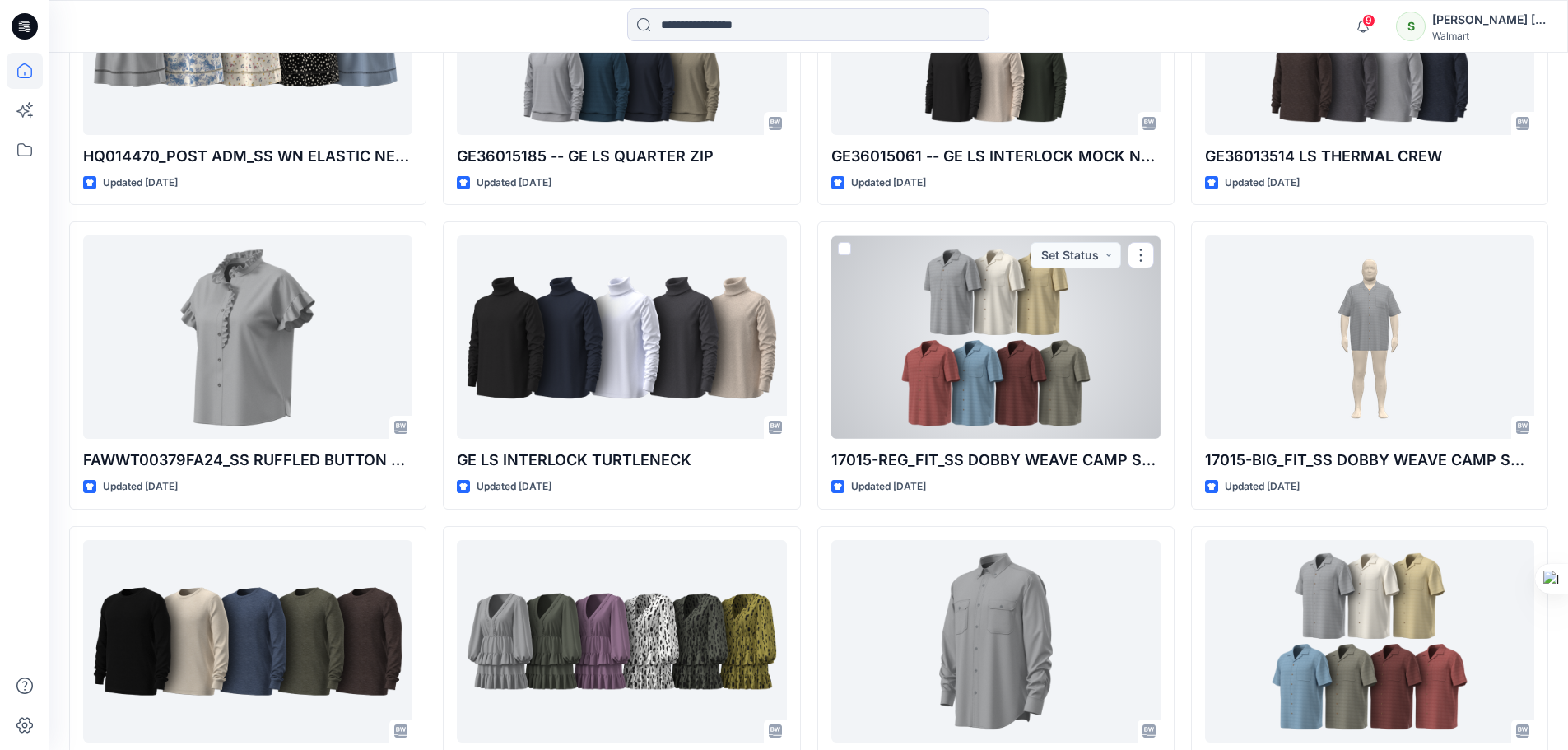
scroll to position [13731, 0]
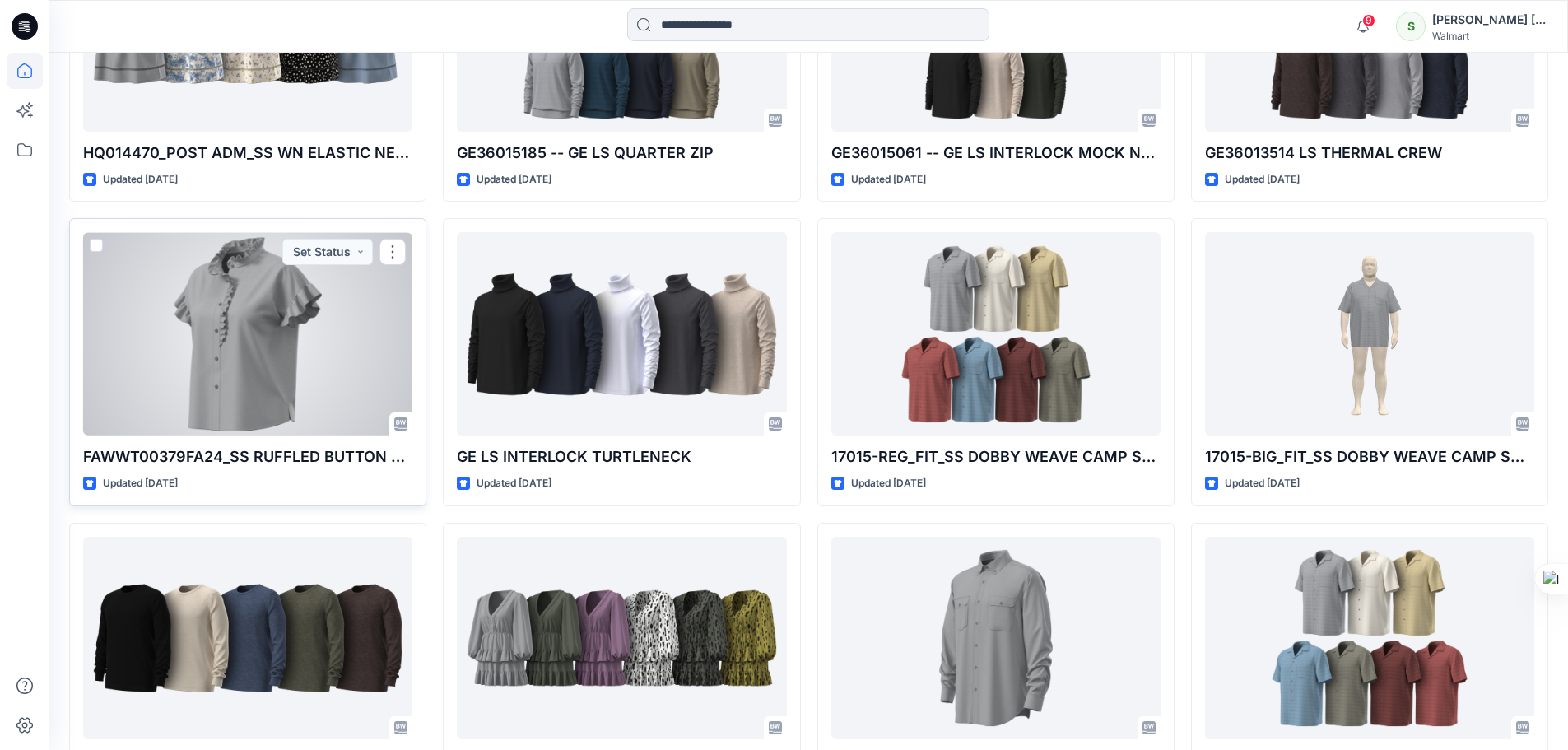
click at [263, 334] on div at bounding box center [247, 334] width 330 height 204
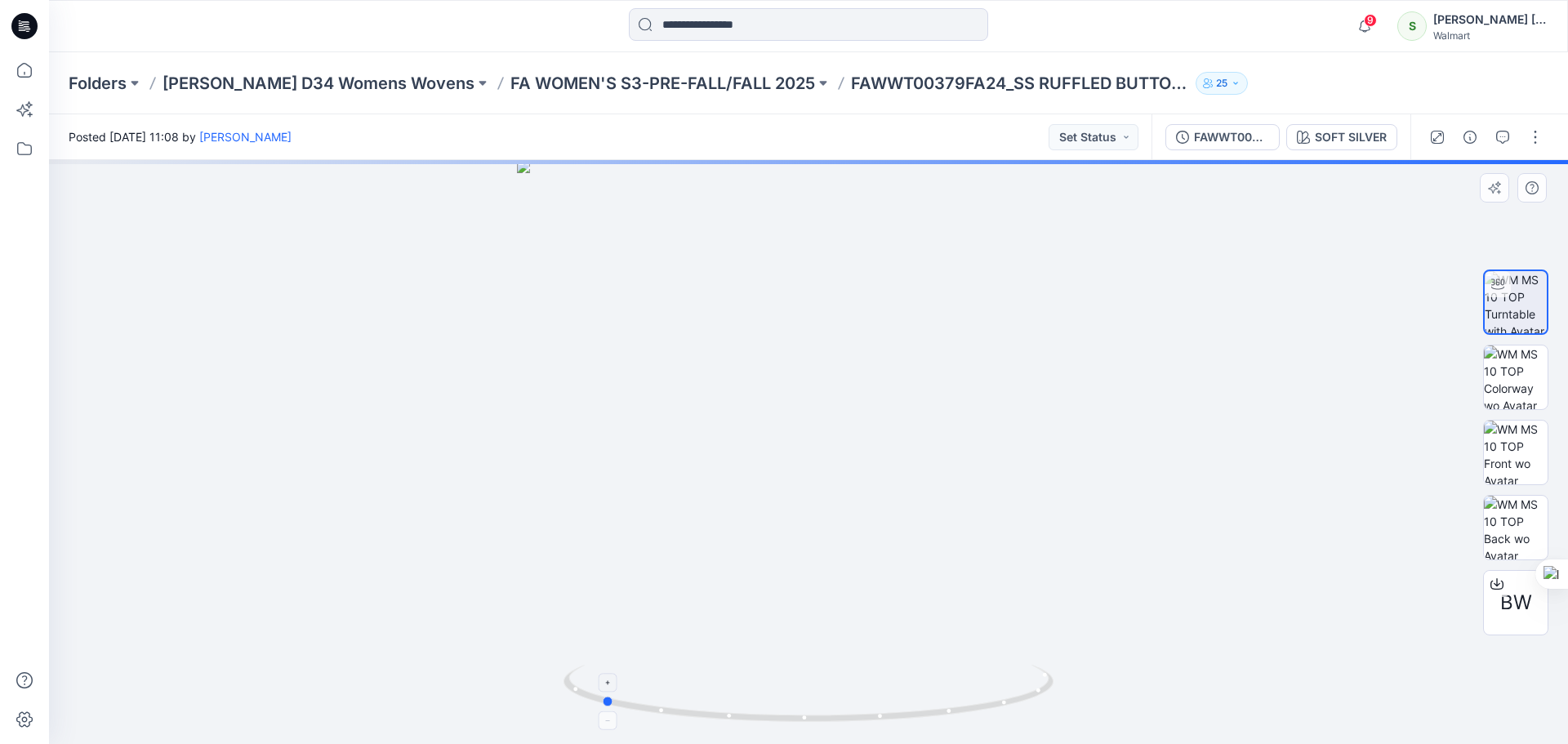
drag, startPoint x: 766, startPoint y: 723, endPoint x: 1046, endPoint y: 697, distance: 281.2
click at [1049, 710] on icon at bounding box center [810, 696] width 494 height 62
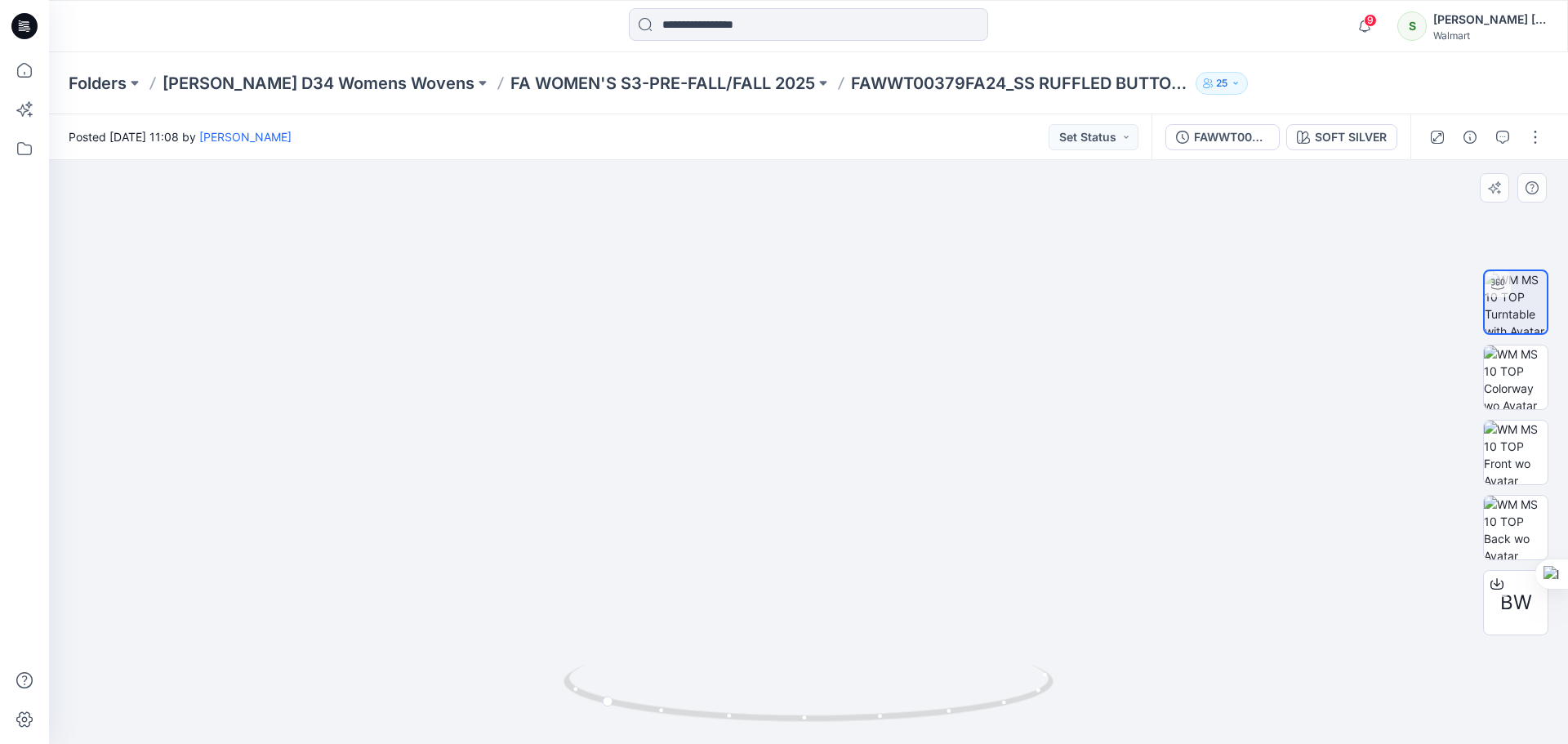
drag, startPoint x: 831, startPoint y: 326, endPoint x: 856, endPoint y: 581, distance: 256.2
click at [856, 581] on img at bounding box center [809, 382] width 1374 height 725
drag, startPoint x: 892, startPoint y: 712, endPoint x: 1120, endPoint y: 709, distance: 228.0
click at [1120, 709] on div at bounding box center [809, 452] width 1519 height 584
drag, startPoint x: 863, startPoint y: 527, endPoint x: 888, endPoint y: 519, distance: 26.2
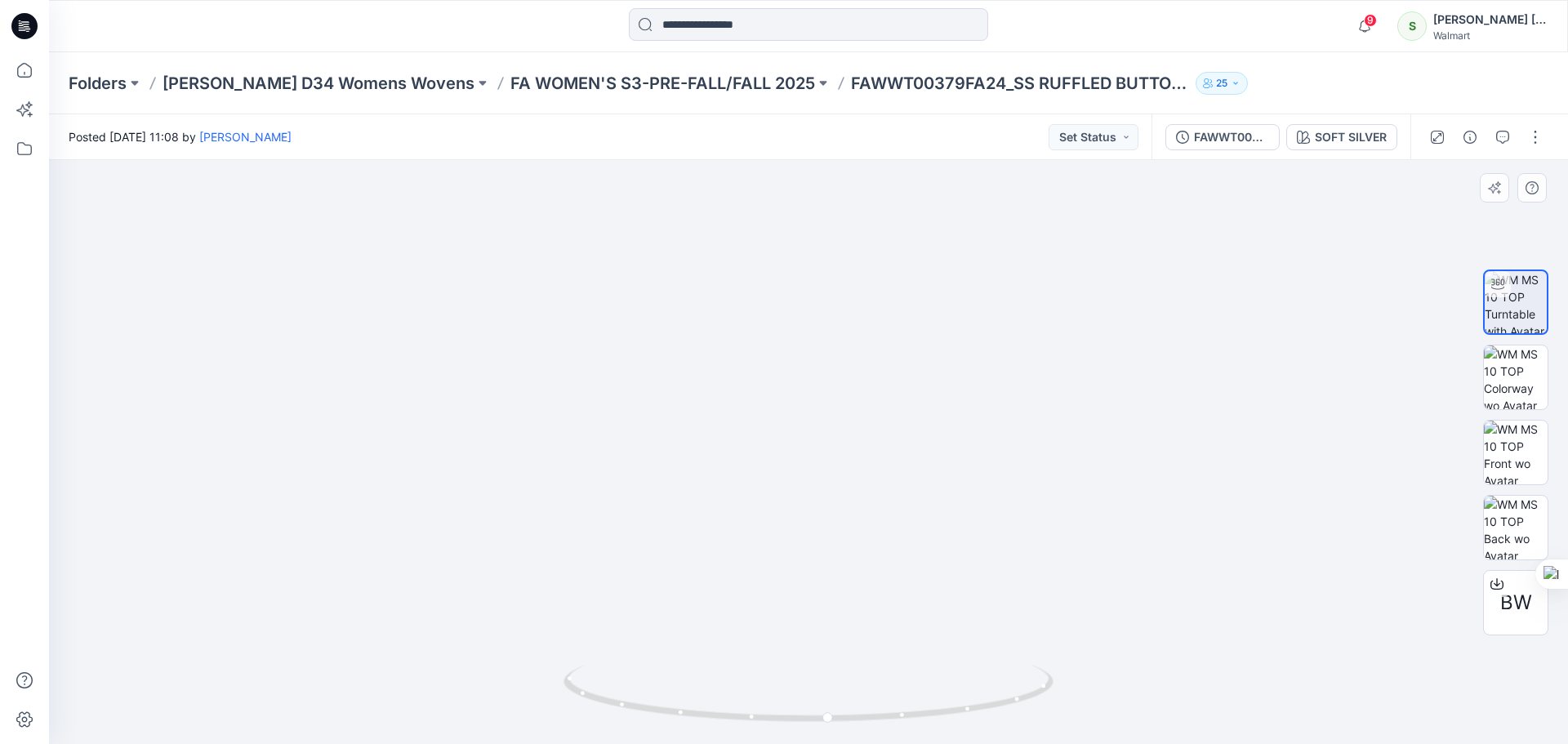
click at [888, 519] on img at bounding box center [809, 402] width 1374 height 686
drag, startPoint x: 823, startPoint y: 722, endPoint x: 829, endPoint y: 748, distance: 26.7
click at [829, 743] on html "9 Notifications Your style 17022655-GE SS PIQUE POLO-PP-REG is ready 1 new Colo…" at bounding box center [784, 372] width 1568 height 744
click at [26, 17] on icon at bounding box center [24, 26] width 26 height 26
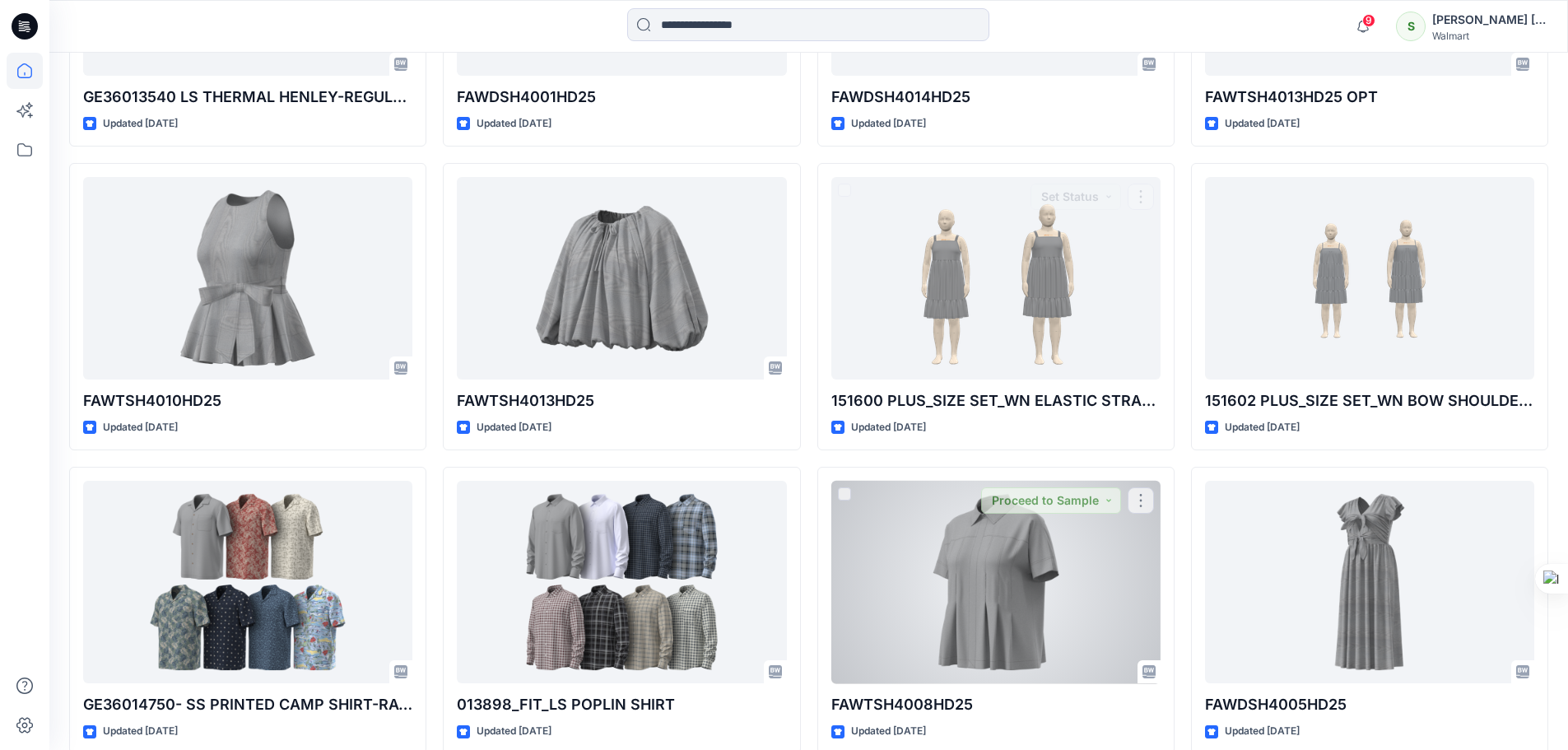
scroll to position [12273, 0]
